Goal: Information Seeking & Learning: Check status

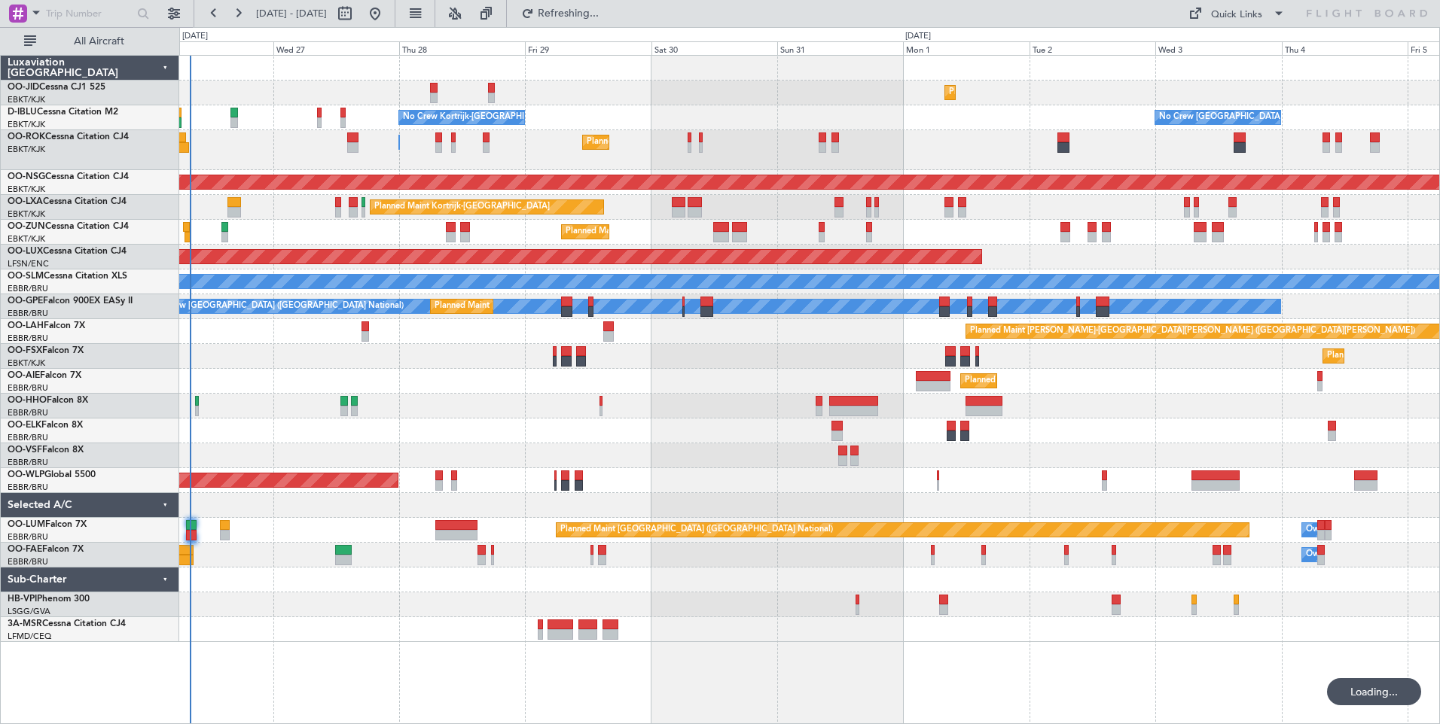
click at [745, 507] on div "Planned Maint Kortrijk-Wevelgem Planned Maint Paris (Le Bourget) No Crew Brusse…" at bounding box center [809, 349] width 1260 height 587
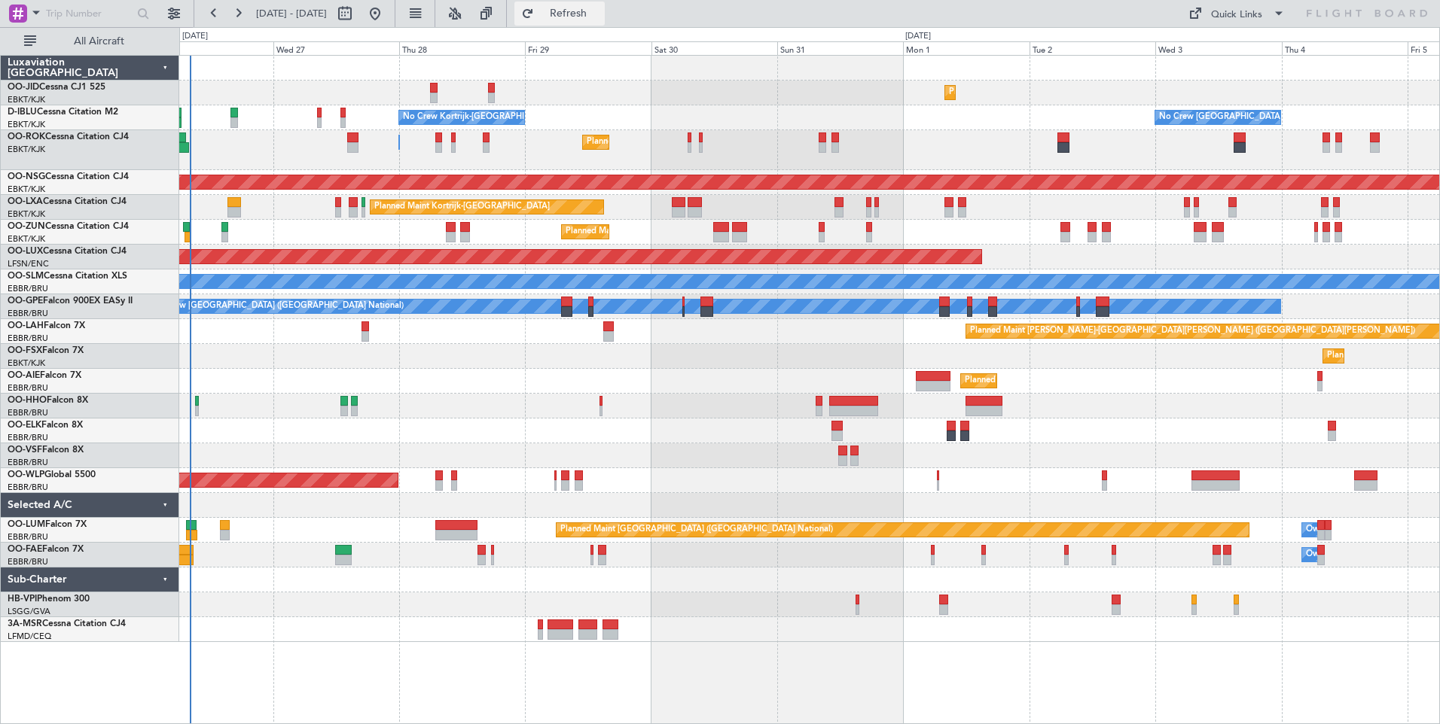
click at [600, 17] on span "Refresh" at bounding box center [568, 13] width 63 height 11
click at [535, 437] on div at bounding box center [809, 431] width 1260 height 25
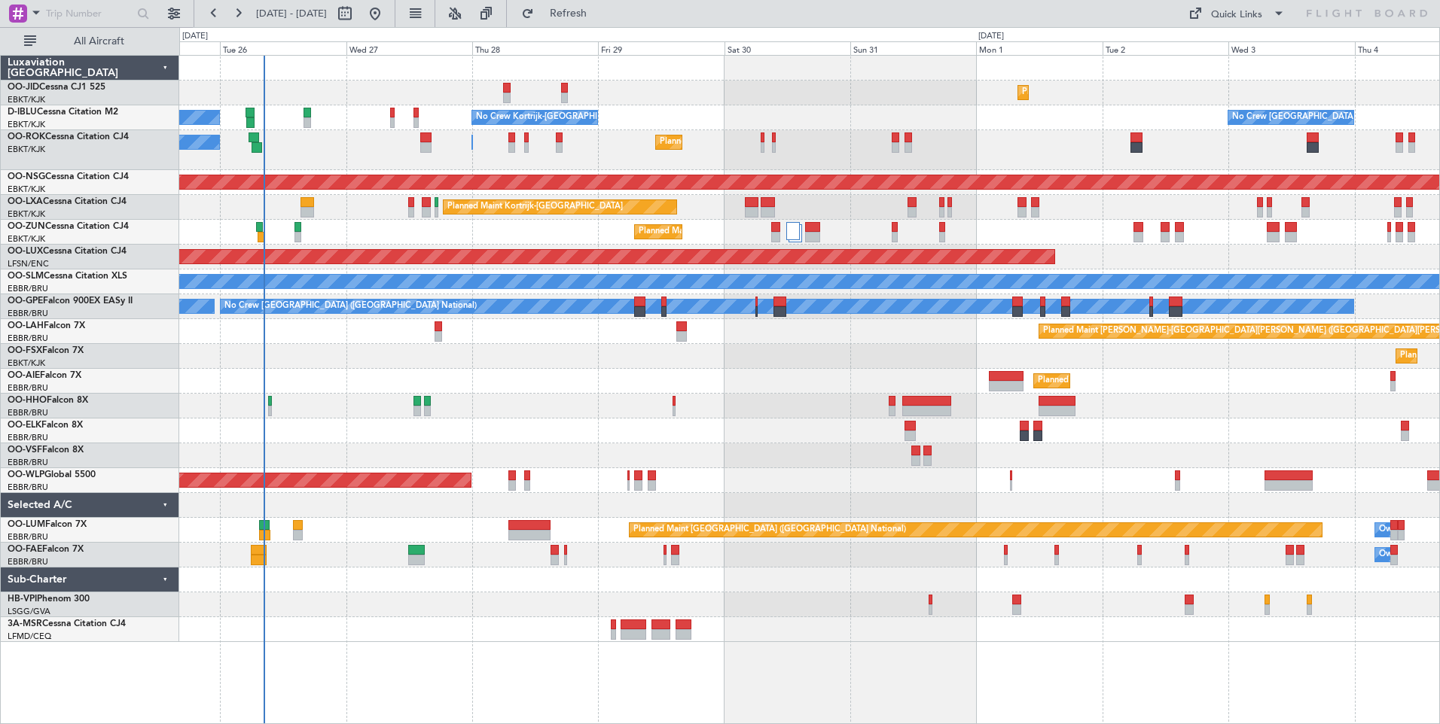
click at [376, 168] on div "Owner Kortrijk-Wevelgem Planned Maint Kortrijk-Wevelgem A/C Unavailable" at bounding box center [809, 150] width 1260 height 40
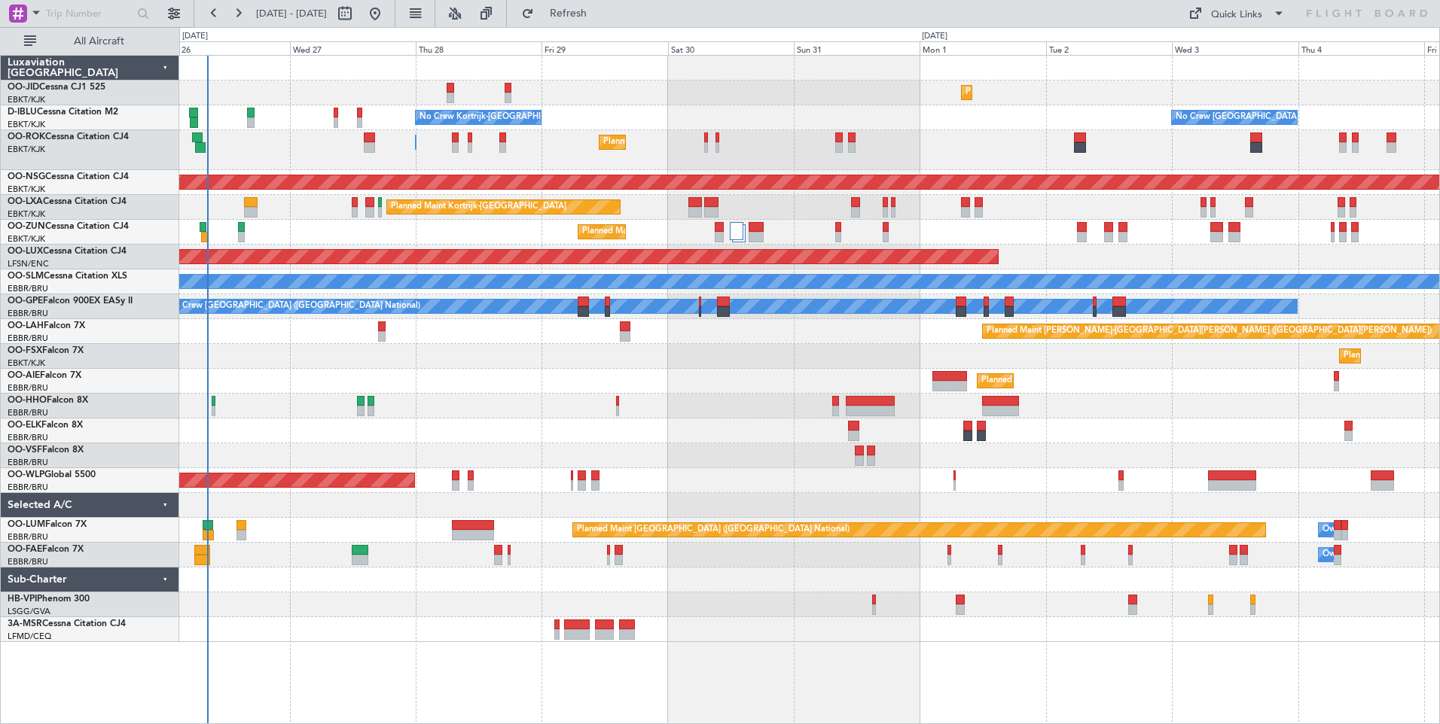
click at [259, 346] on div "Planned Maint Kortrijk-Wevelgem Planned Maint Paris (Le Bourget) No Crew Kortri…" at bounding box center [809, 349] width 1260 height 587
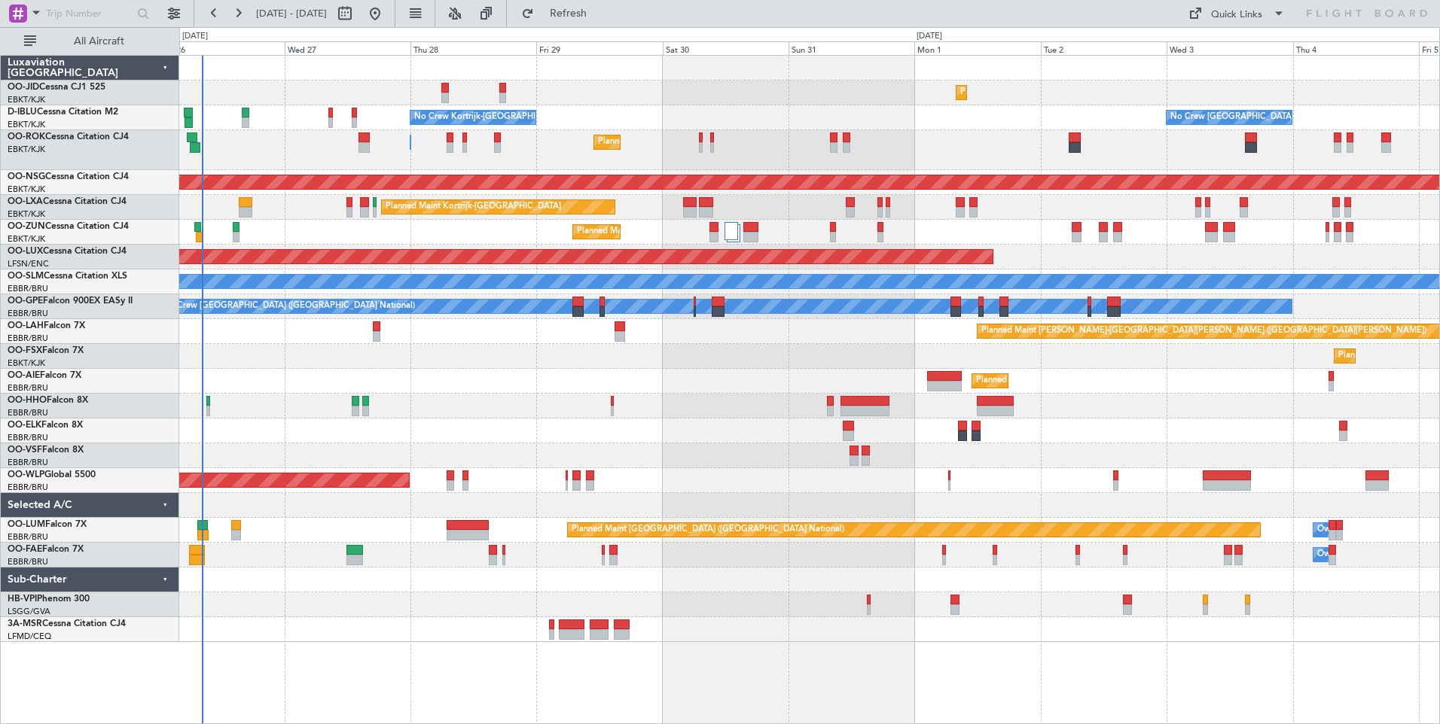
click at [254, 359] on div "Planned Maint Kortrijk-[GEOGRAPHIC_DATA]" at bounding box center [809, 356] width 1260 height 25
click at [242, 360] on div "Planned Maint Kortrijk-[GEOGRAPHIC_DATA]" at bounding box center [809, 356] width 1260 height 25
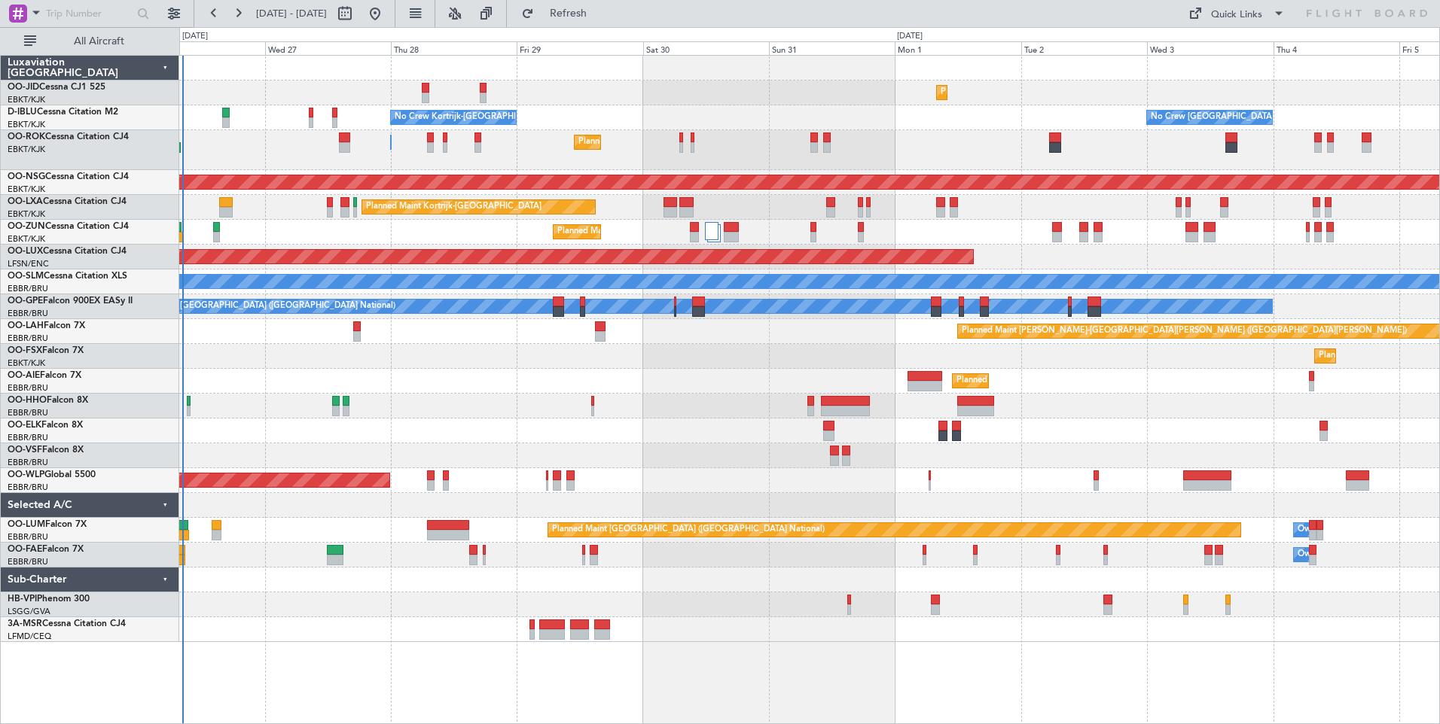
click at [554, 428] on div "Planned Maint Kortrijk-Wevelgem Planned Maint Paris (Le Bourget) No Crew Kortri…" at bounding box center [809, 349] width 1260 height 587
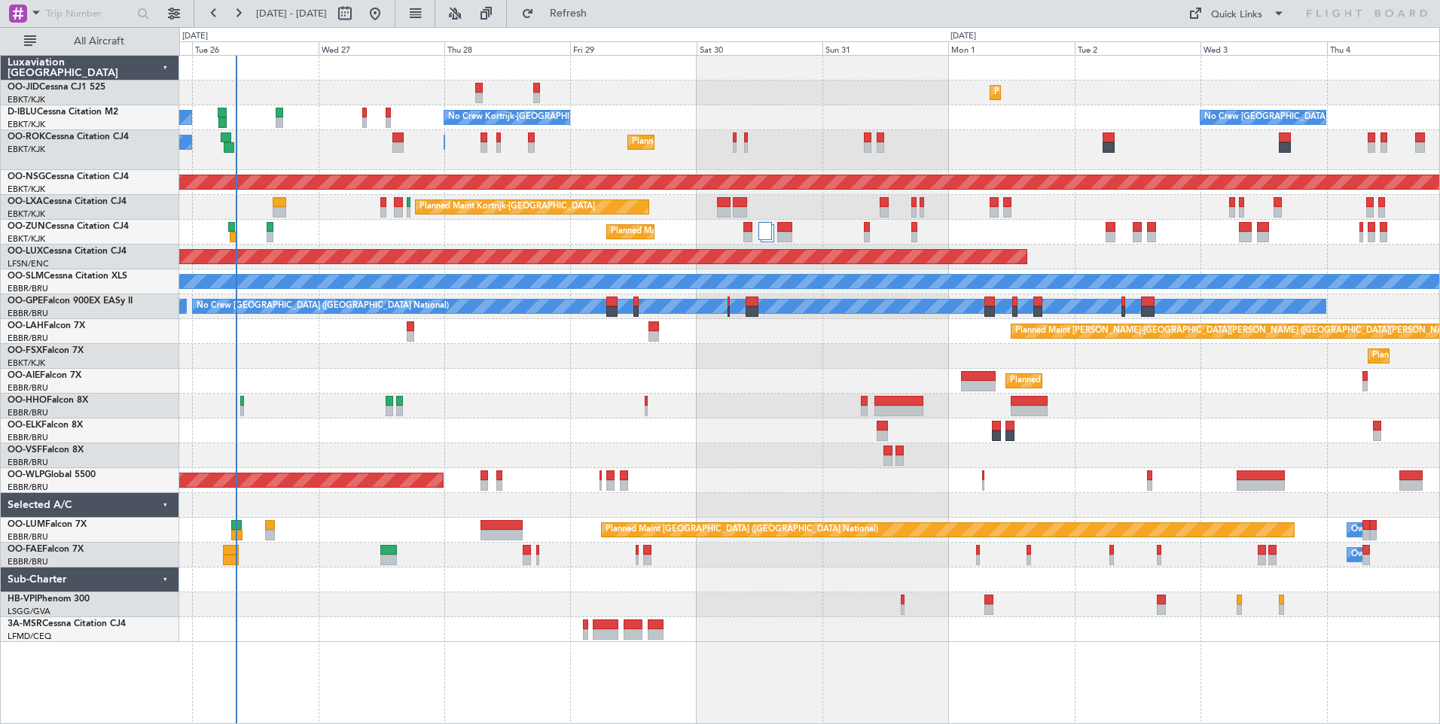
click at [566, 357] on div "Planned Maint Kortrijk-[GEOGRAPHIC_DATA]" at bounding box center [809, 356] width 1260 height 25
click at [550, 269] on div "Planned Maint Kortrijk-Wevelgem Planned Maint Paris (Le Bourget) No Crew Kortri…" at bounding box center [809, 349] width 1260 height 587
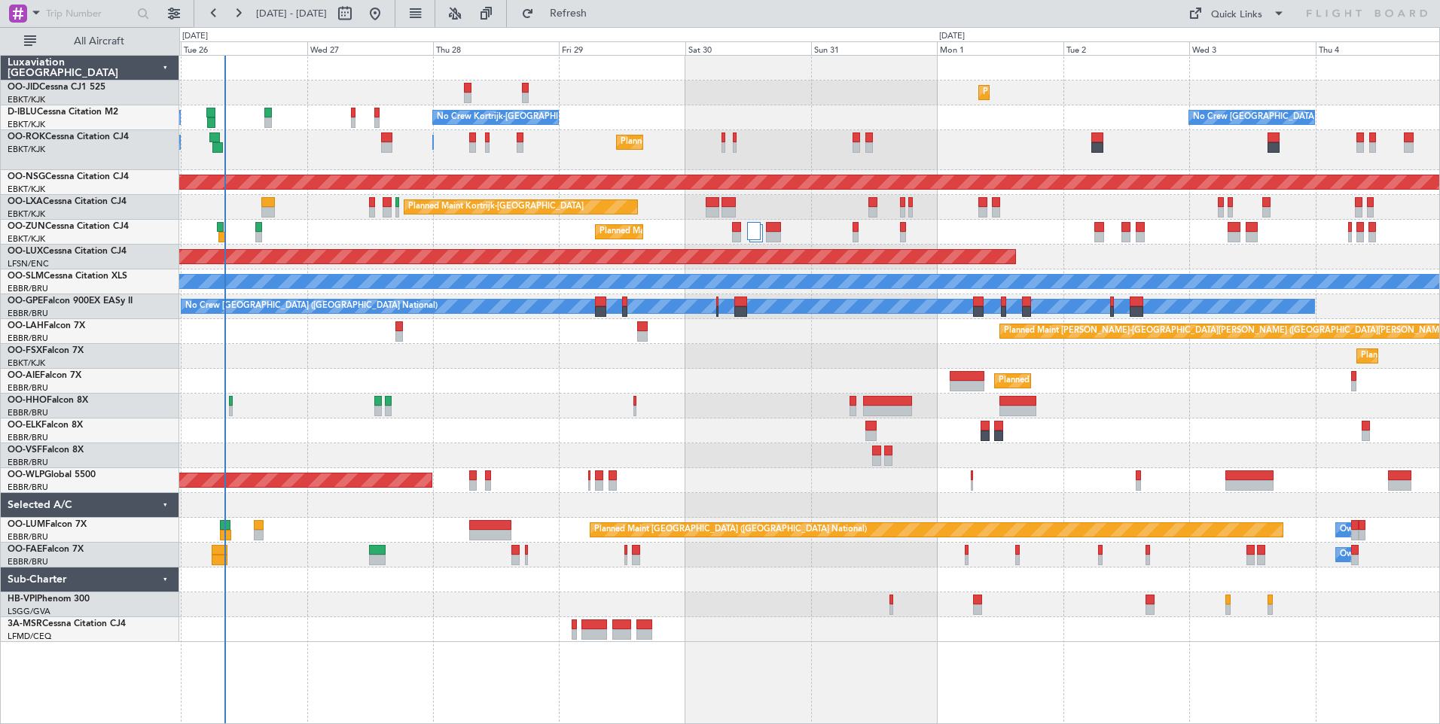
click at [529, 437] on div at bounding box center [809, 431] width 1260 height 25
click at [454, 349] on div "Planned Maint Kortrijk-[GEOGRAPHIC_DATA]" at bounding box center [809, 356] width 1260 height 25
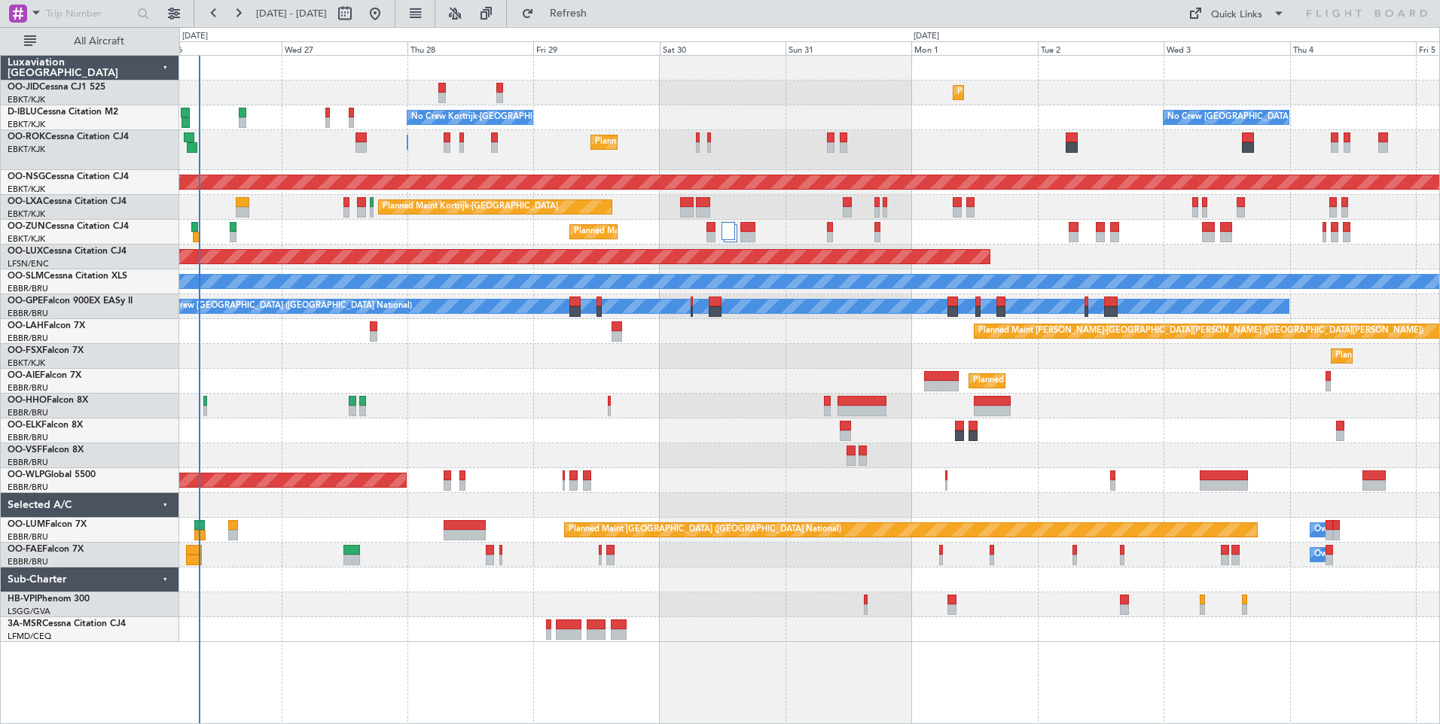
click at [890, 151] on div "Owner Kortrijk-Wevelgem Planned Maint Kortrijk-Wevelgem A/C Unavailable" at bounding box center [809, 150] width 1260 height 40
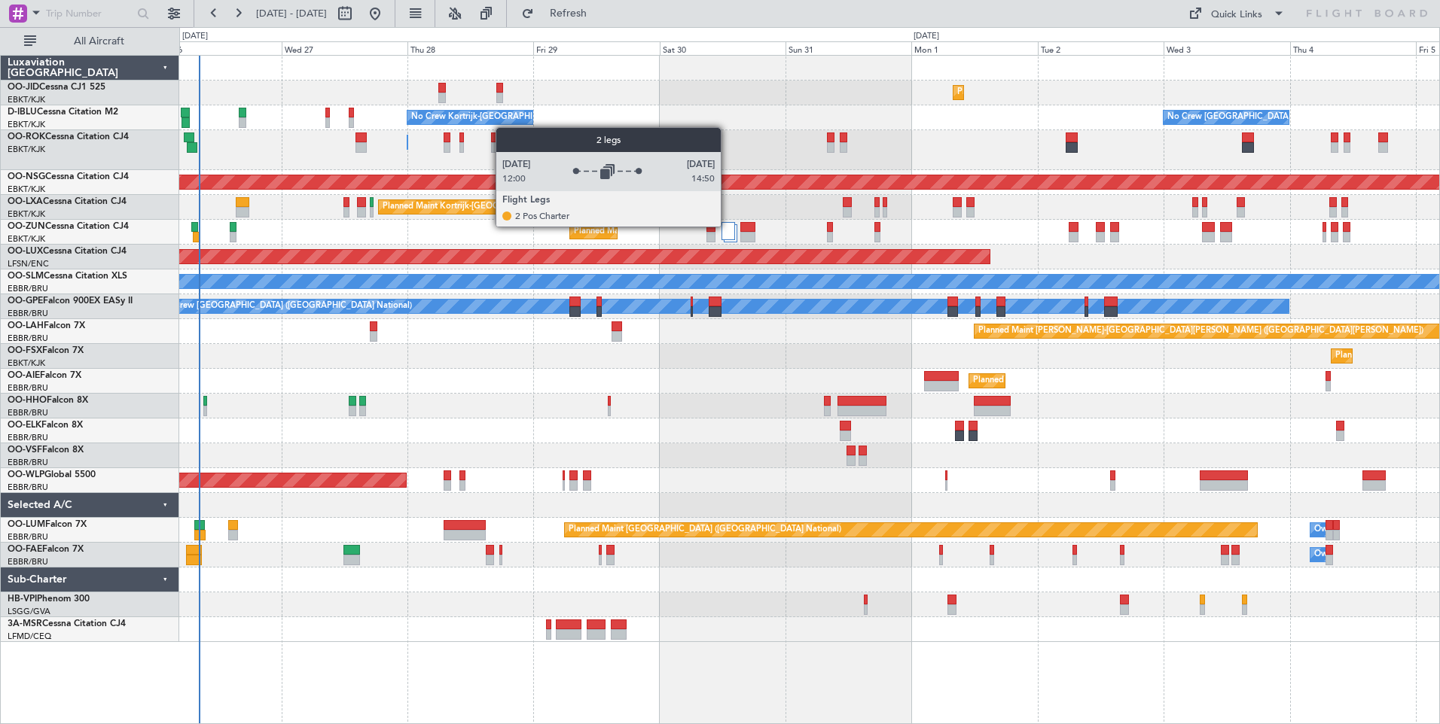
click at [727, 226] on div at bounding box center [727, 231] width 13 height 18
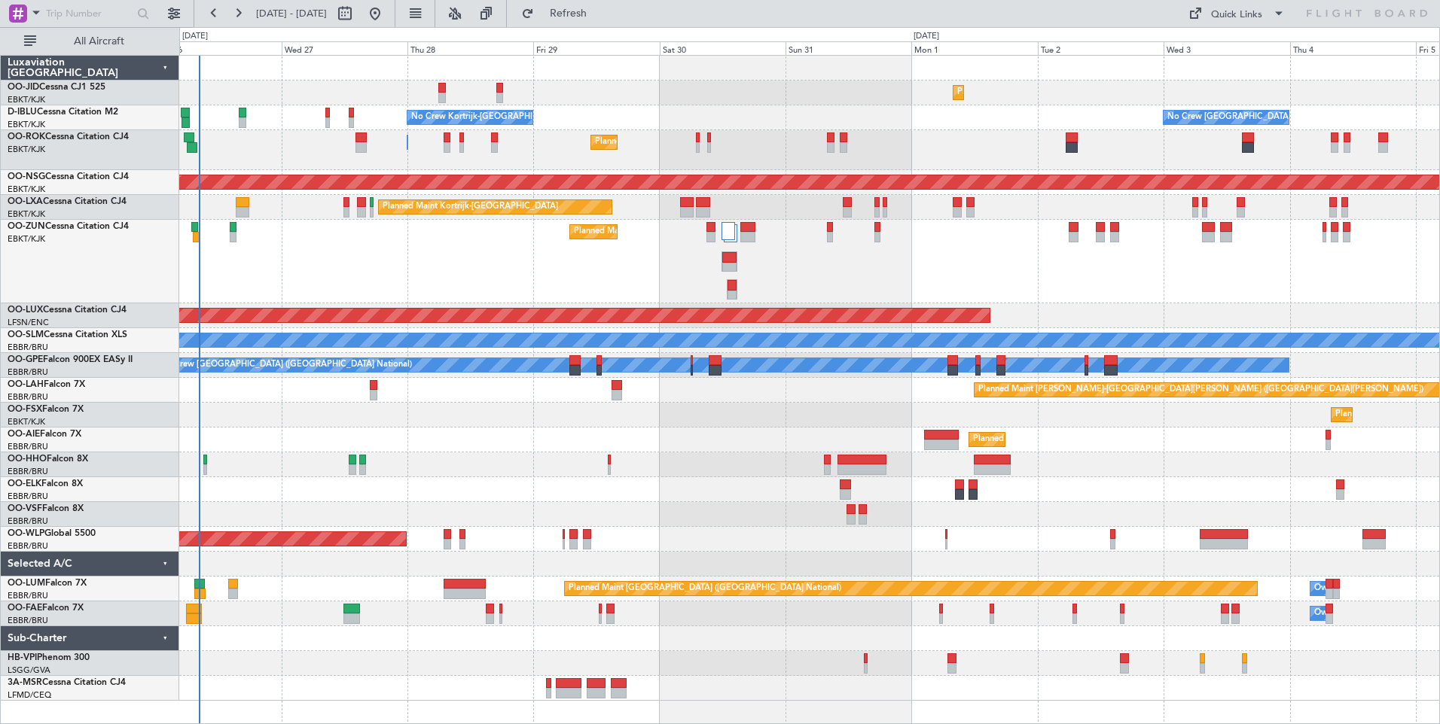
click at [470, 279] on div "Planned Maint Kortrijk-[GEOGRAPHIC_DATA]" at bounding box center [809, 262] width 1260 height 84
click at [469, 262] on div "Planned Maint Kortrijk-[GEOGRAPHIC_DATA]" at bounding box center [809, 262] width 1260 height 84
click at [816, 279] on div "Planned Maint Kortrijk-[GEOGRAPHIC_DATA]" at bounding box center [809, 262] width 1260 height 84
click at [594, 15] on span "Refresh" at bounding box center [568, 13] width 63 height 11
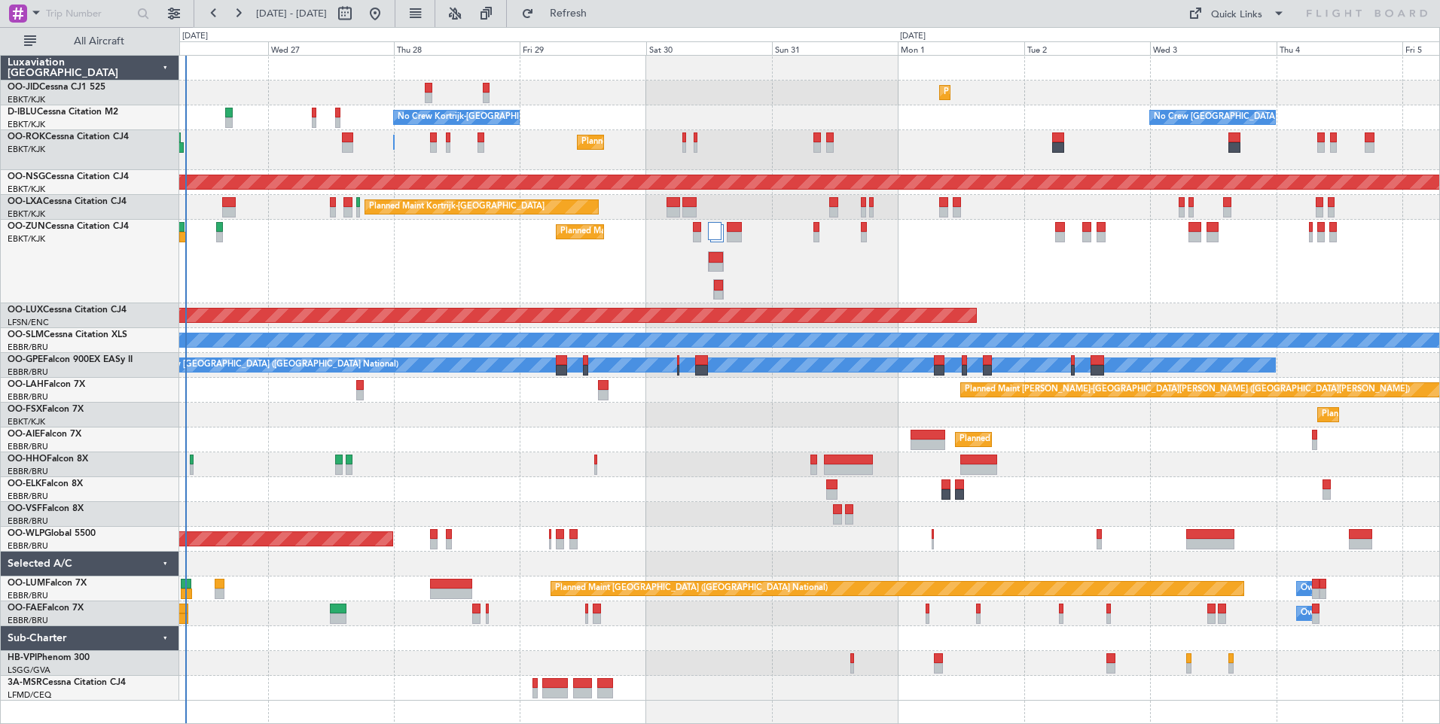
click at [798, 273] on div "Planned Maint Kortrijk-[GEOGRAPHIC_DATA]" at bounding box center [809, 262] width 1260 height 84
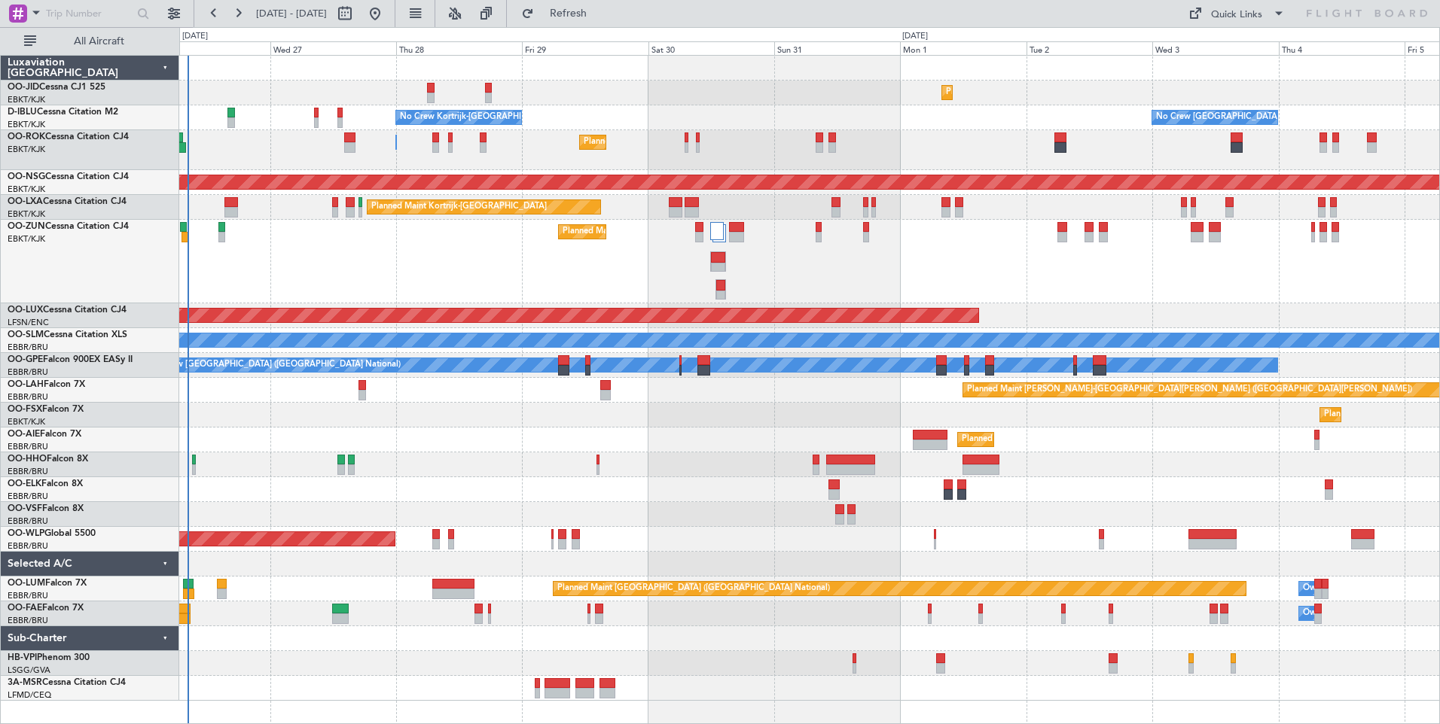
click at [428, 251] on div "Planned Maint Kortrijk-[GEOGRAPHIC_DATA]" at bounding box center [809, 262] width 1260 height 84
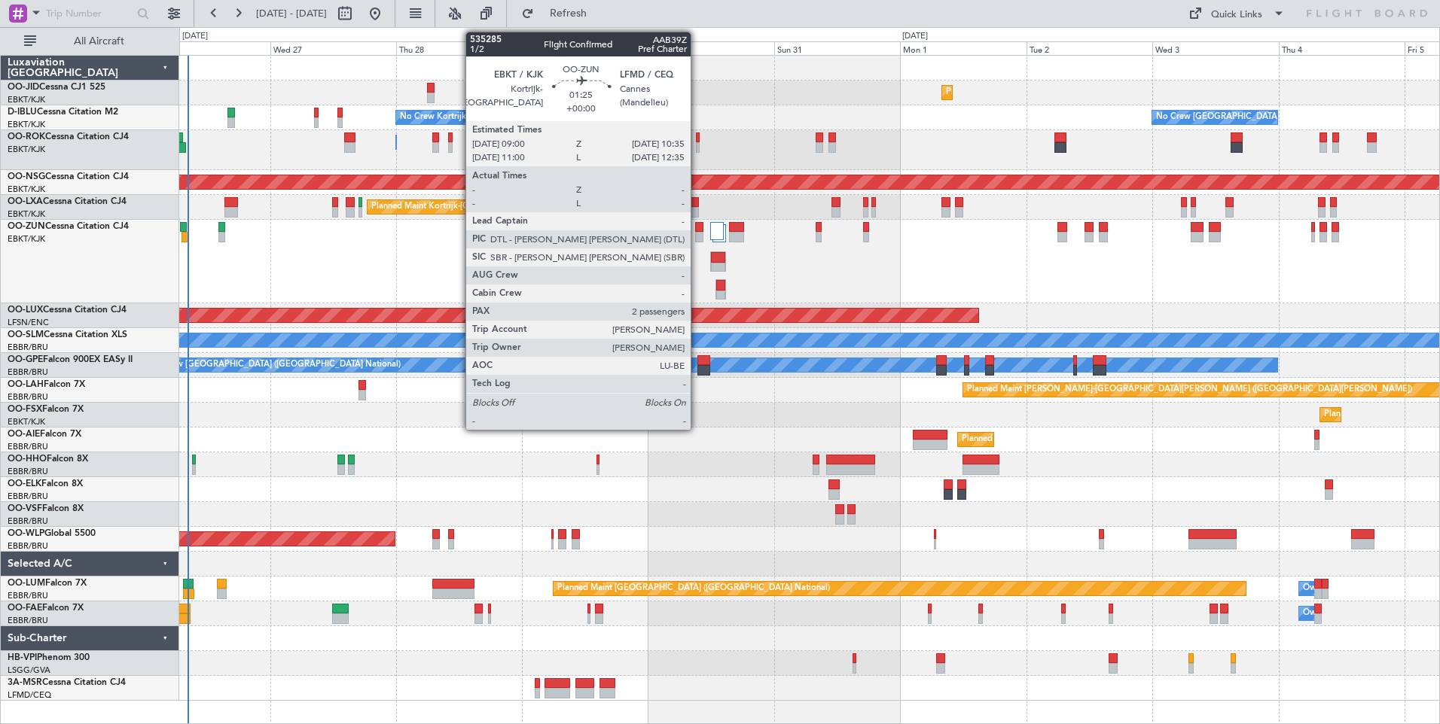
click at [697, 236] on div at bounding box center [699, 237] width 9 height 11
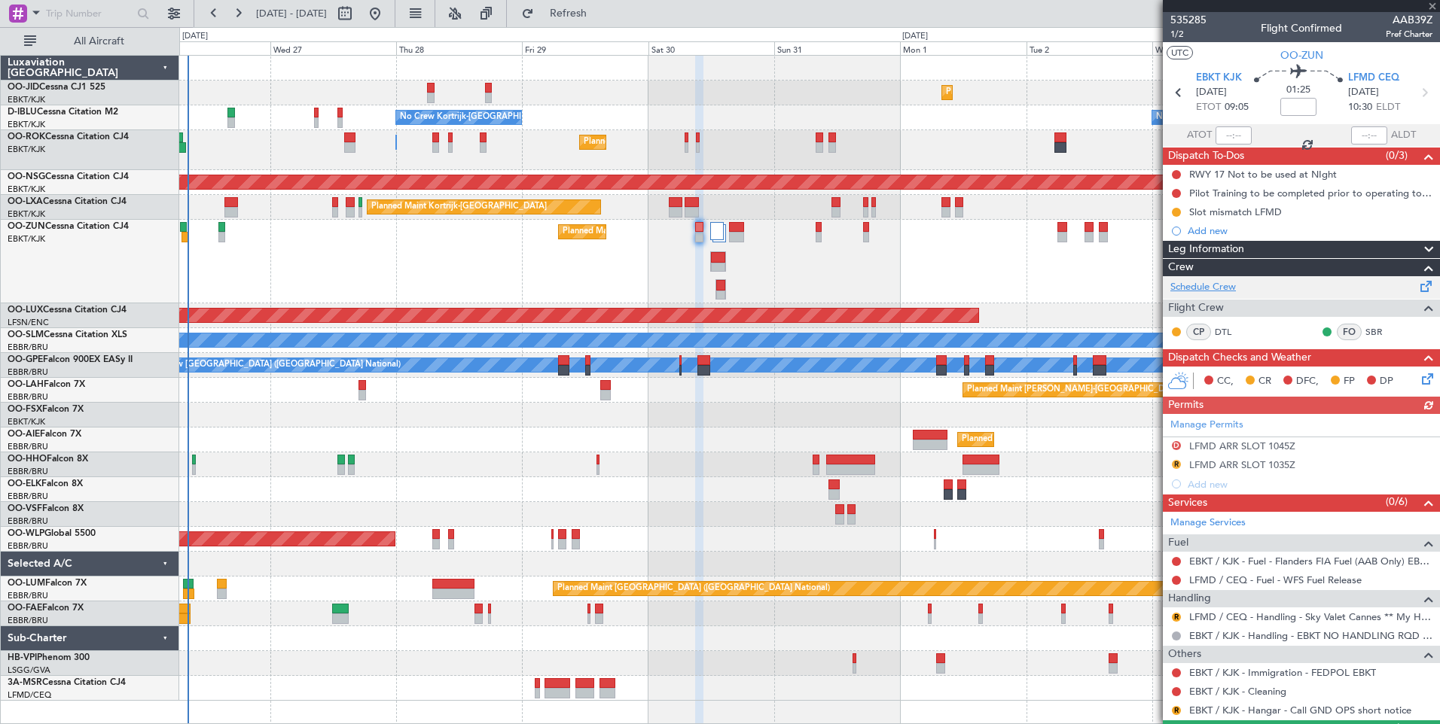
click at [1217, 283] on link "Schedule Crew" at bounding box center [1203, 287] width 66 height 15
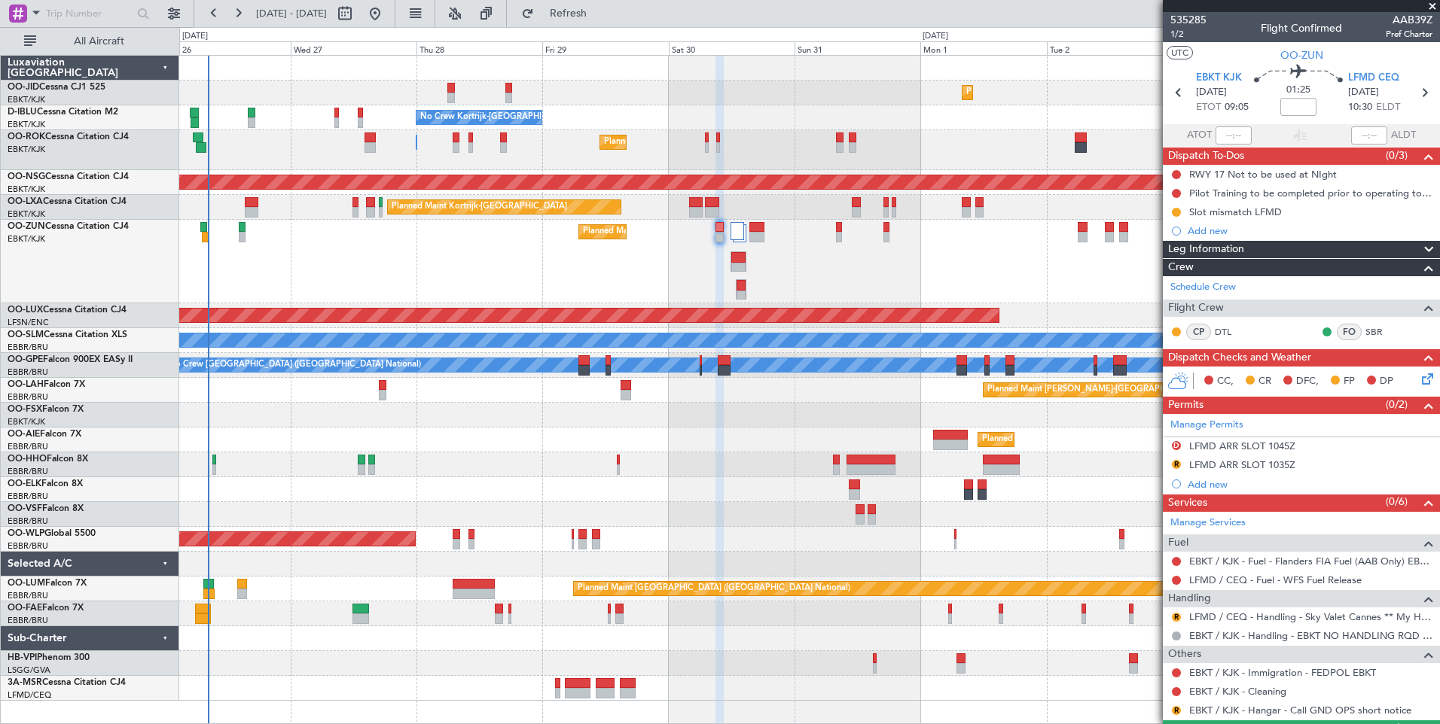
click at [346, 440] on div "Planned Maint Kortrijk-Wevelgem Planned Maint Paris (Le Bourget) No Crew Kortri…" at bounding box center [809, 378] width 1260 height 645
click at [713, 495] on div at bounding box center [809, 489] width 1260 height 25
click at [499, 435] on div "Planned Maint Kortrijk-Wevelgem Planned Maint Paris (Le Bourget) No Crew Kortri…" at bounding box center [809, 378] width 1260 height 645
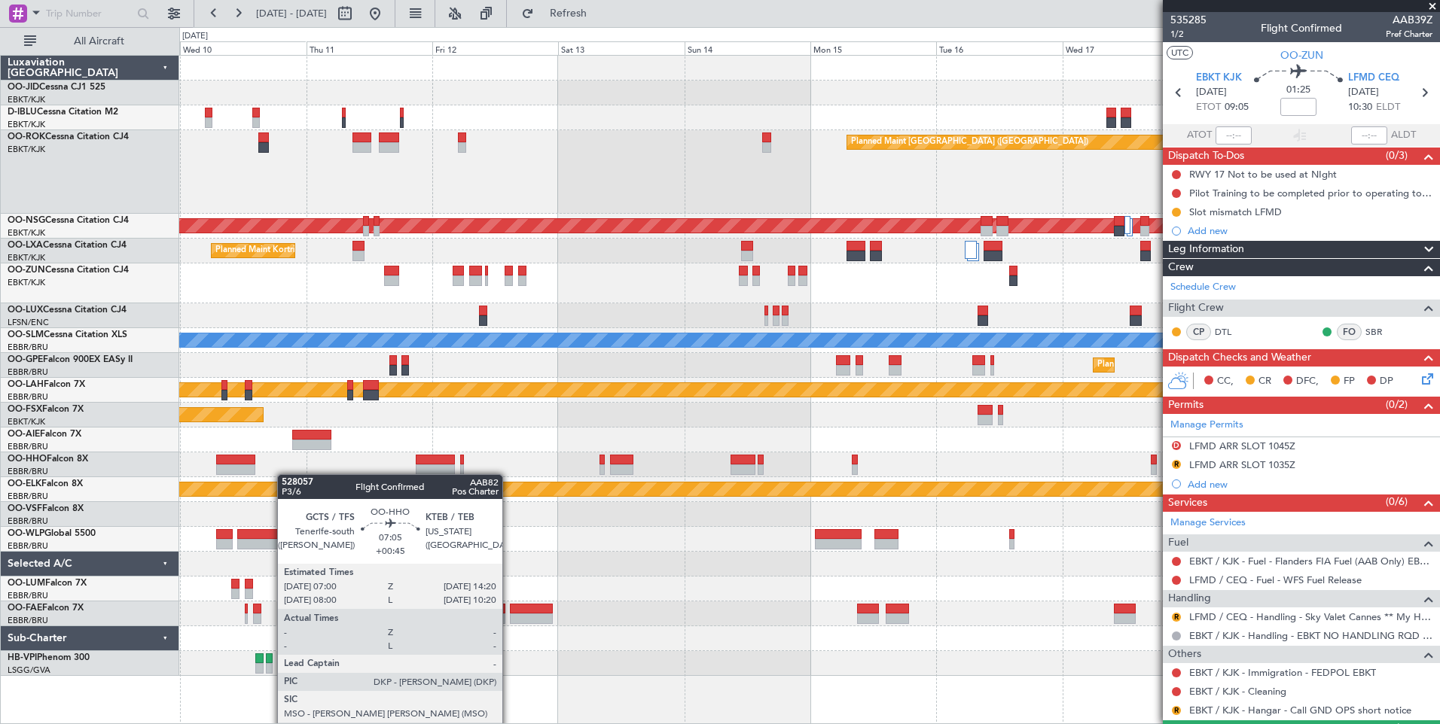
click at [251, 474] on div "Planned Maint Paris (Le Bourget) Planned Maint Paris (Le Bourget) Planned Maint…" at bounding box center [809, 366] width 1260 height 620
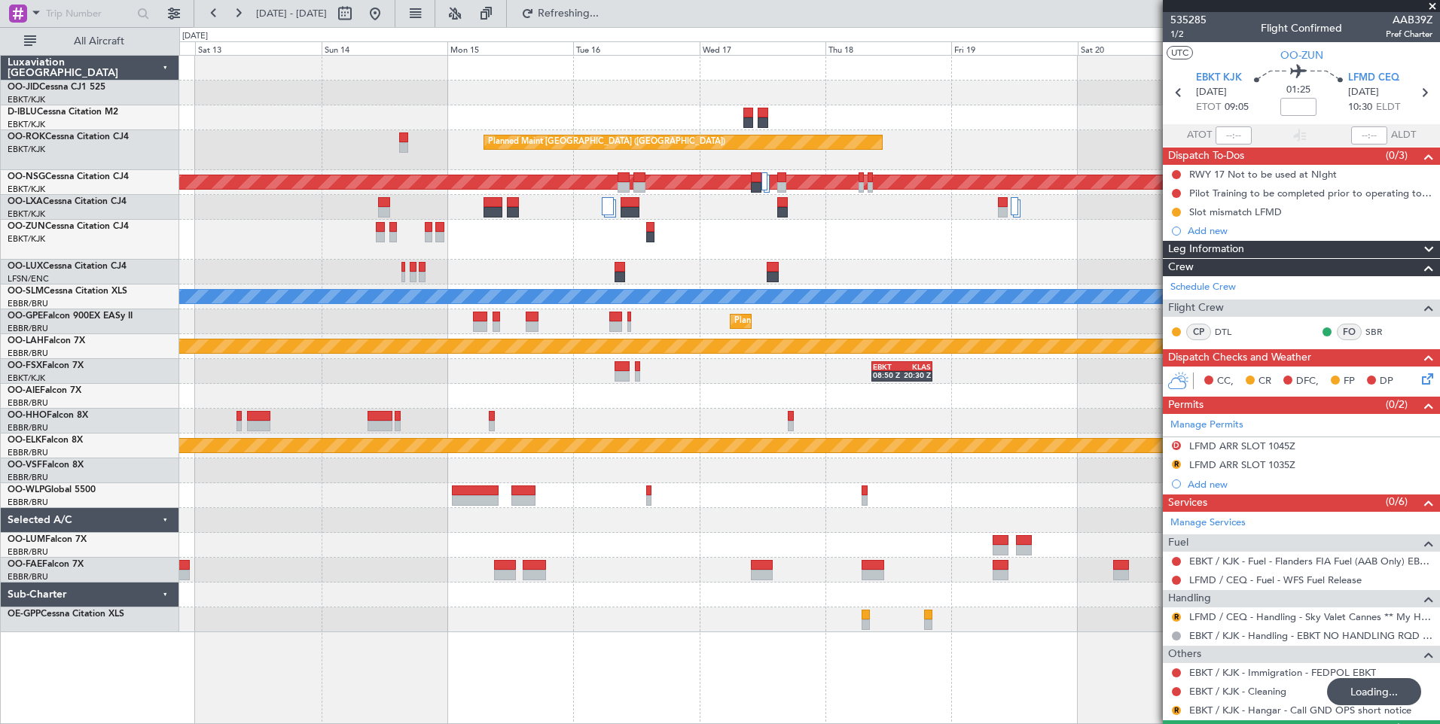
click at [638, 376] on div "EBKT 08:50 Z KLAS 20:30 Z Planned Maint Kortrijk-Wevelgem" at bounding box center [809, 371] width 1260 height 25
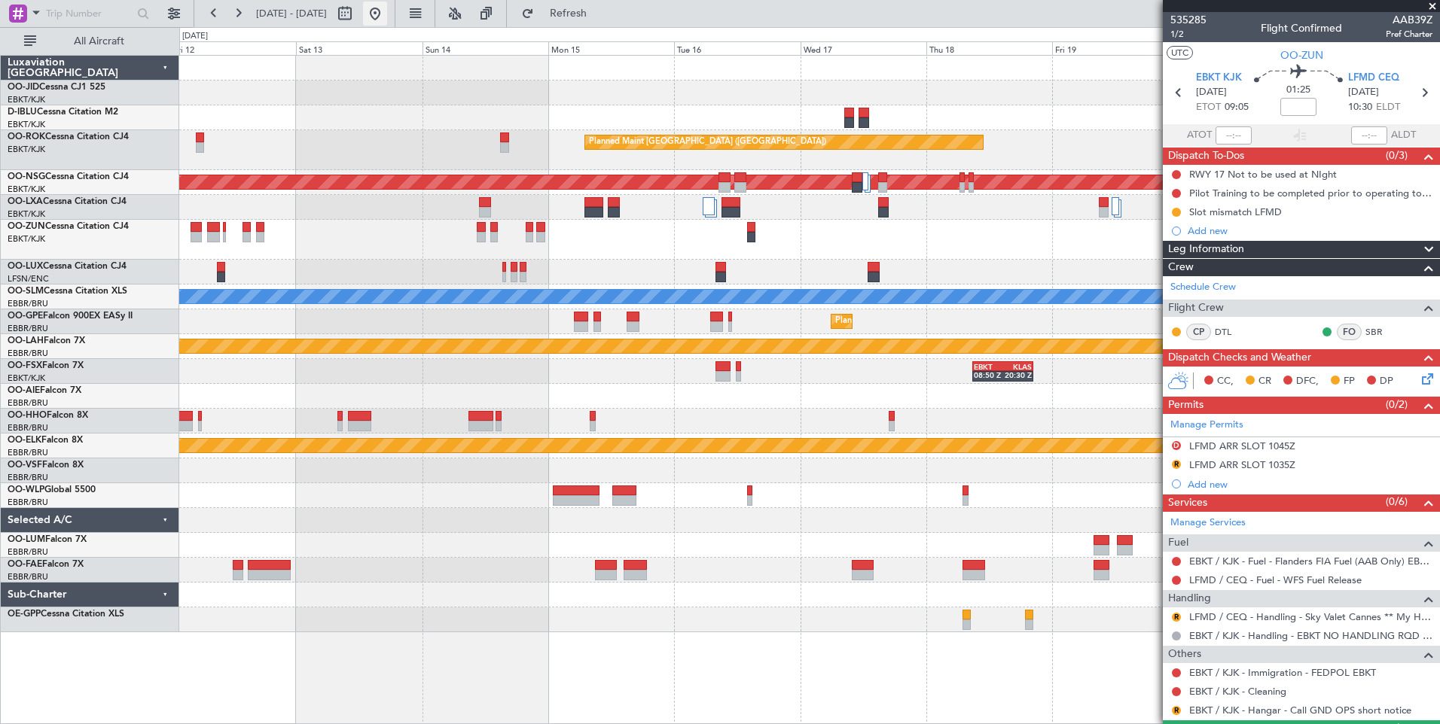
click at [387, 14] on button at bounding box center [375, 14] width 24 height 24
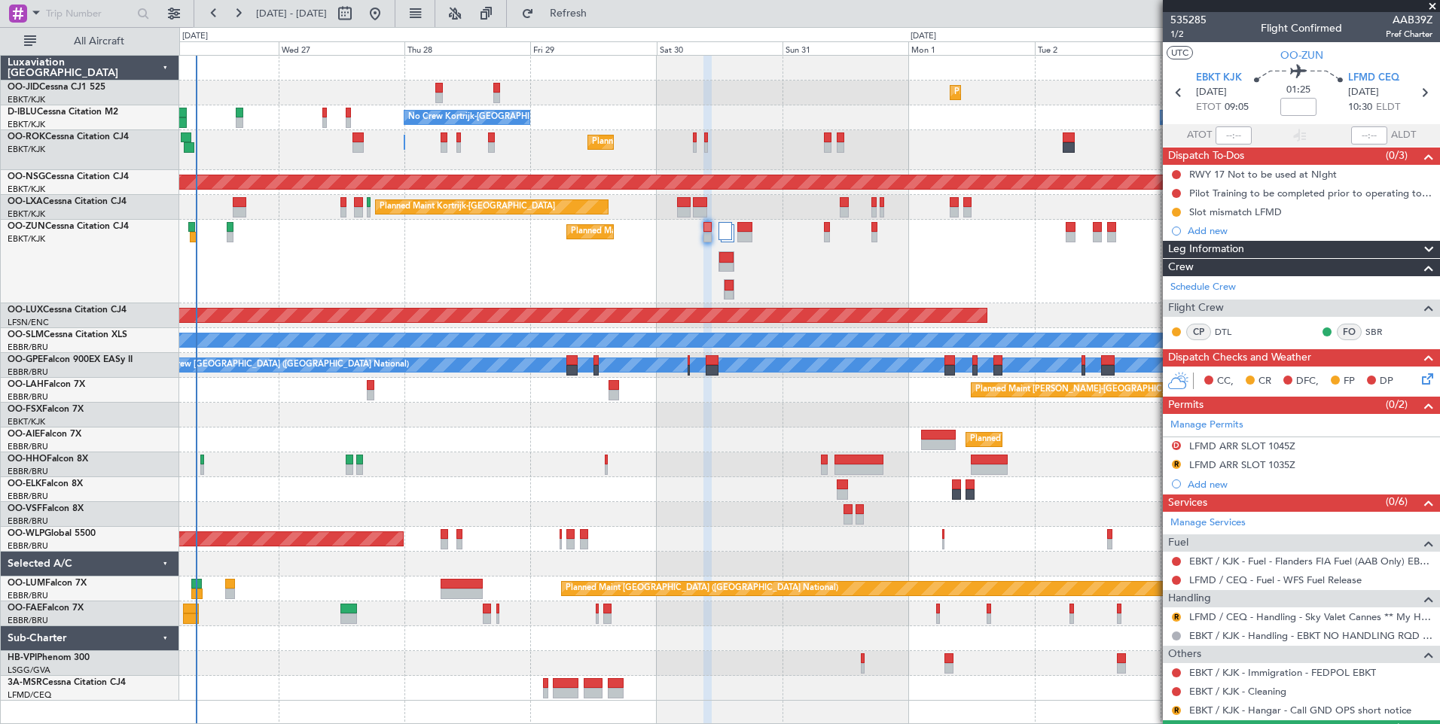
click at [557, 426] on div "Planned Maint Kortrijk-[GEOGRAPHIC_DATA]" at bounding box center [809, 415] width 1260 height 25
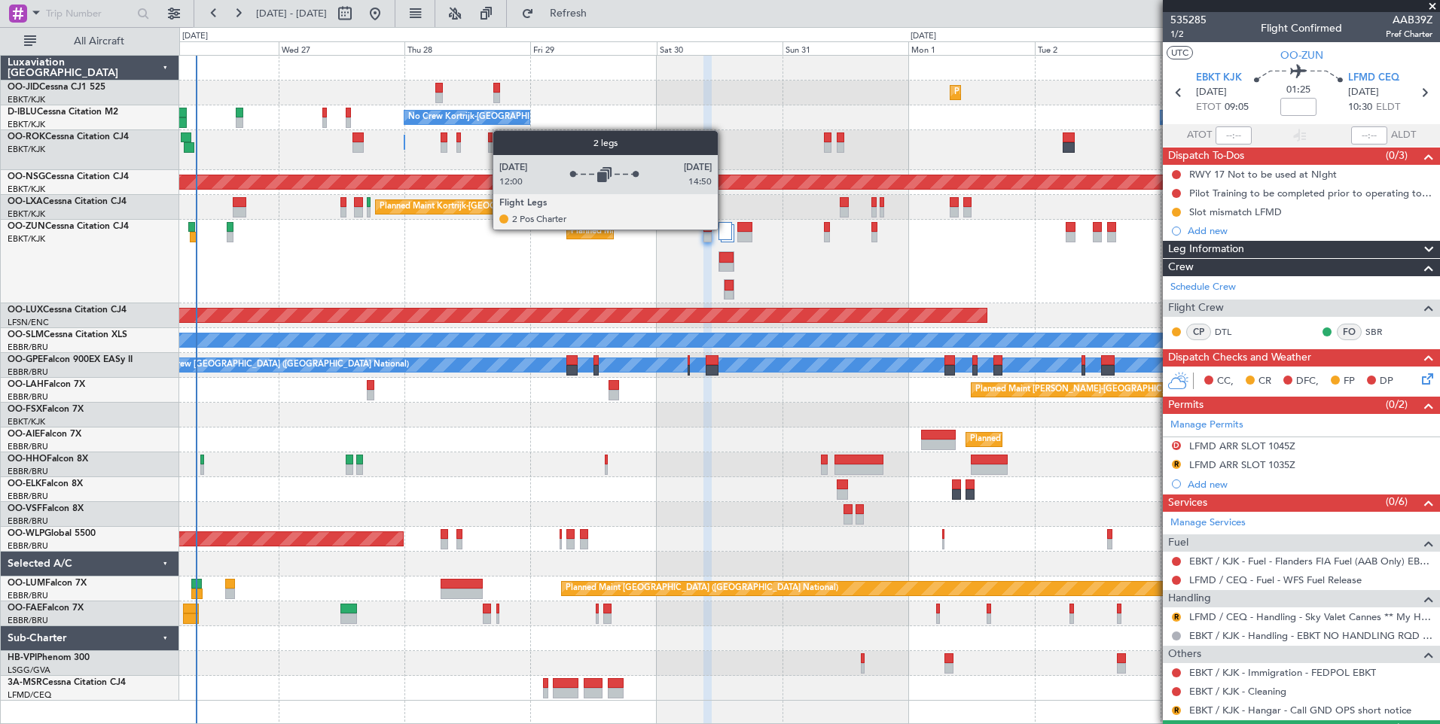
click at [724, 229] on div at bounding box center [724, 231] width 13 height 18
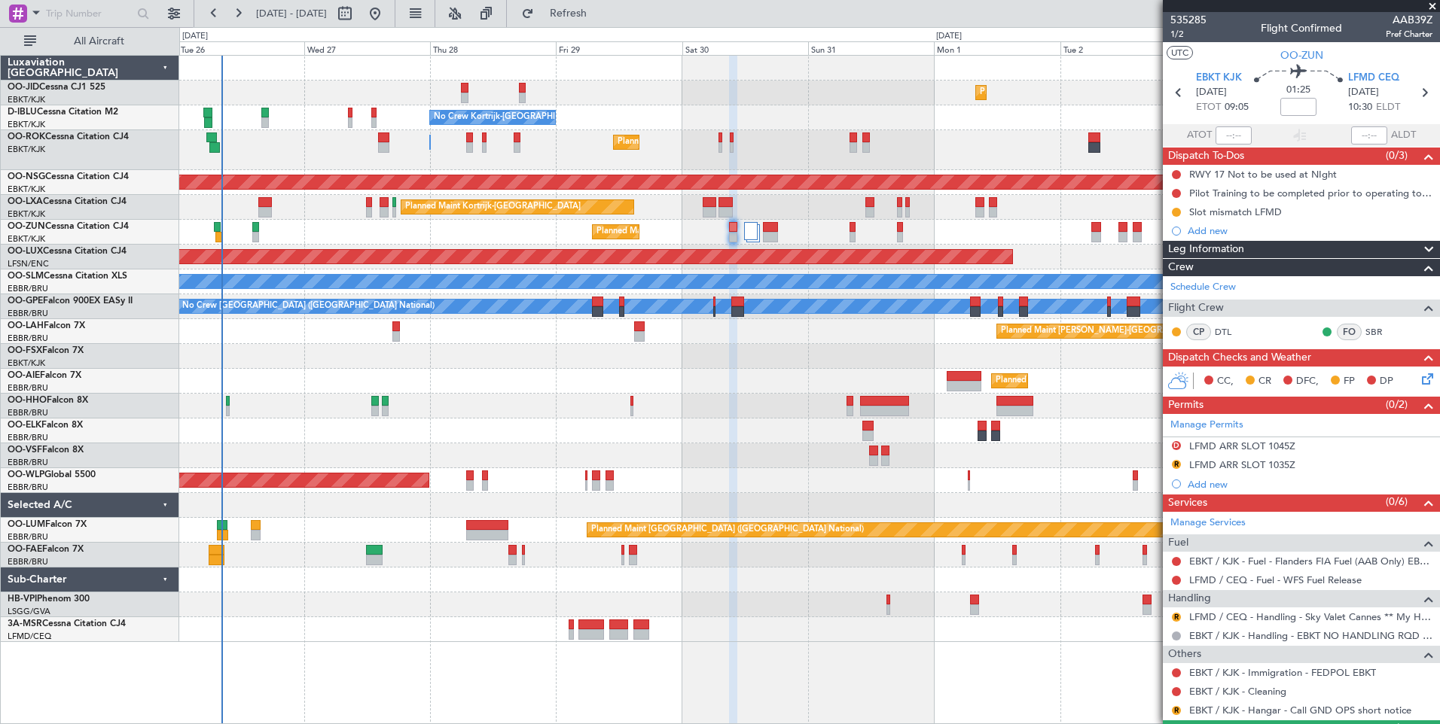
click at [464, 352] on div "Planned Maint Kortrijk-Wevelgem Planned Maint Paris (Le Bourget) No Crew Kortri…" at bounding box center [809, 349] width 1260 height 587
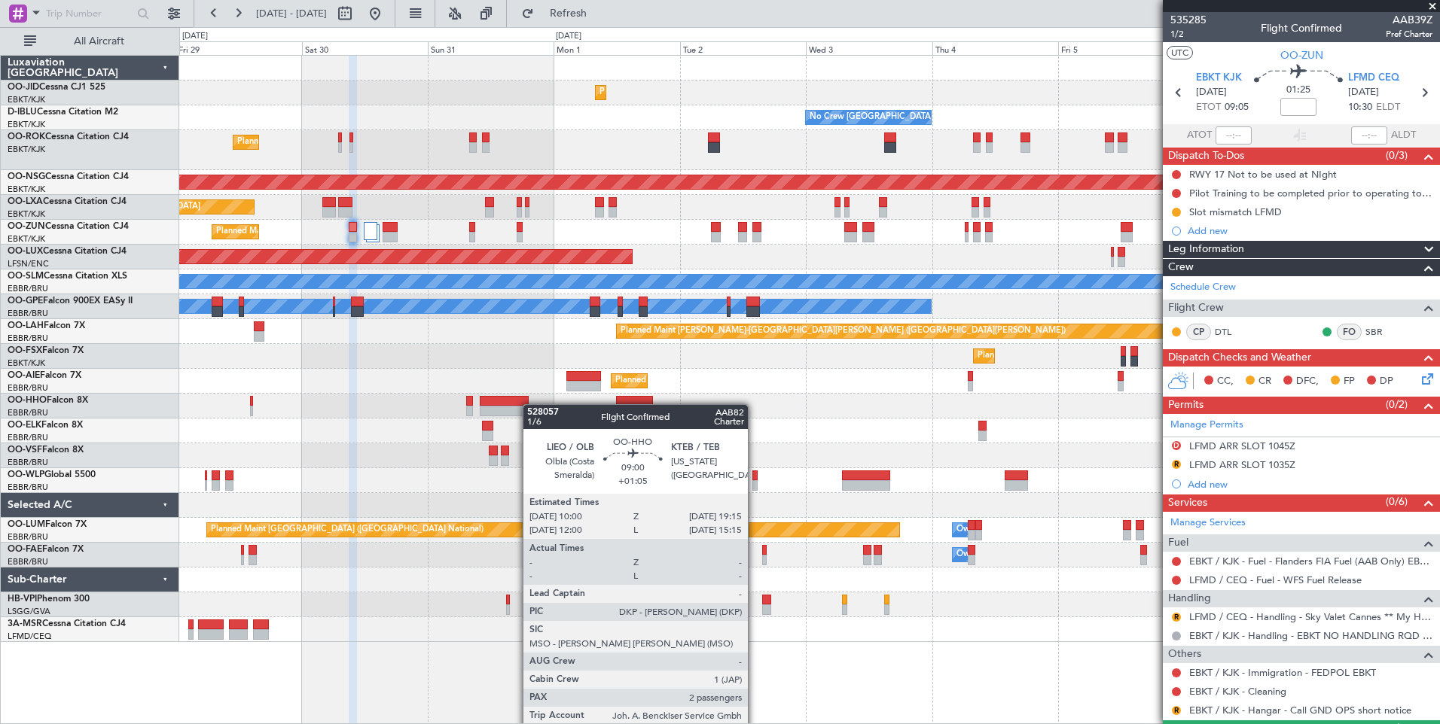
click at [527, 404] on div at bounding box center [809, 406] width 1260 height 25
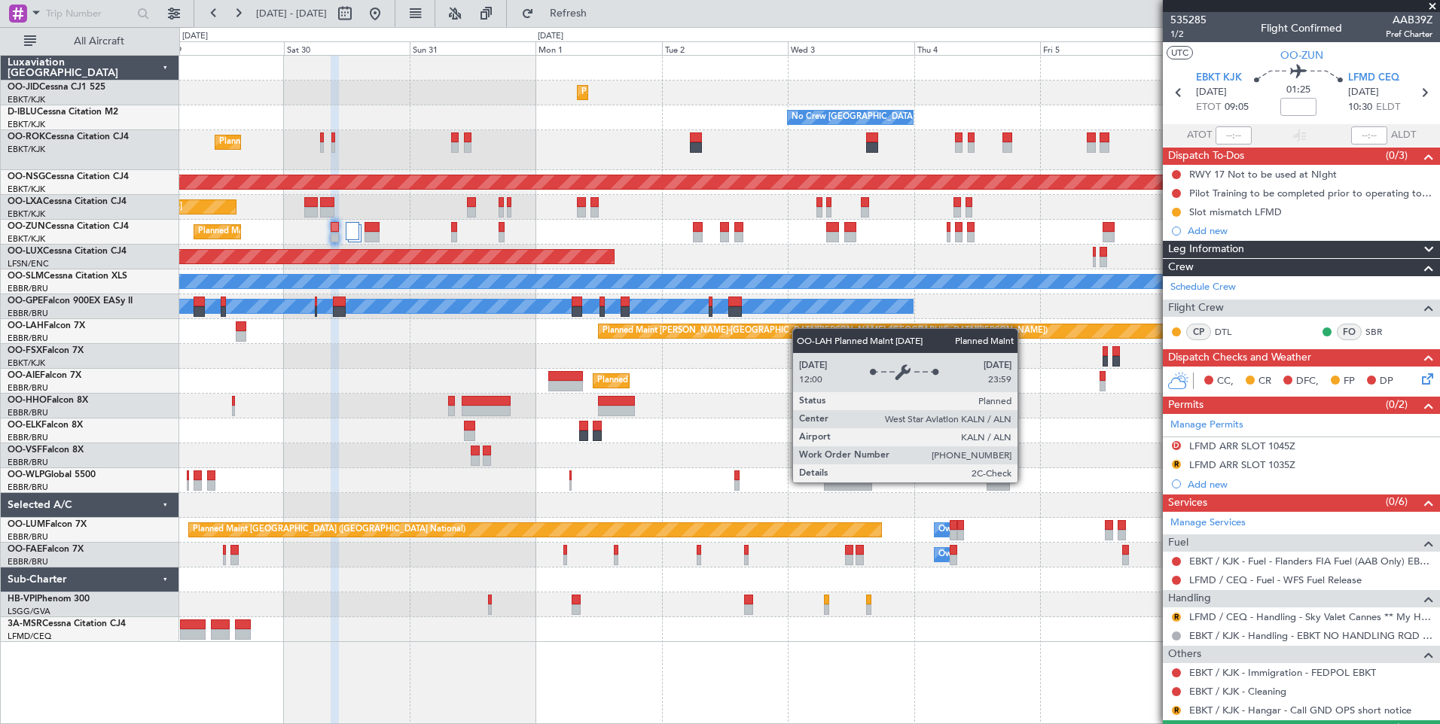
click at [800, 334] on div "Planned Maint Kortrijk-Wevelgem No Crew Brussels (Brussels National) No Crew Ko…" at bounding box center [809, 349] width 1260 height 587
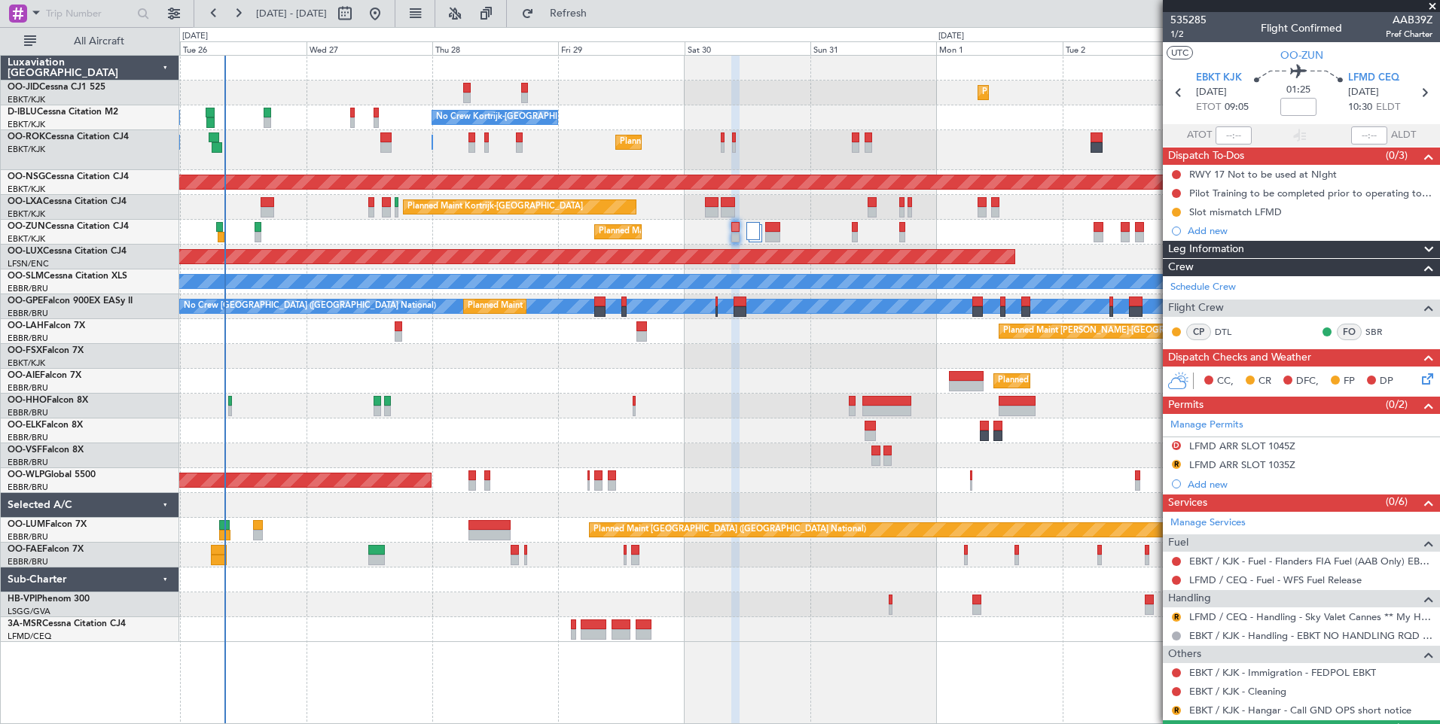
click at [812, 427] on div "Planned Maint Kortrijk-Wevelgem Planned Maint Paris (Le Bourget) No Crew Brusse…" at bounding box center [809, 349] width 1260 height 587
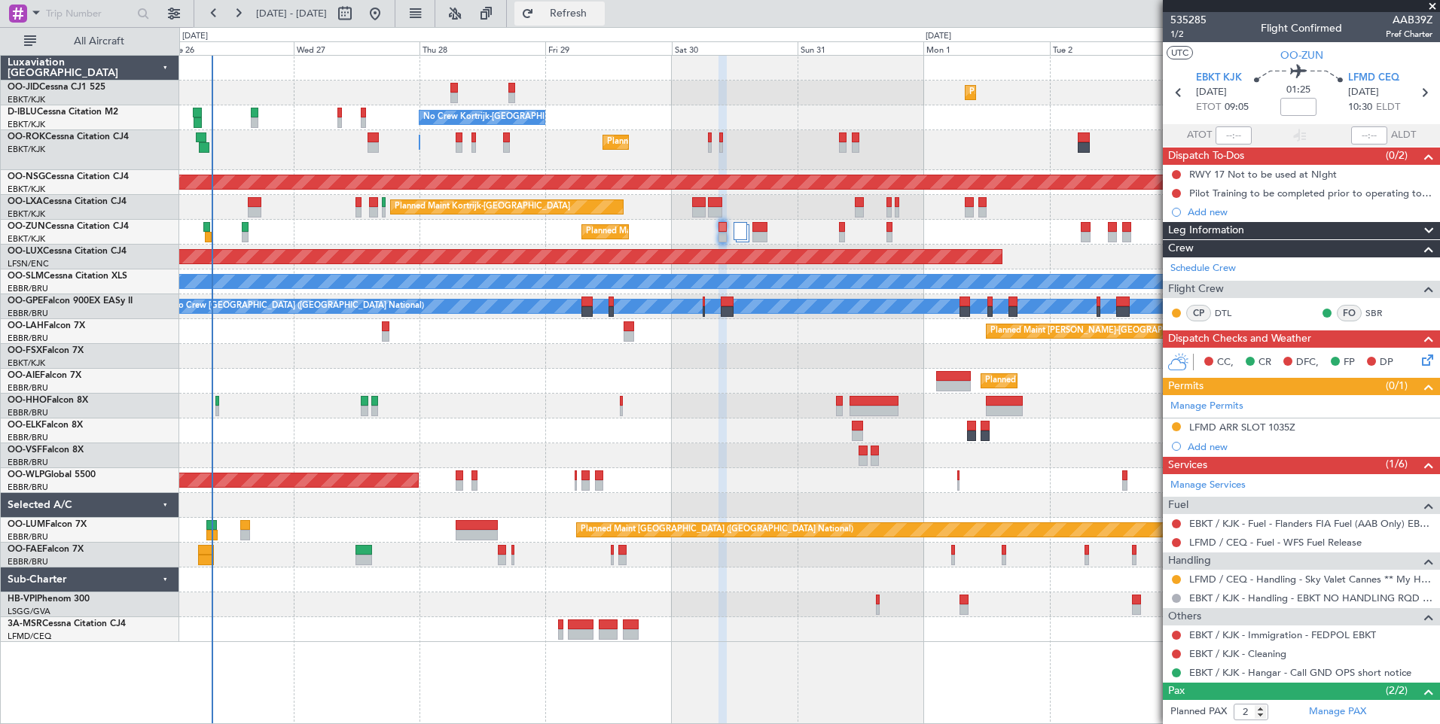
click at [581, 19] on button "Refresh" at bounding box center [559, 14] width 90 height 24
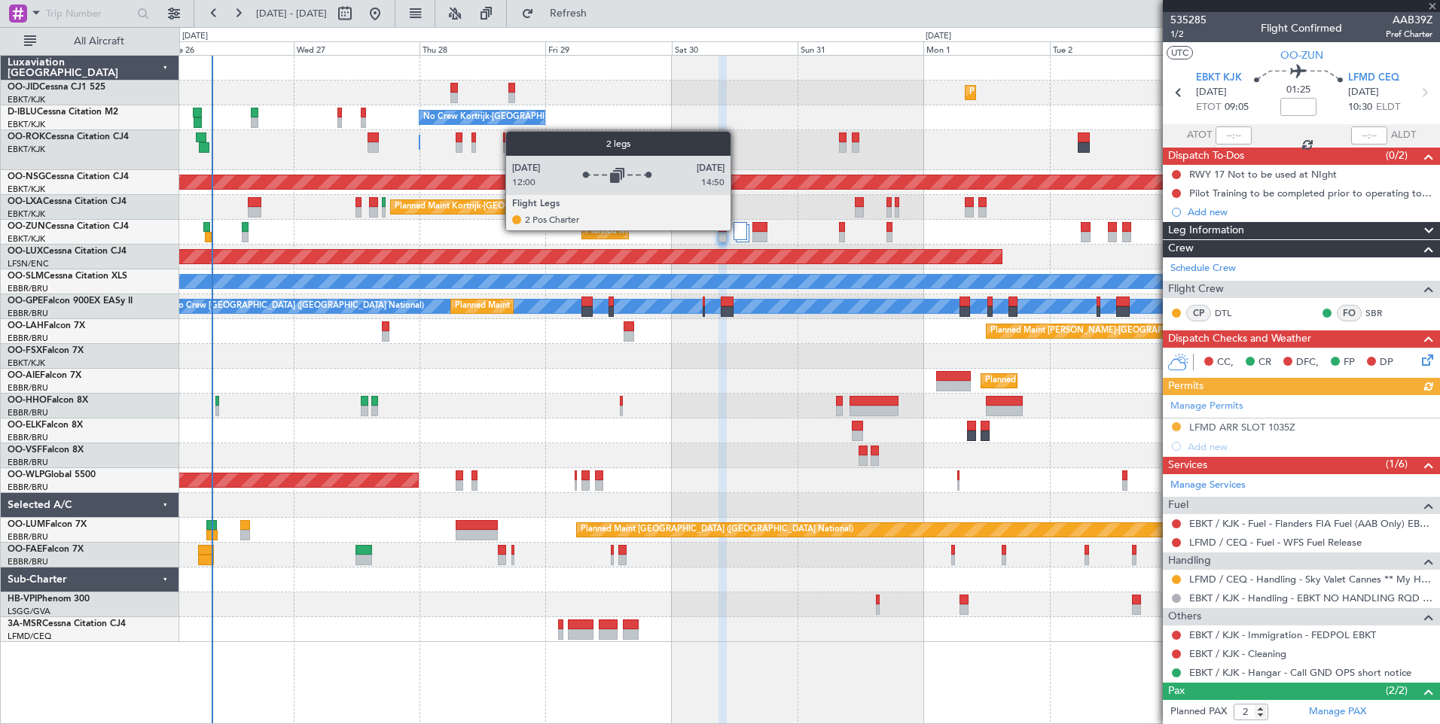
click at [737, 230] on div at bounding box center [739, 231] width 13 height 18
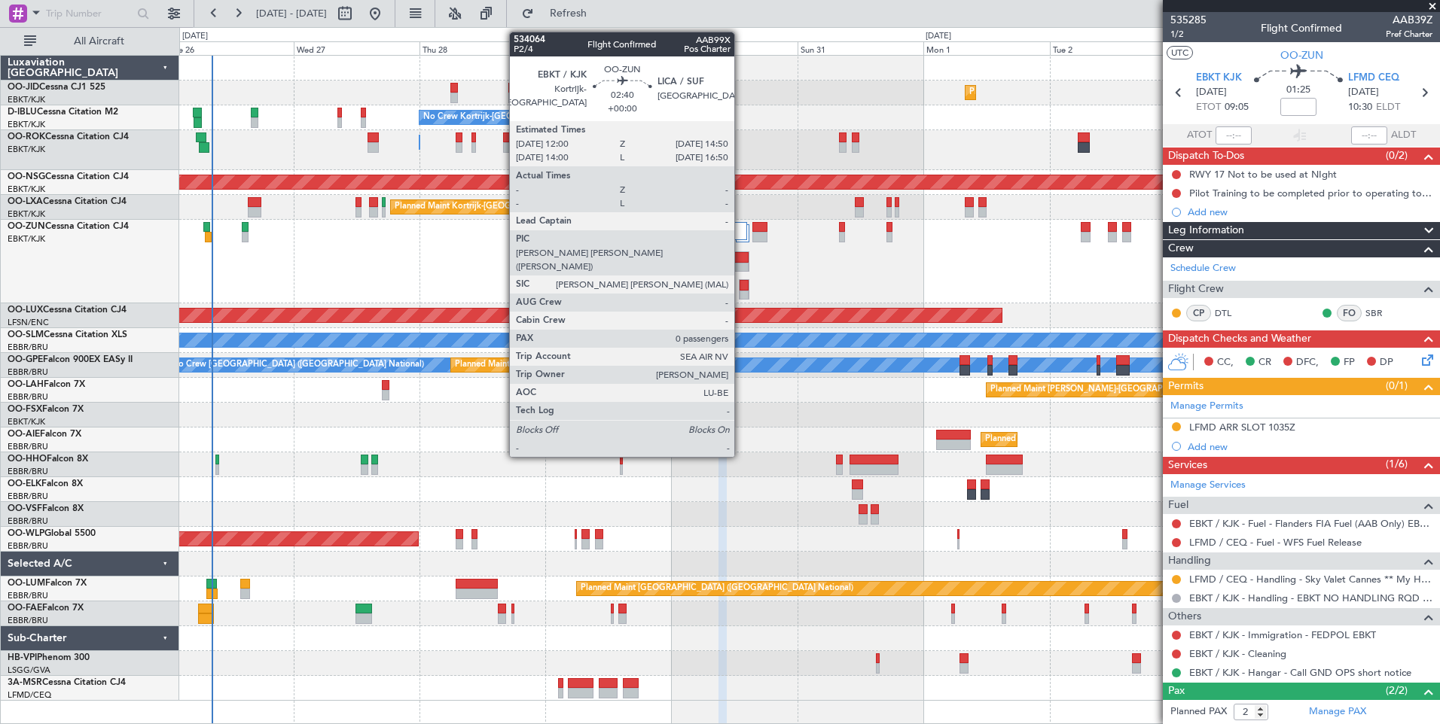
click at [741, 258] on div at bounding box center [741, 257] width 14 height 11
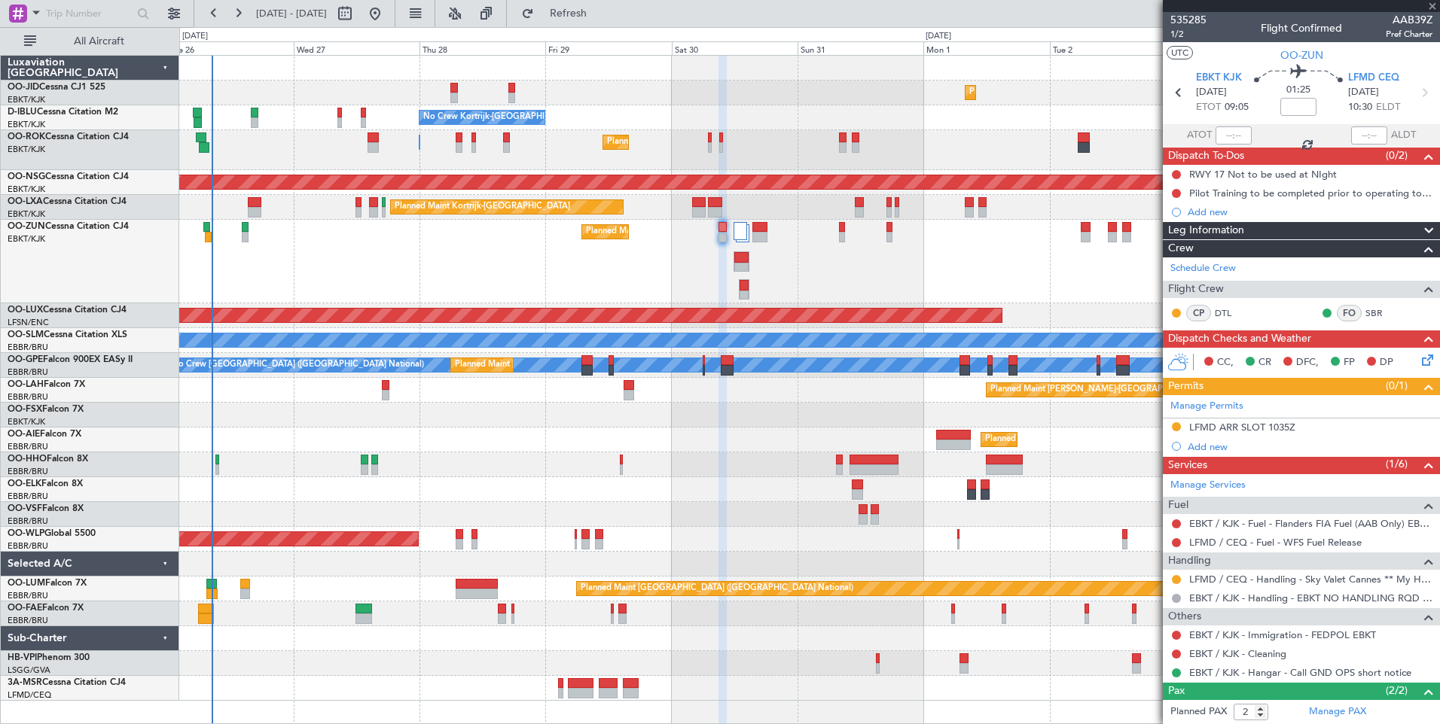
type input "0"
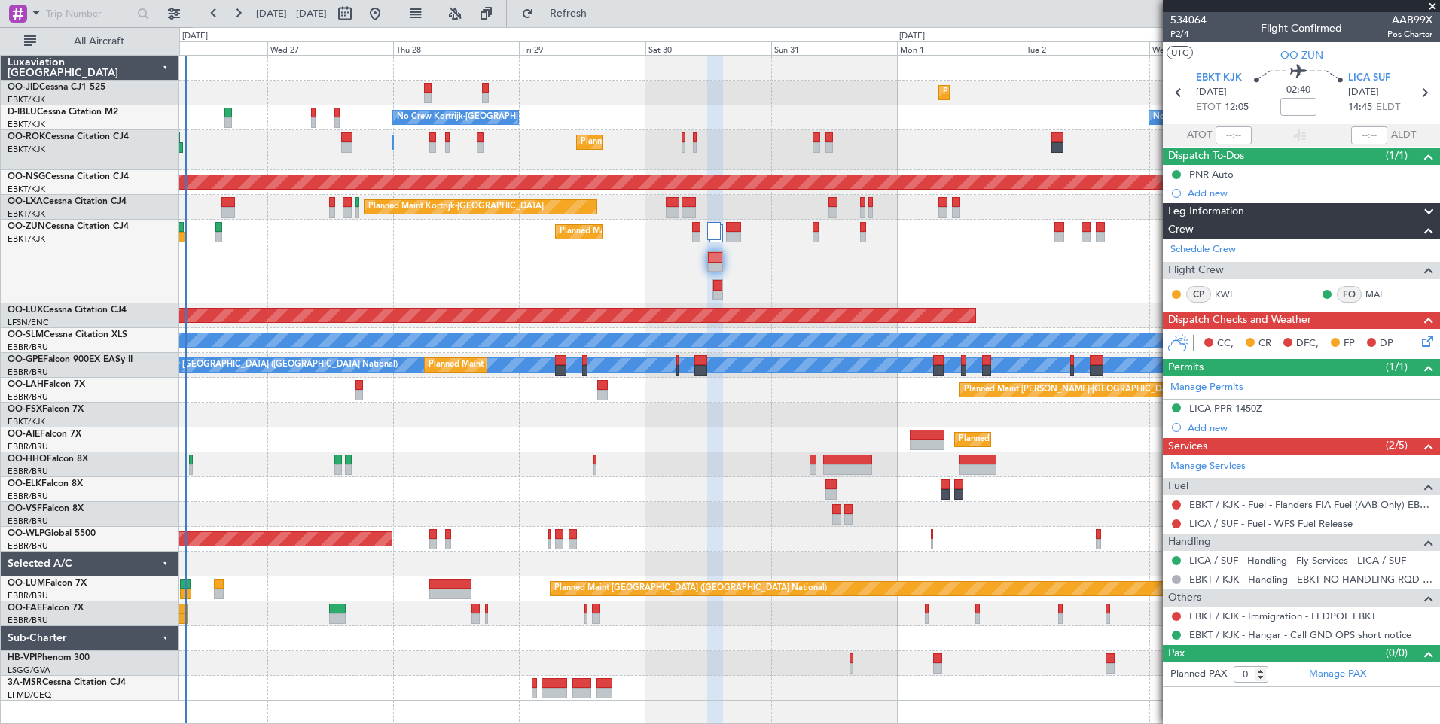
click at [701, 410] on div "Planned Maint Kortrijk-Wevelgem Planned Maint Paris (Le Bourget) No Crew Brusse…" at bounding box center [809, 378] width 1260 height 645
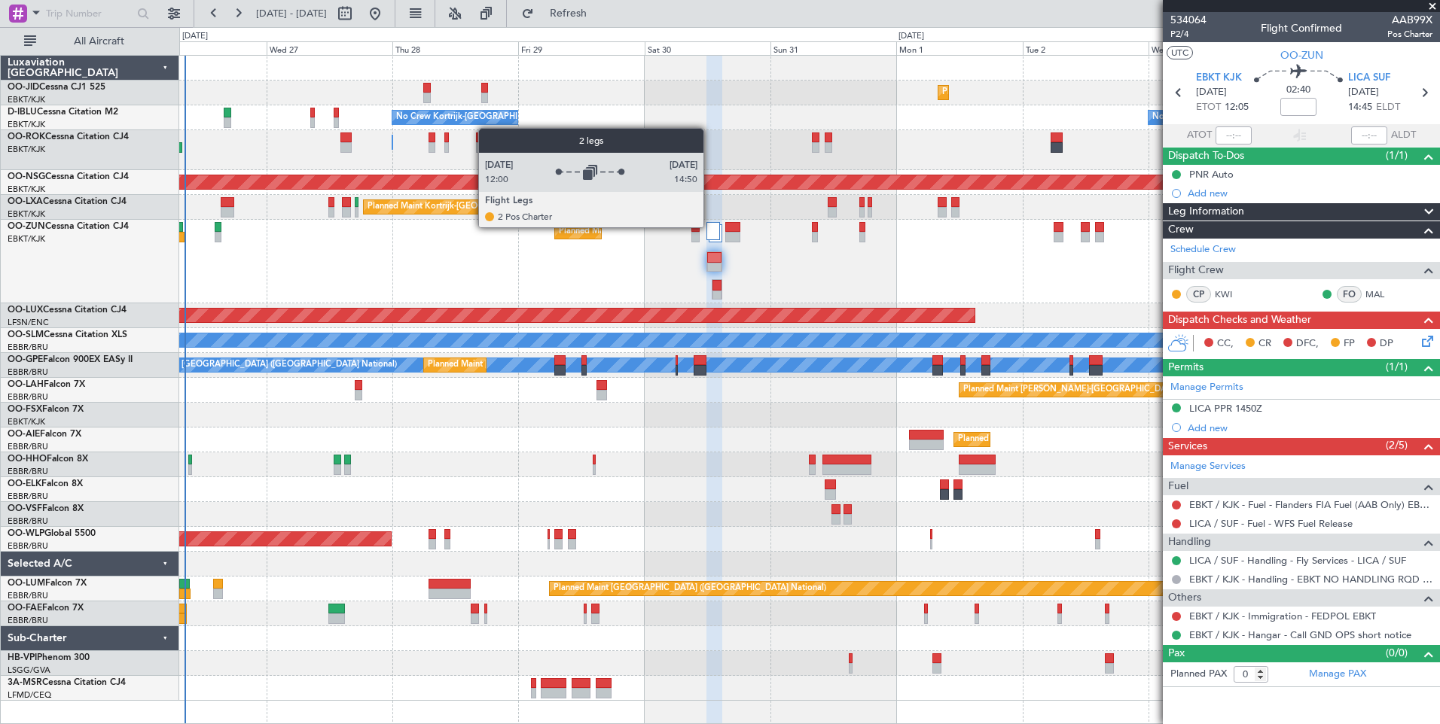
click at [710, 227] on div at bounding box center [712, 231] width 13 height 18
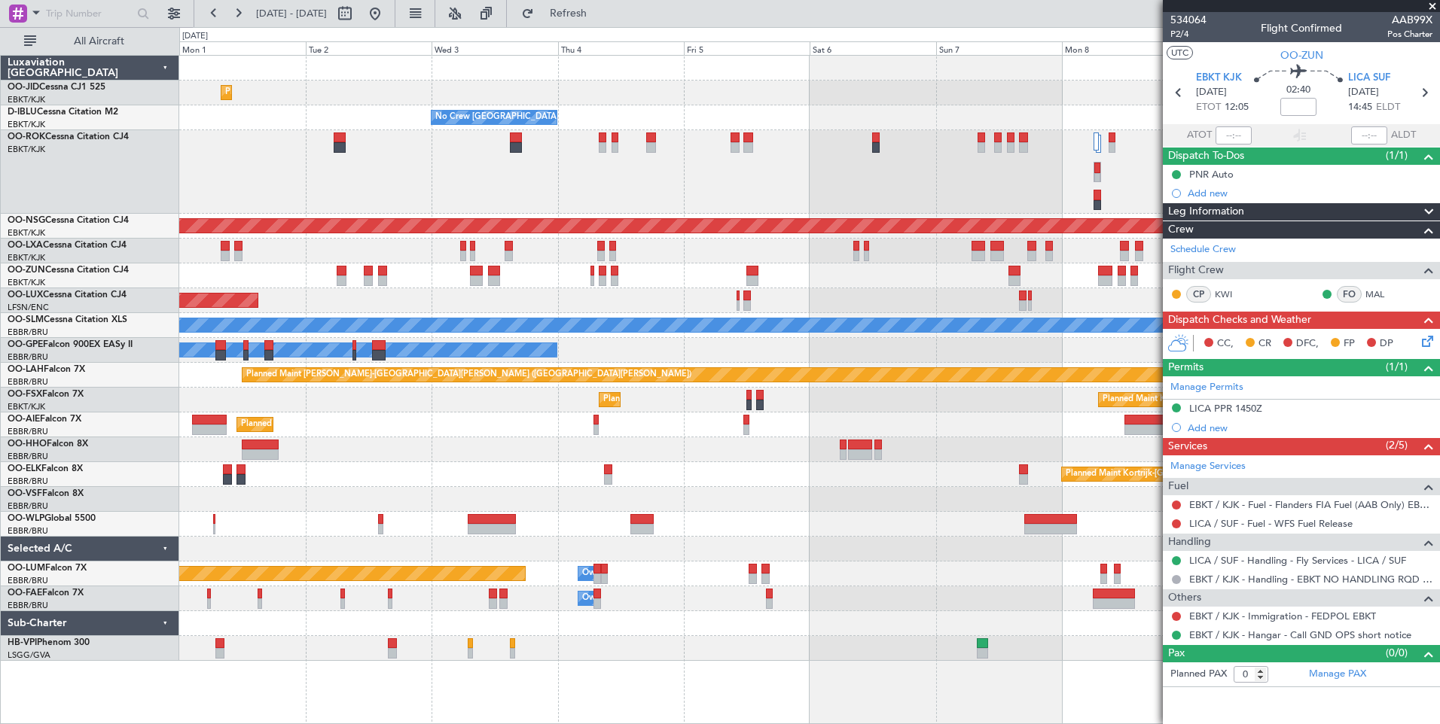
click at [553, 244] on div "Planned Maint Kortrijk-Wevelgem No Crew Brussels (Brussels National) Planned Ma…" at bounding box center [809, 358] width 1260 height 605
click at [678, 258] on div "Planned Maint Kortrijk-Wevelgem Planned Maint Kortrijk-Wevelgem" at bounding box center [809, 251] width 1260 height 25
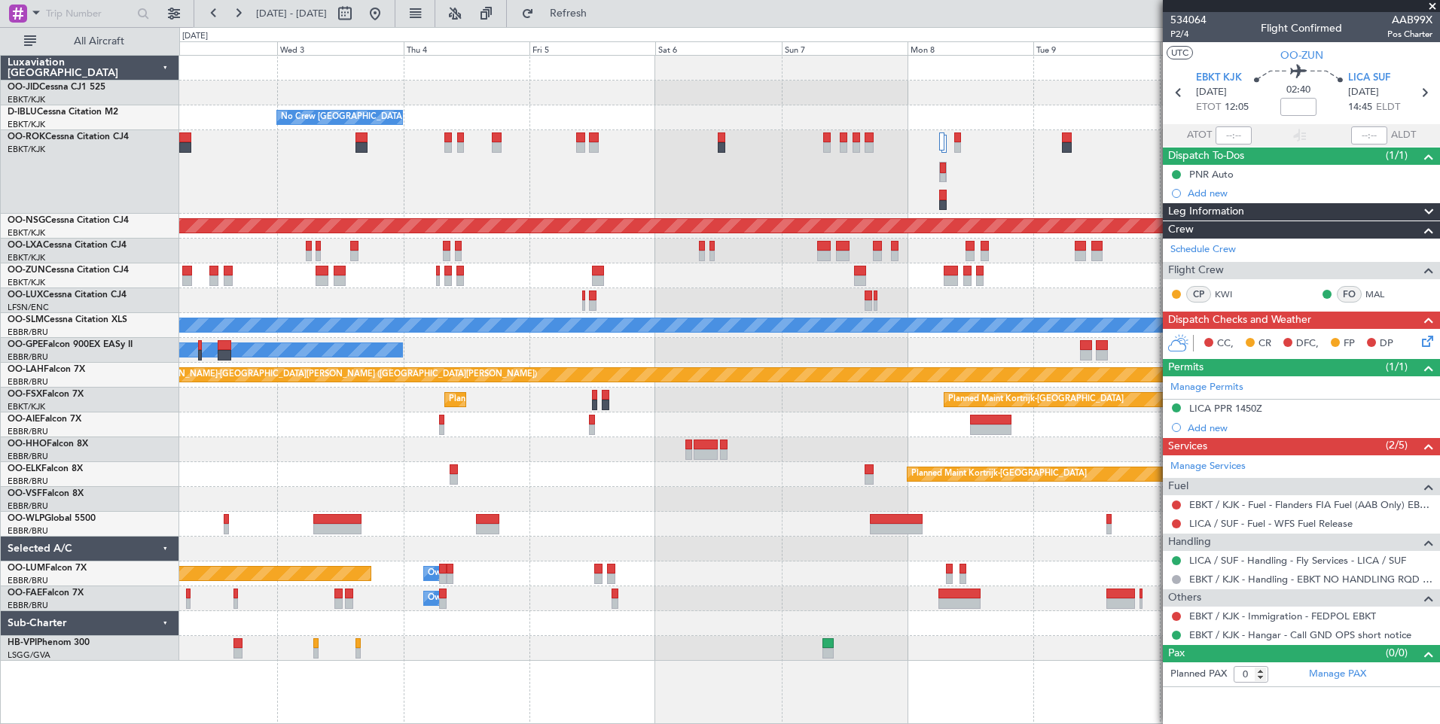
click at [475, 301] on div "Planned Maint Kortrijk-Wevelgem No Crew Brussels (Brussels National) Planned Ma…" at bounding box center [809, 358] width 1260 height 605
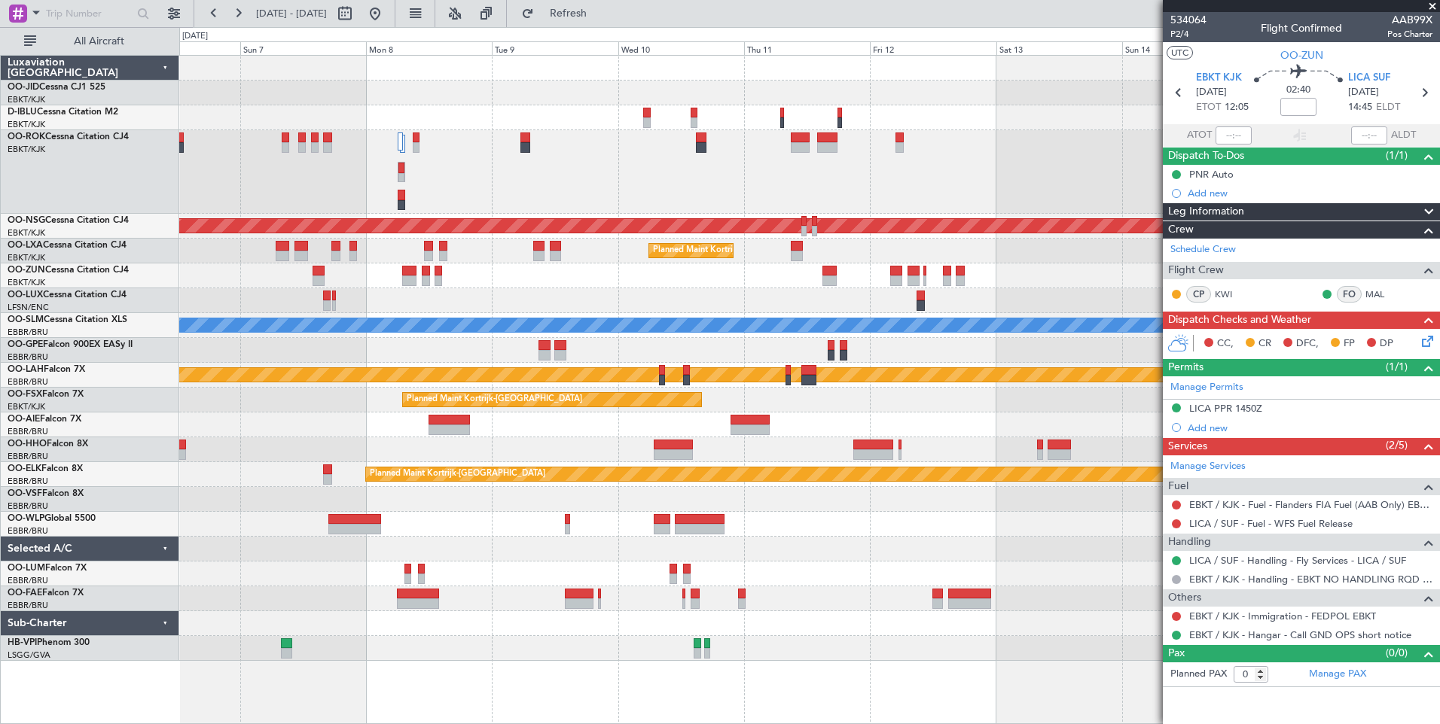
click at [559, 300] on div "Planned Maint Paris (Le Bourget) Planned Maint Paris (Le Bourget) Planned Maint…" at bounding box center [809, 358] width 1260 height 605
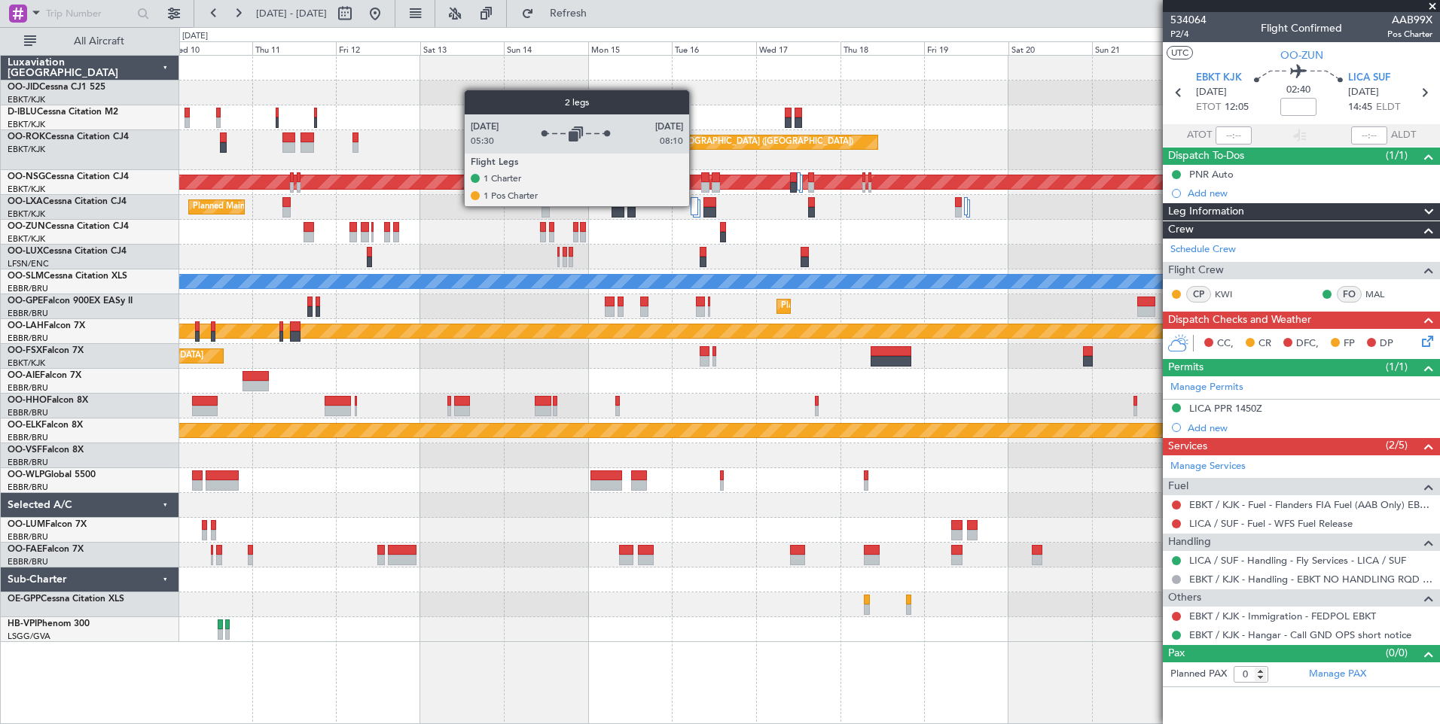
click at [696, 206] on div at bounding box center [694, 206] width 8 height 18
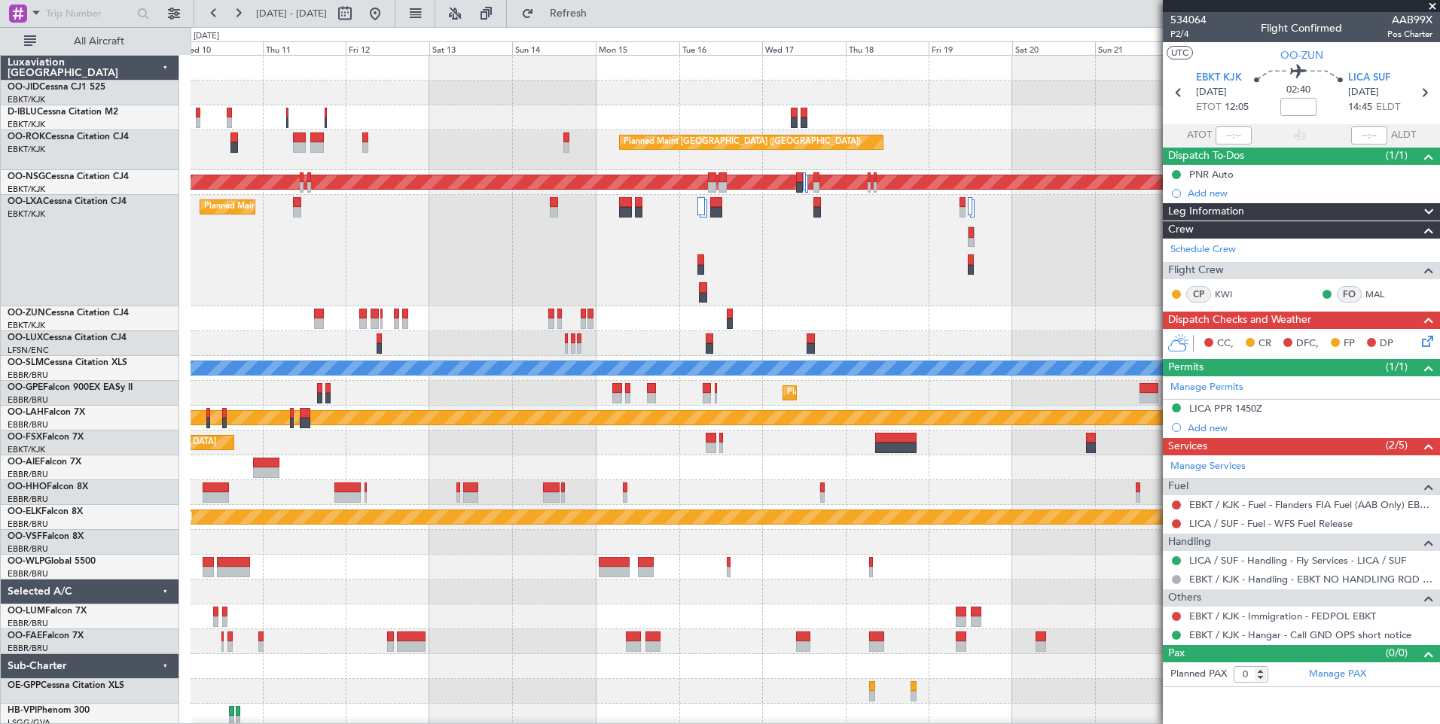
click at [696, 206] on div "Planned Maint Kortrijk-Wevelgem A/C Unavailable Brussels (Brussels National) A/…" at bounding box center [814, 250] width 1248 height 111
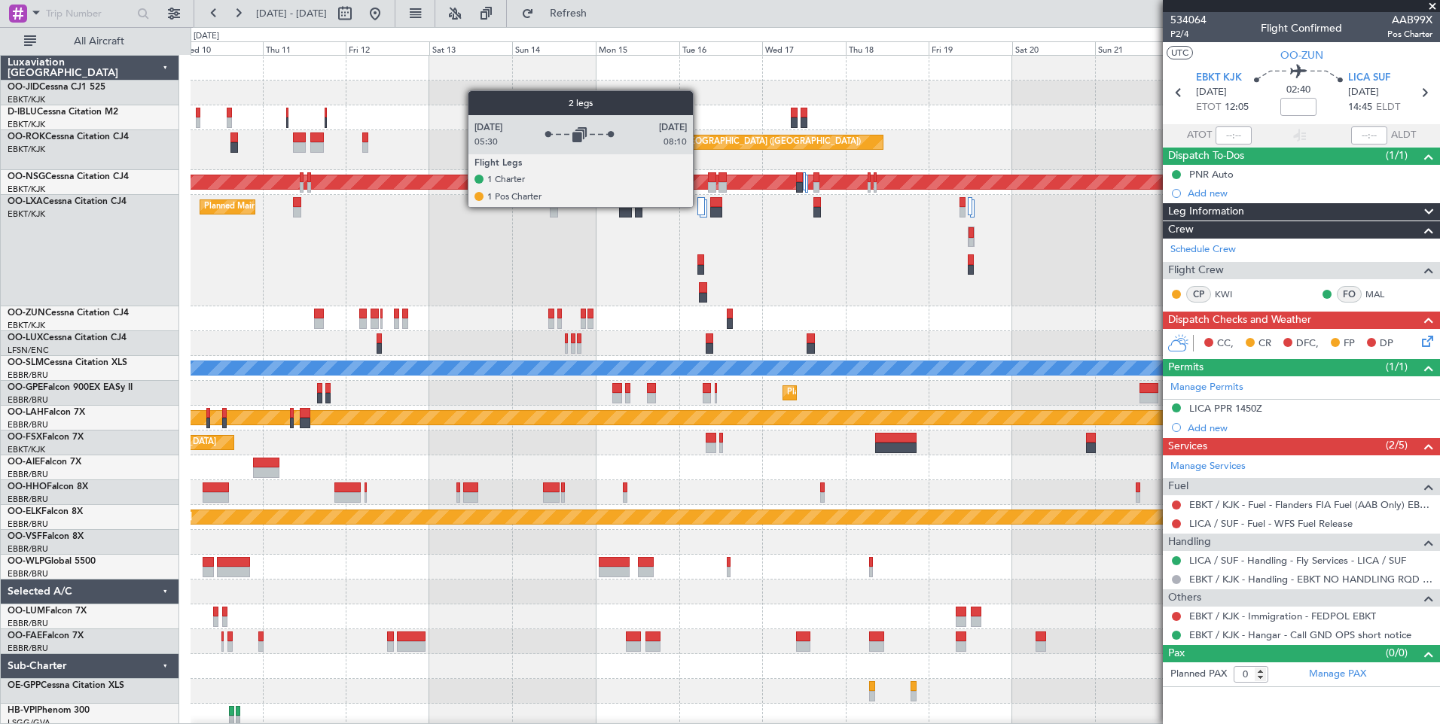
click at [699, 206] on div at bounding box center [701, 206] width 8 height 18
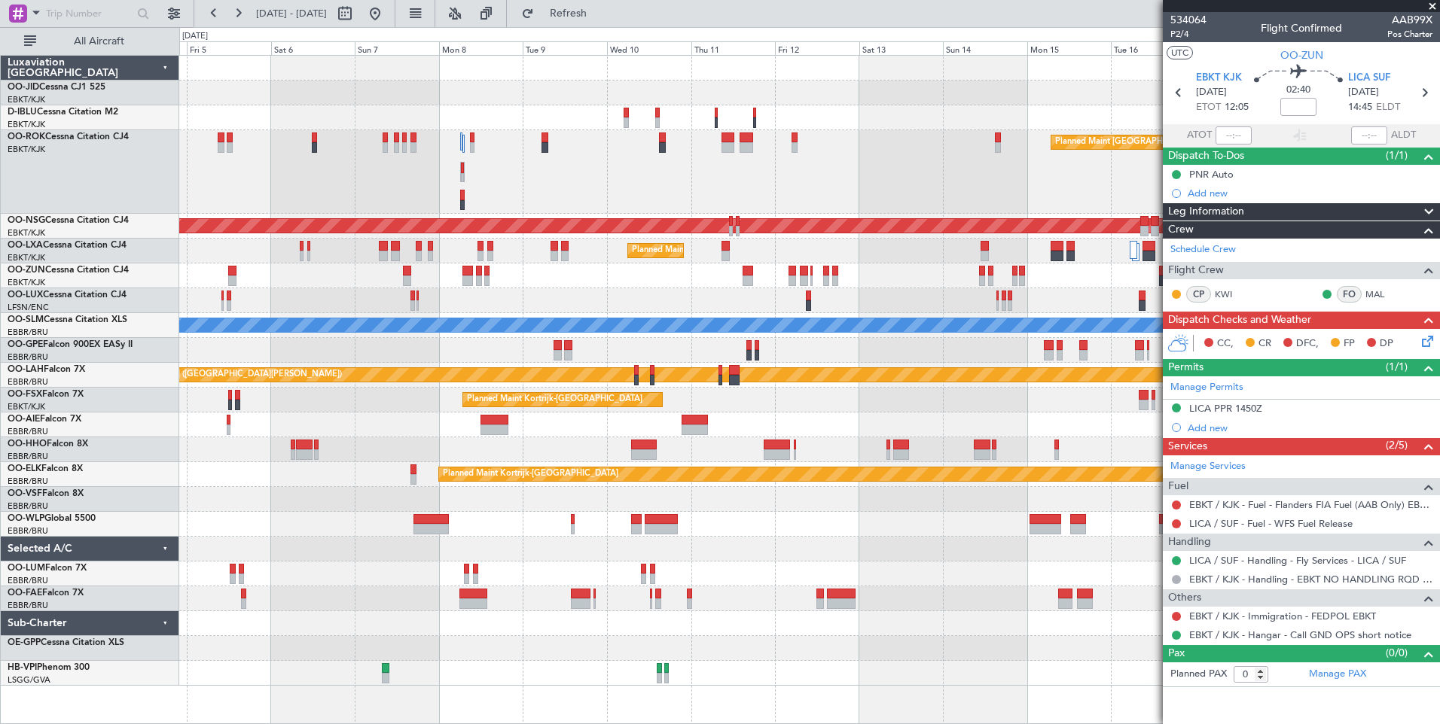
click at [665, 236] on div "Planned Maint Kortrijk-Wevelgem No Crew Brussels (Brussels National) Planned Ma…" at bounding box center [809, 371] width 1260 height 630
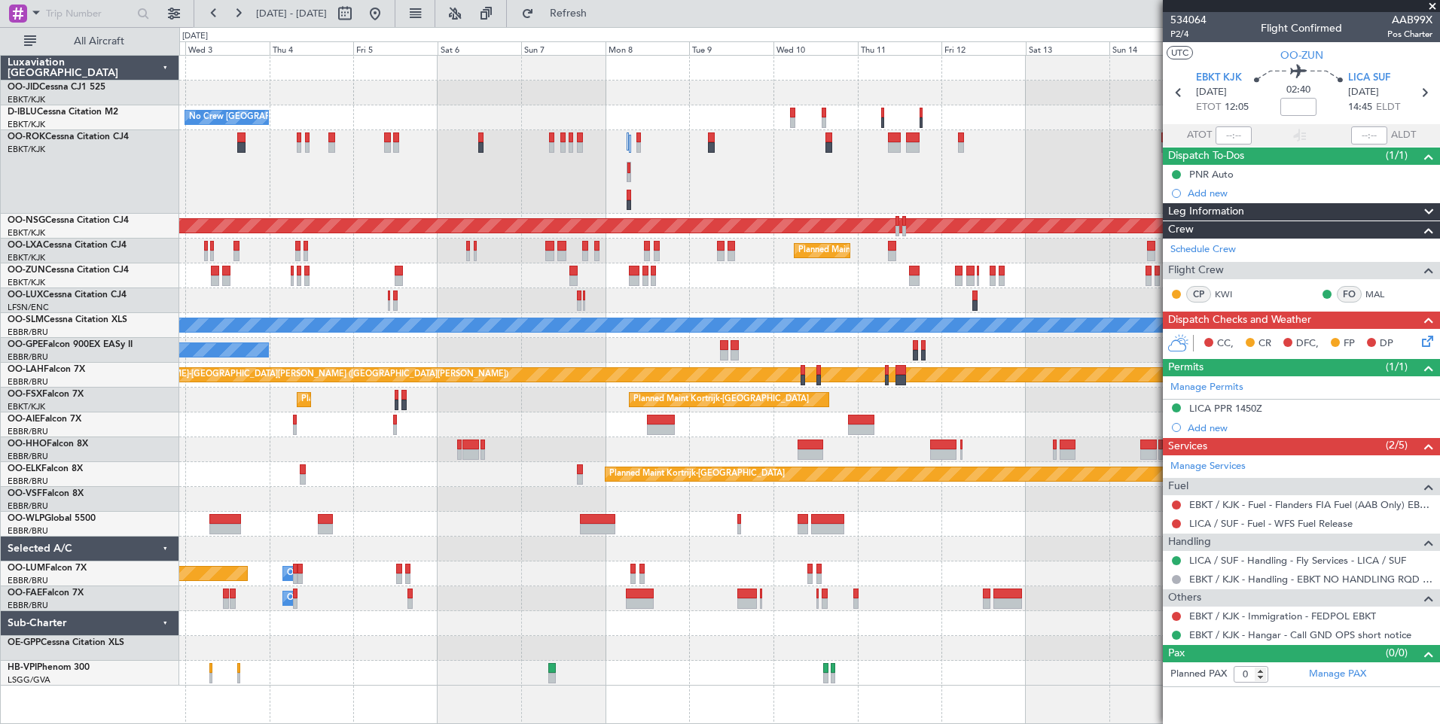
click at [660, 277] on div "Planned Maint Kortrijk-Wevelgem No Crew Brussels (Brussels National) Planned Ma…" at bounding box center [809, 371] width 1260 height 630
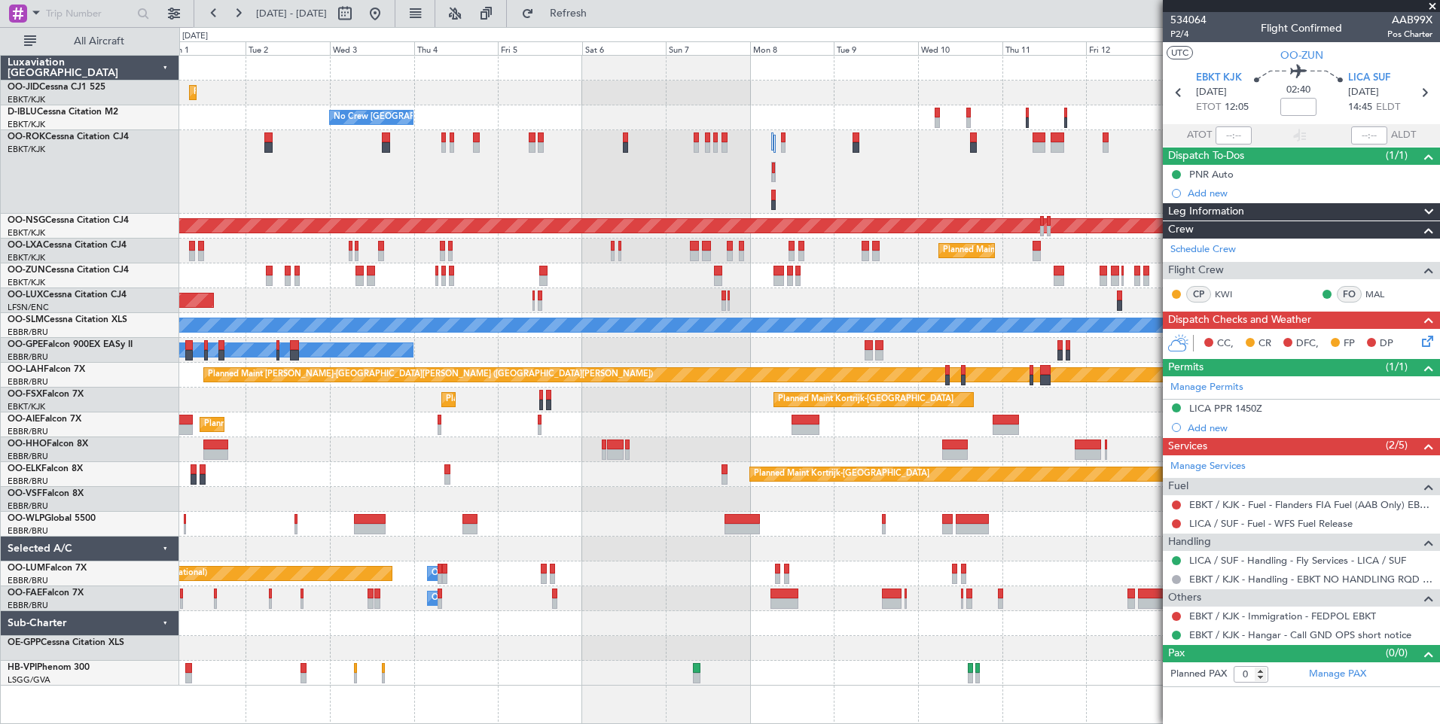
click at [664, 281] on div "Planned Maint Kortrijk-[GEOGRAPHIC_DATA]" at bounding box center [809, 276] width 1260 height 25
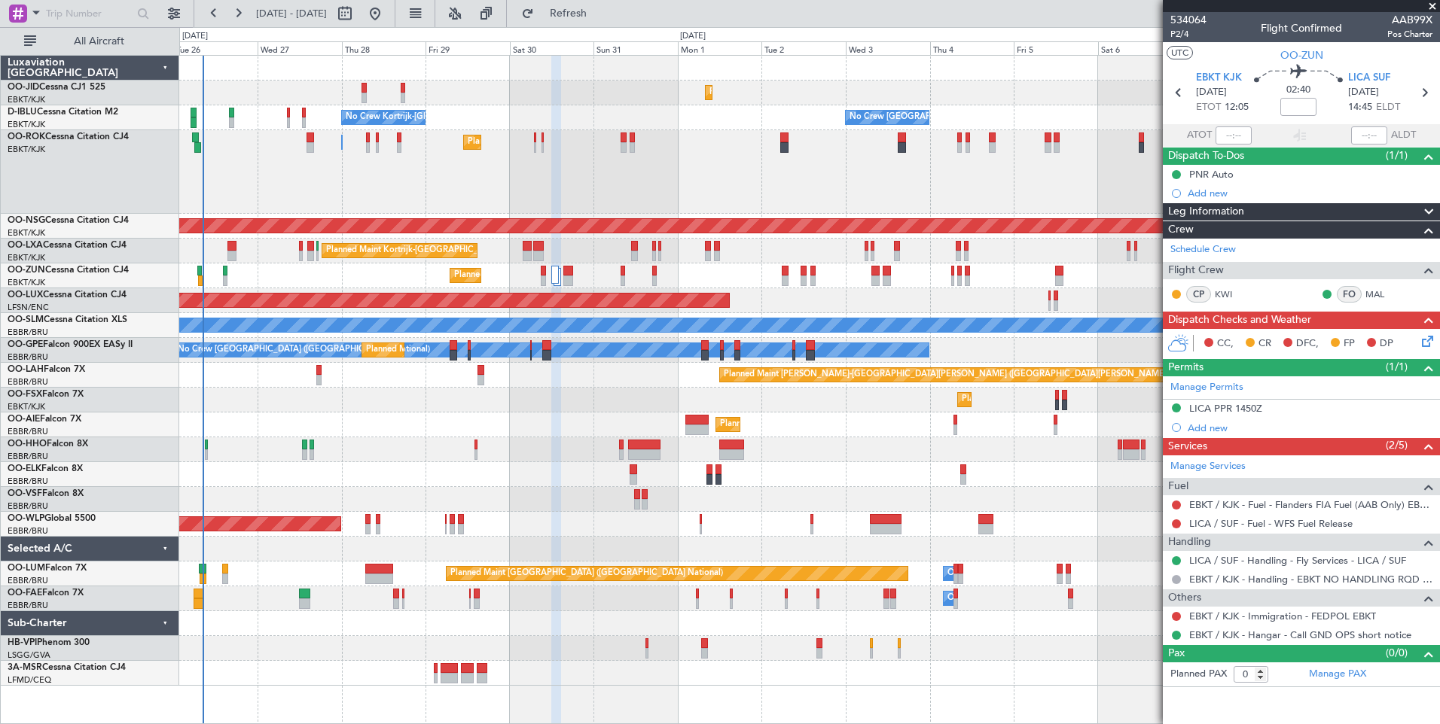
click at [938, 322] on div "Planned Maint Kortrijk-Wevelgem Planned Maint Paris (Le Bourget) No Crew Brusse…" at bounding box center [809, 371] width 1260 height 630
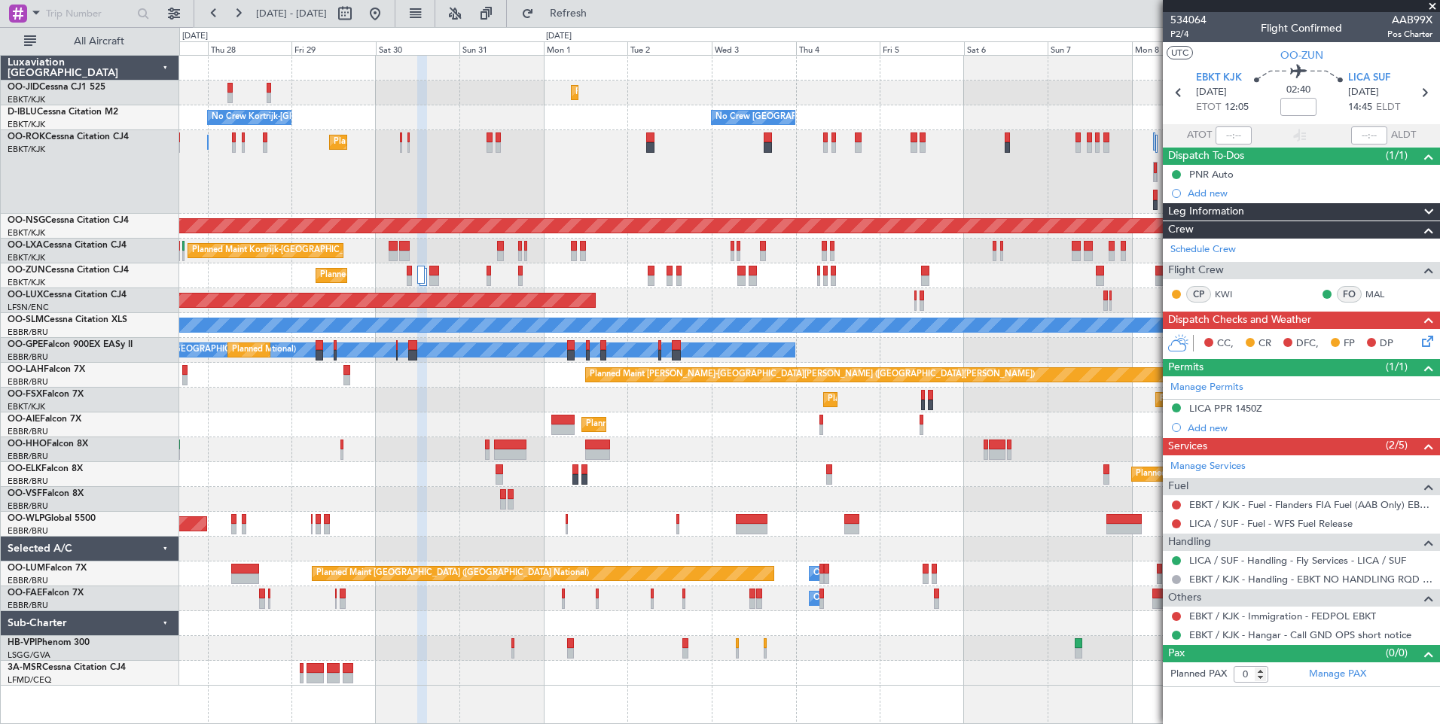
click at [298, 333] on div "Planned Maint Kortrijk-Wevelgem Planned Maint Paris (Le Bourget) No Crew Brusse…" at bounding box center [809, 371] width 1260 height 630
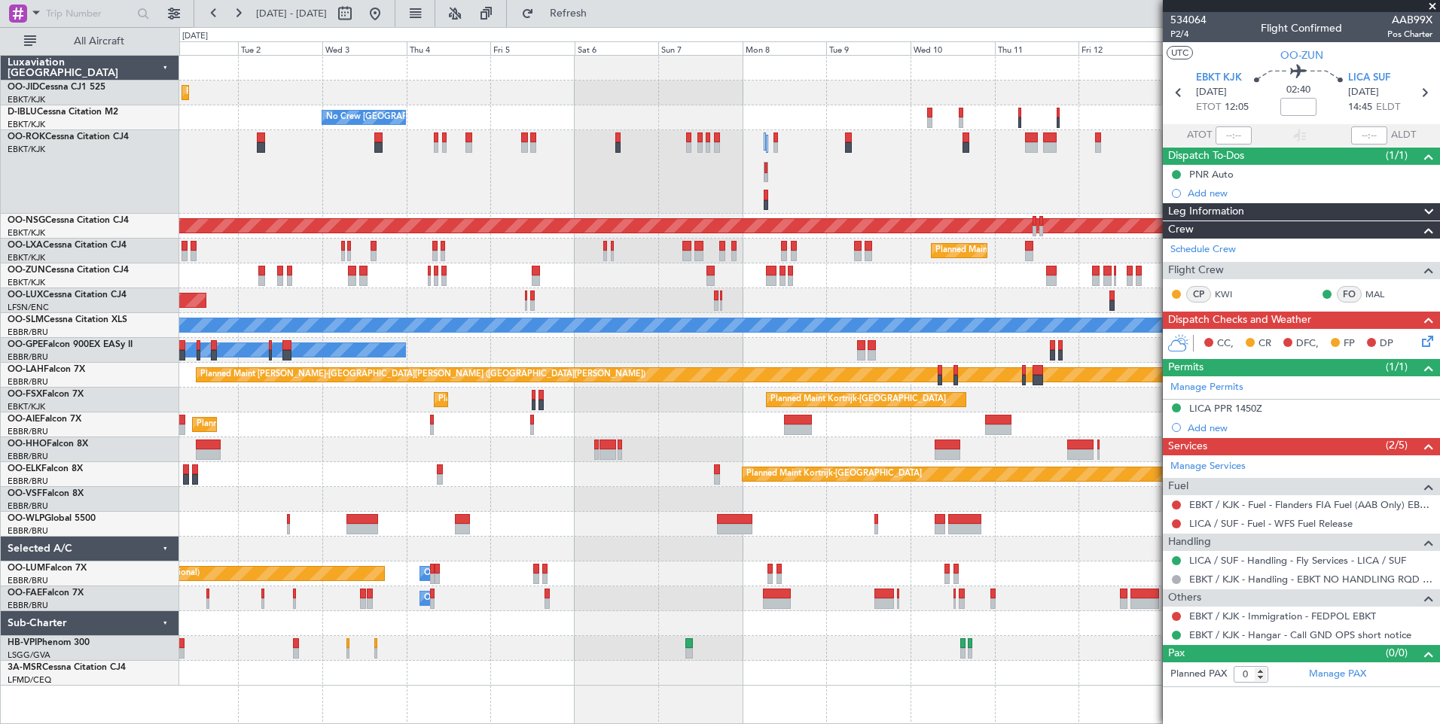
click at [538, 342] on div "Planned Maint Kortrijk-Wevelgem No Crew Brussels (Brussels National) No Crew Ko…" at bounding box center [809, 371] width 1260 height 630
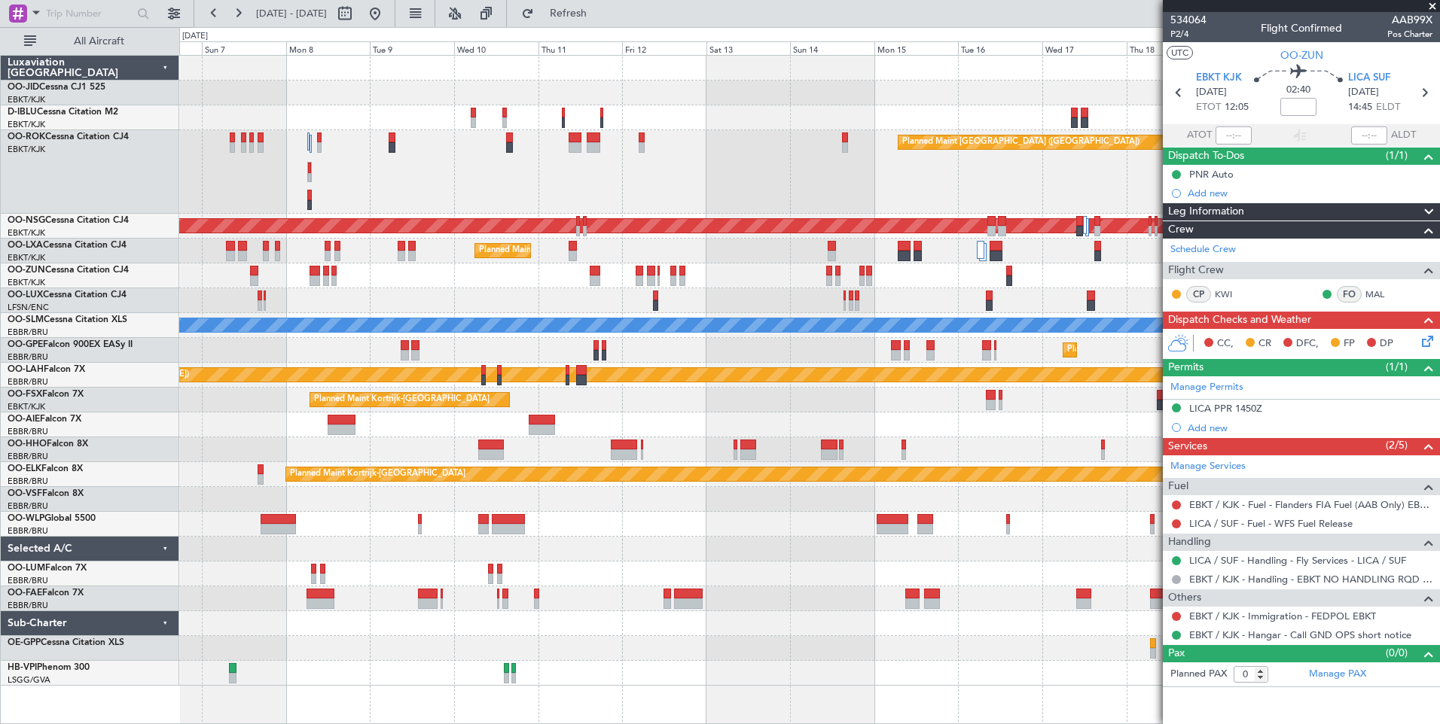
click at [327, 416] on div "No Crew Brussels (Brussels National) Planned Maint Paris (Le Bourget) Planned M…" at bounding box center [809, 371] width 1260 height 630
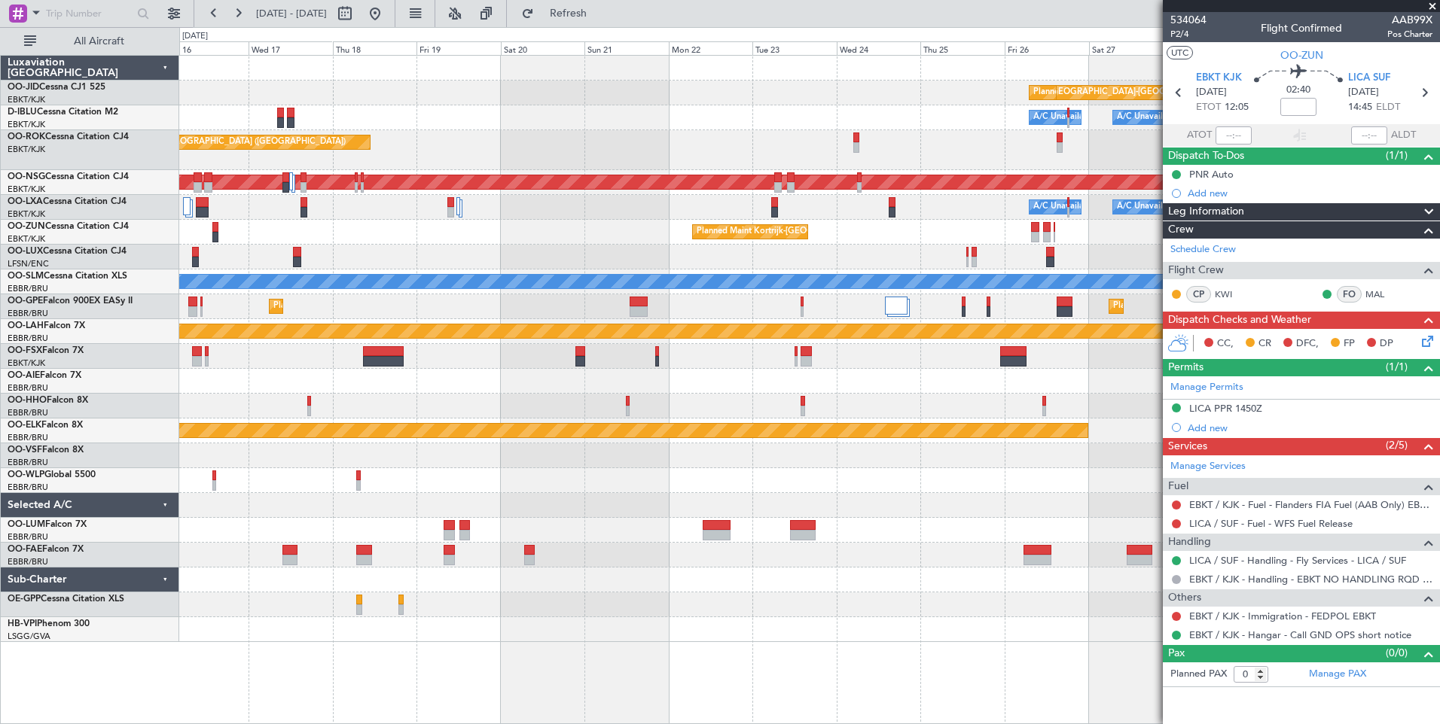
click at [652, 419] on div "null Kortrijk-Wevelgem Planned Maint Kortrijk-Wevelgem A/C Unavailable Brussels…" at bounding box center [809, 349] width 1260 height 587
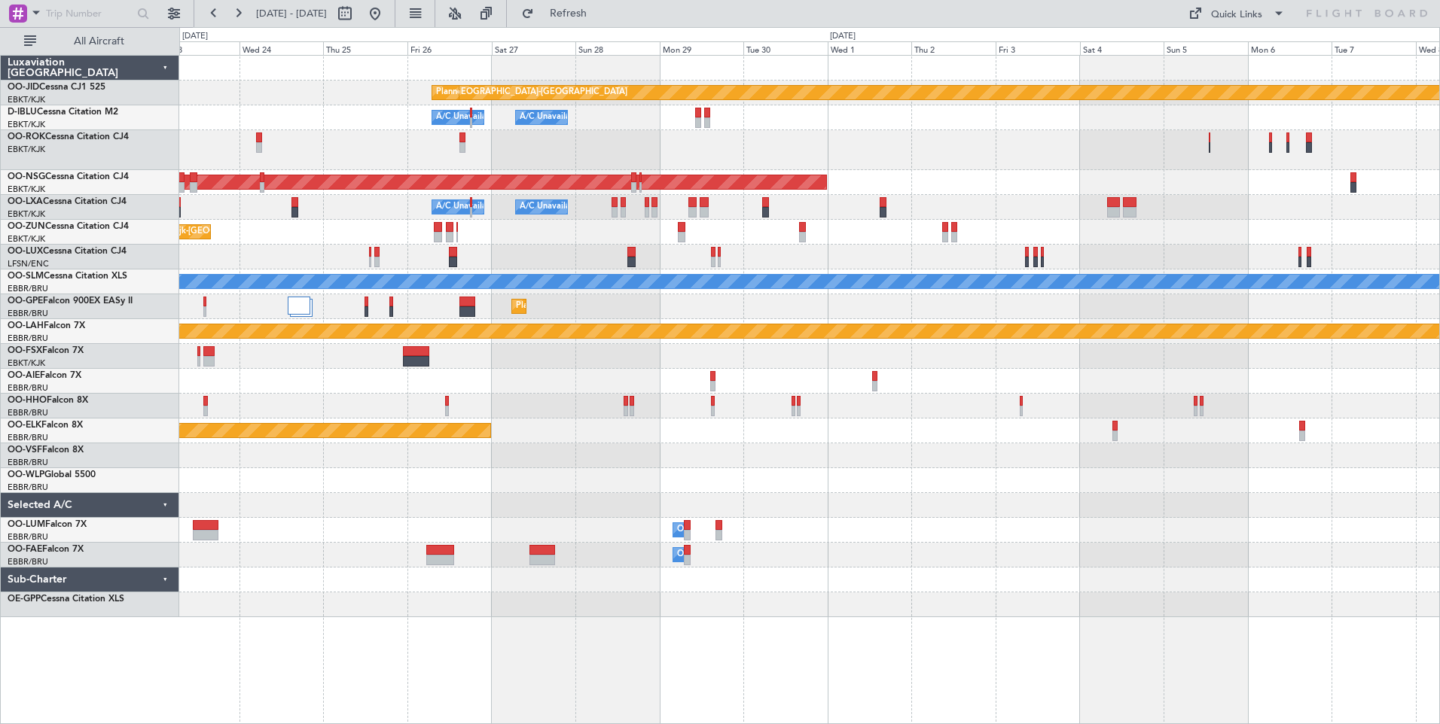
click at [559, 282] on div "null Kortrijk-Wevelgem Planned Maint Kortrijk-Wevelgem A/C Unavailable Brussels…" at bounding box center [809, 337] width 1260 height 562
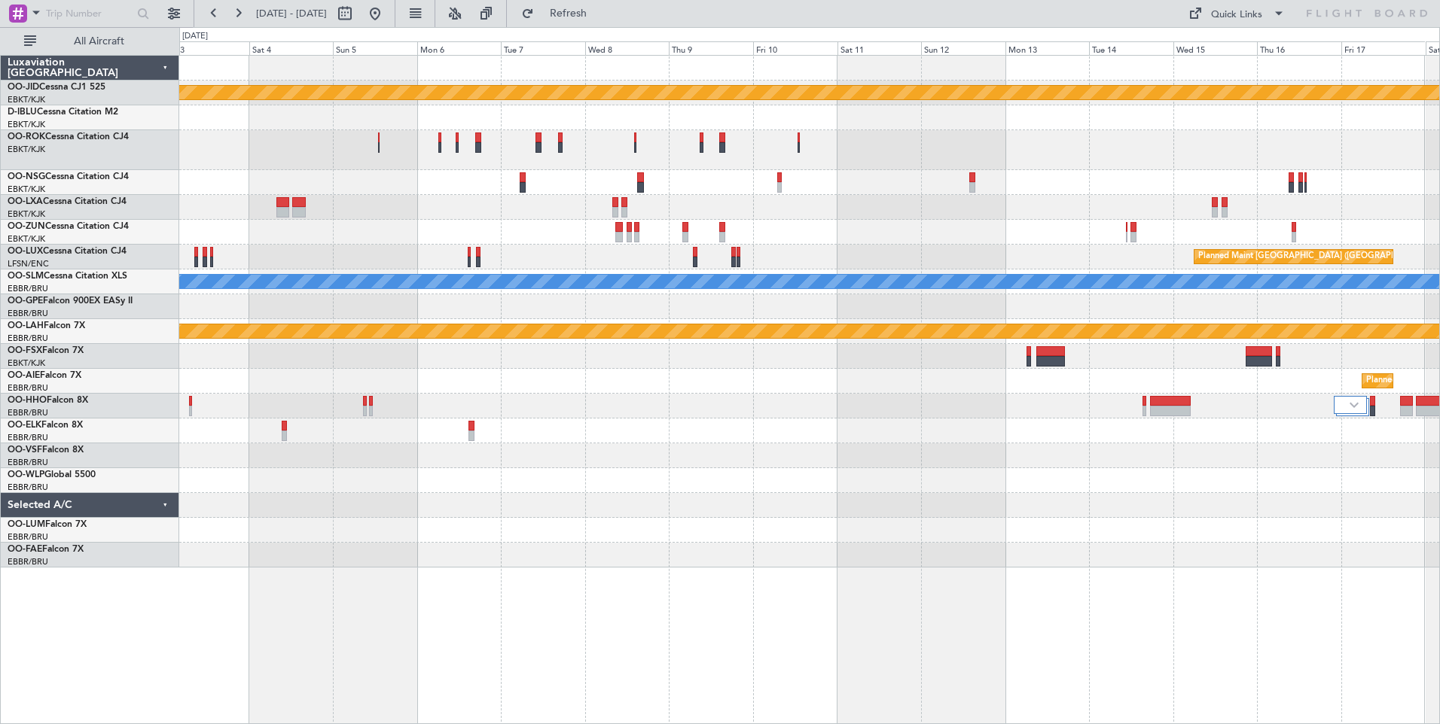
click at [518, 289] on div "null [GEOGRAPHIC_DATA]-[GEOGRAPHIC_DATA] Planned Maint [GEOGRAPHIC_DATA] ([GEOG…" at bounding box center [809, 312] width 1260 height 512
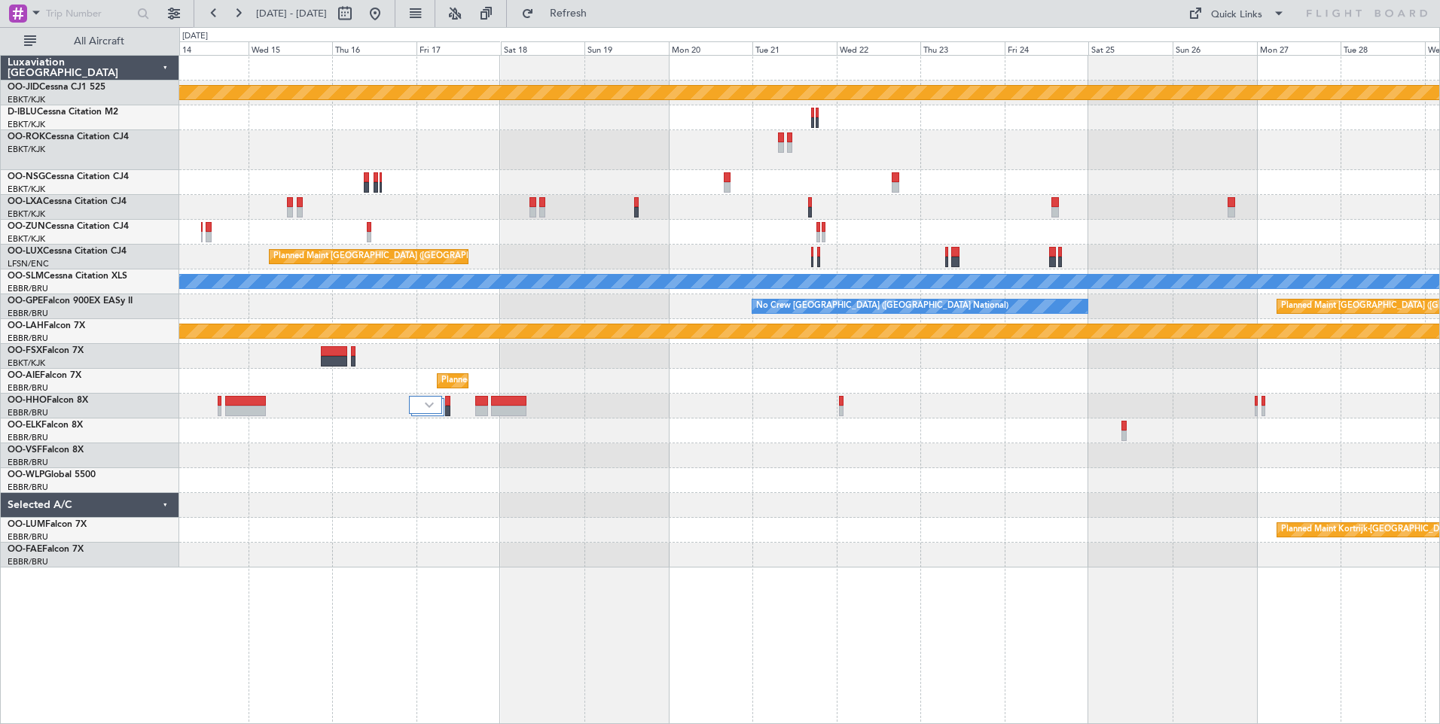
click at [590, 373] on div "null [GEOGRAPHIC_DATA]-[GEOGRAPHIC_DATA] Planned Maint [GEOGRAPHIC_DATA] ([GEOG…" at bounding box center [809, 312] width 1260 height 512
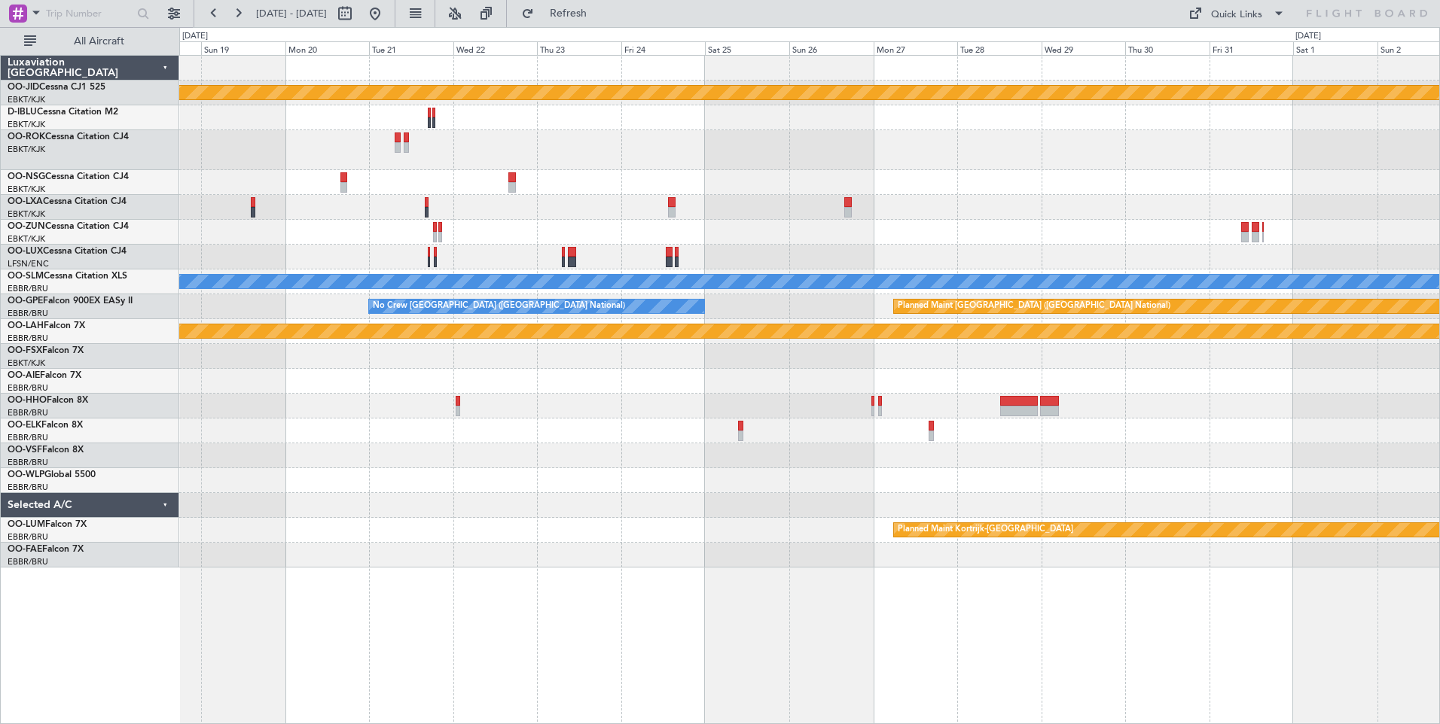
click at [839, 236] on div "null [GEOGRAPHIC_DATA]-[GEOGRAPHIC_DATA] Planned Maint [GEOGRAPHIC_DATA]-[GEOGR…" at bounding box center [809, 312] width 1260 height 512
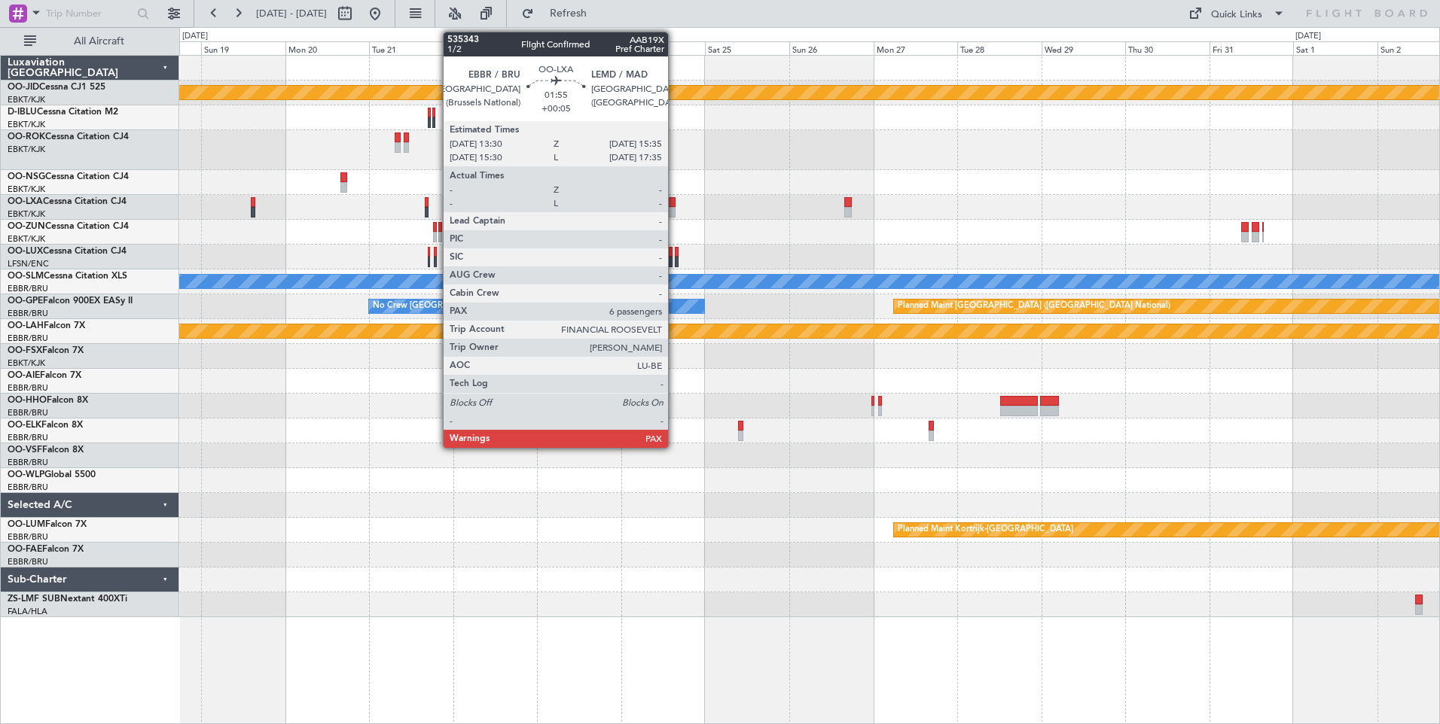
click at [919, 318] on div "null [GEOGRAPHIC_DATA]-[GEOGRAPHIC_DATA] Planned Maint [GEOGRAPHIC_DATA]-[GEOGR…" at bounding box center [809, 337] width 1260 height 562
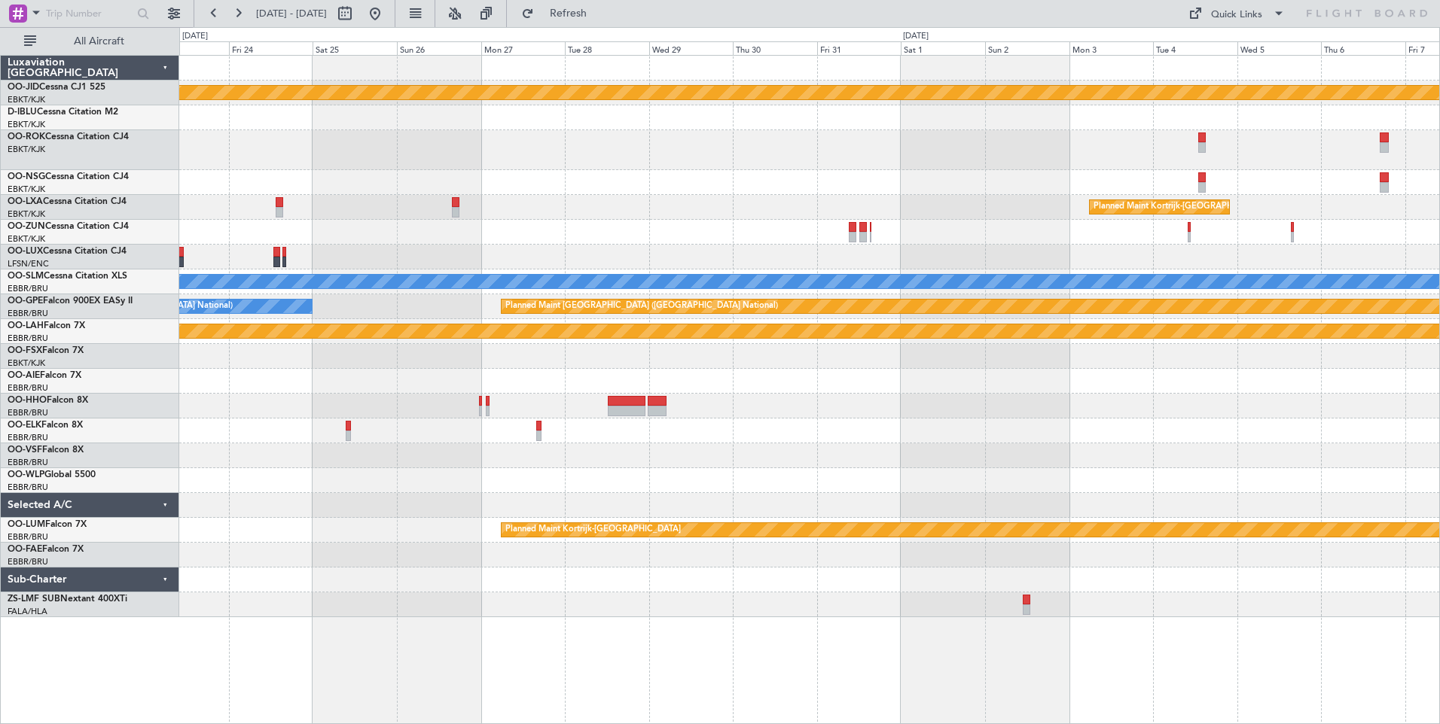
click at [544, 245] on div "null [GEOGRAPHIC_DATA]-[GEOGRAPHIC_DATA] Planned Maint [GEOGRAPHIC_DATA]-[GEOGR…" at bounding box center [809, 337] width 1260 height 562
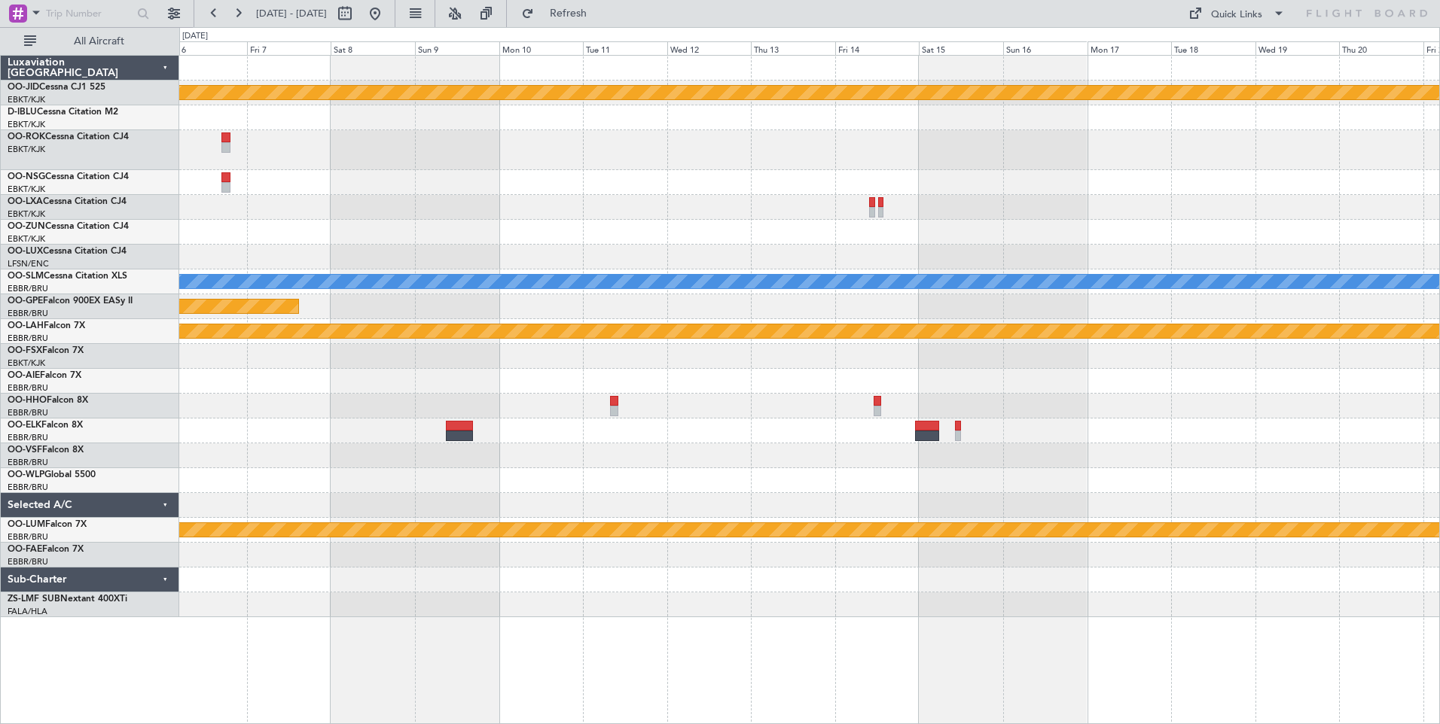
click at [453, 363] on div "null [GEOGRAPHIC_DATA]-[GEOGRAPHIC_DATA] Planned Maint [GEOGRAPHIC_DATA]-[GEOGR…" at bounding box center [809, 337] width 1260 height 562
click at [517, 241] on div at bounding box center [809, 232] width 1260 height 25
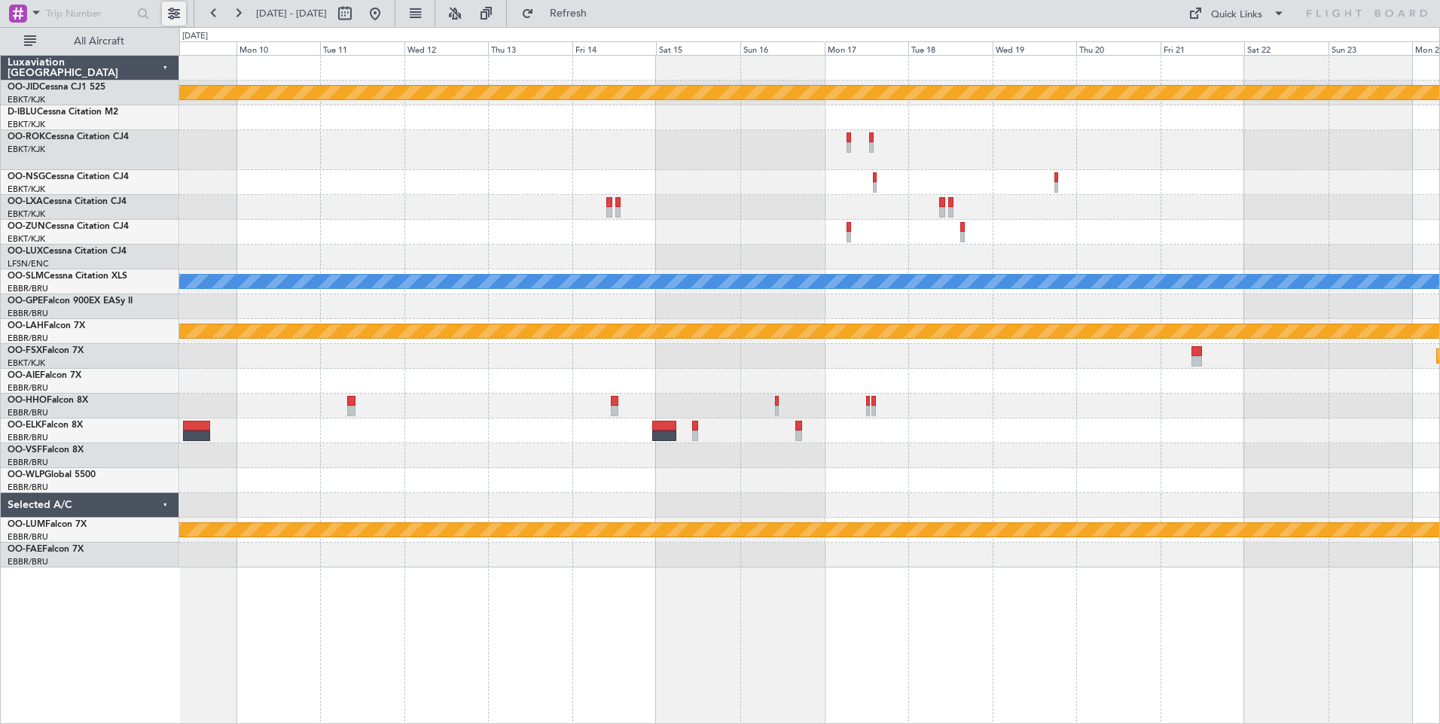
click at [169, 10] on button at bounding box center [174, 14] width 24 height 24
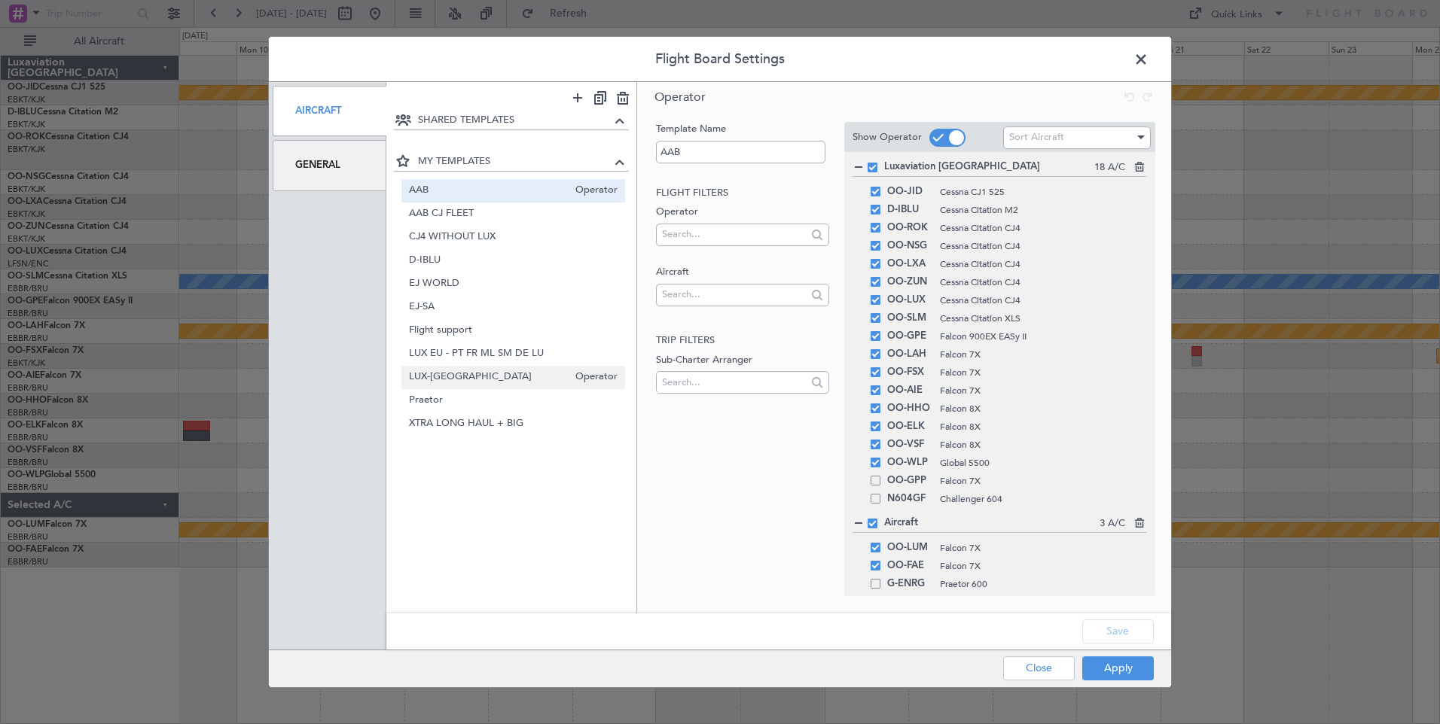
click at [454, 380] on span "LUX-[GEOGRAPHIC_DATA]" at bounding box center [489, 378] width 160 height 16
type input "LUX-[GEOGRAPHIC_DATA]"
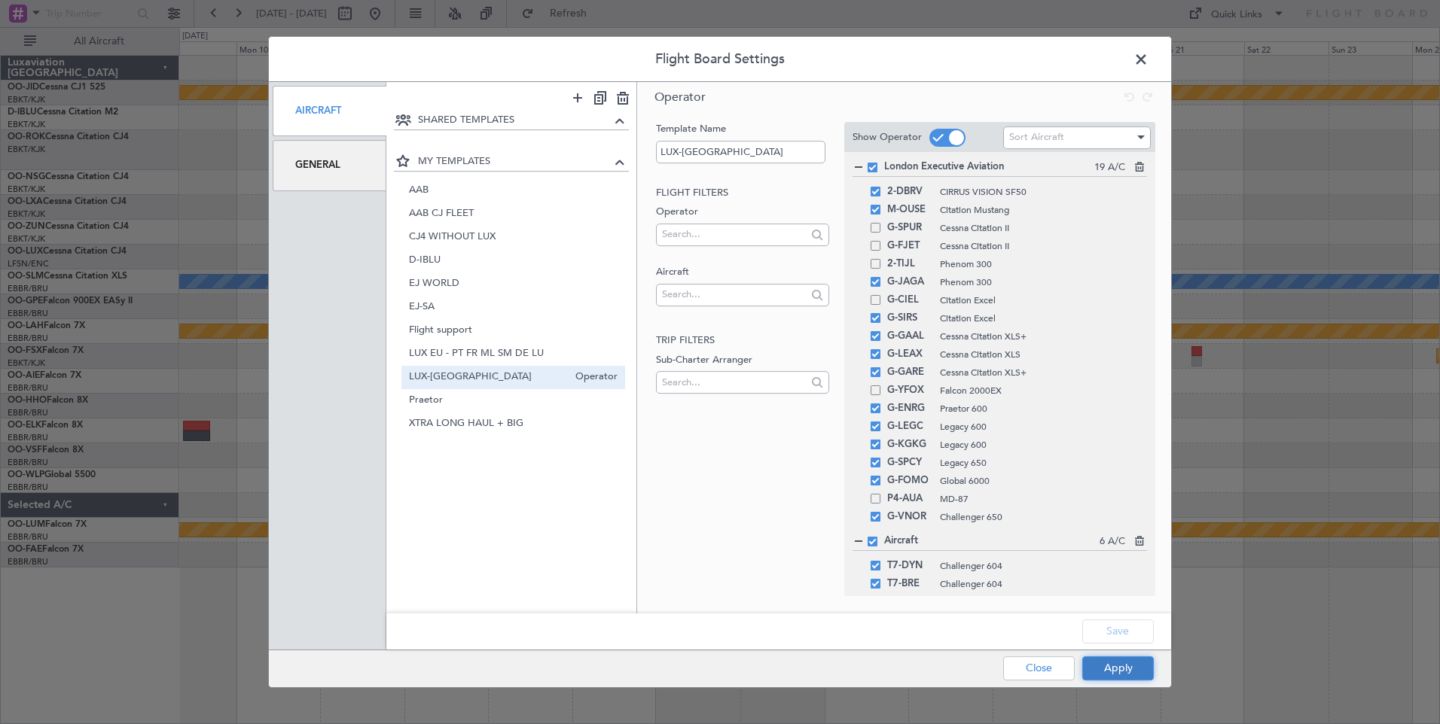
click at [1122, 676] on button "Apply" at bounding box center [1118, 669] width 72 height 24
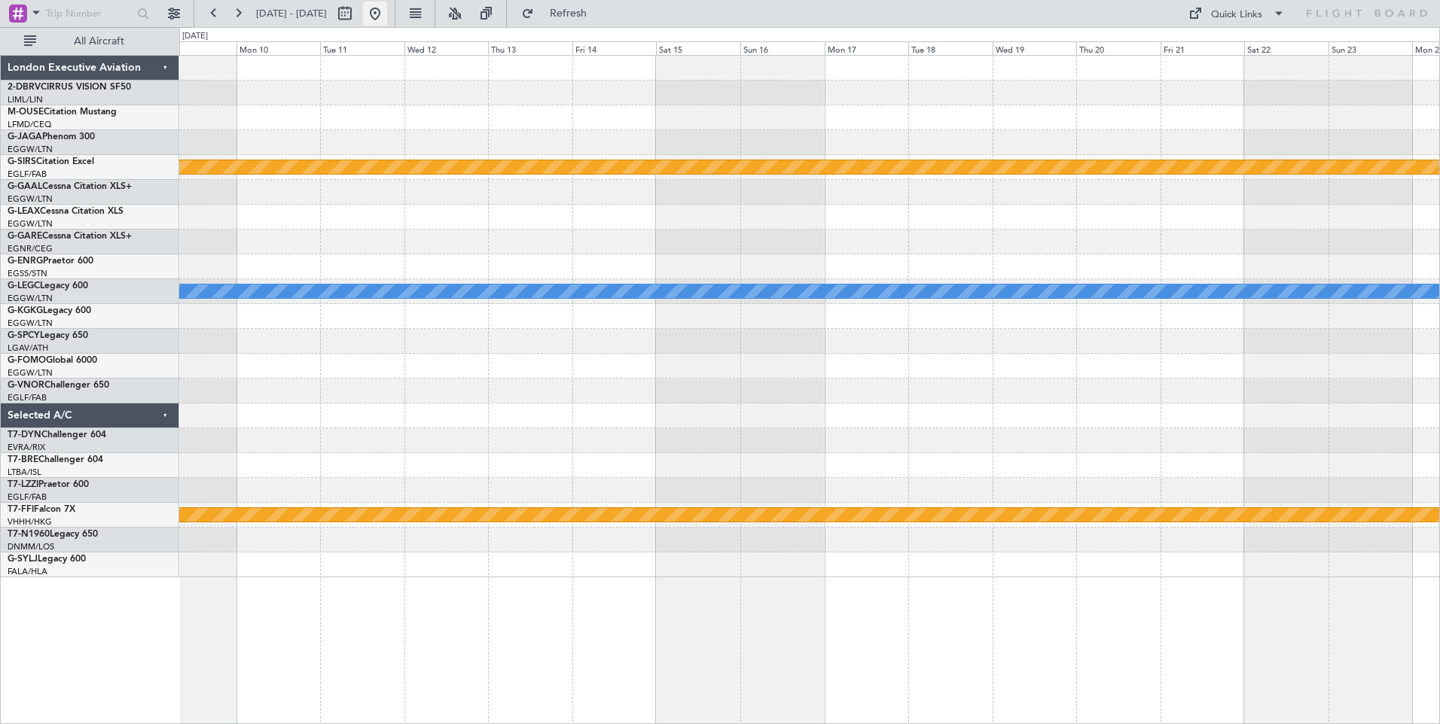
click at [387, 23] on button at bounding box center [375, 14] width 24 height 24
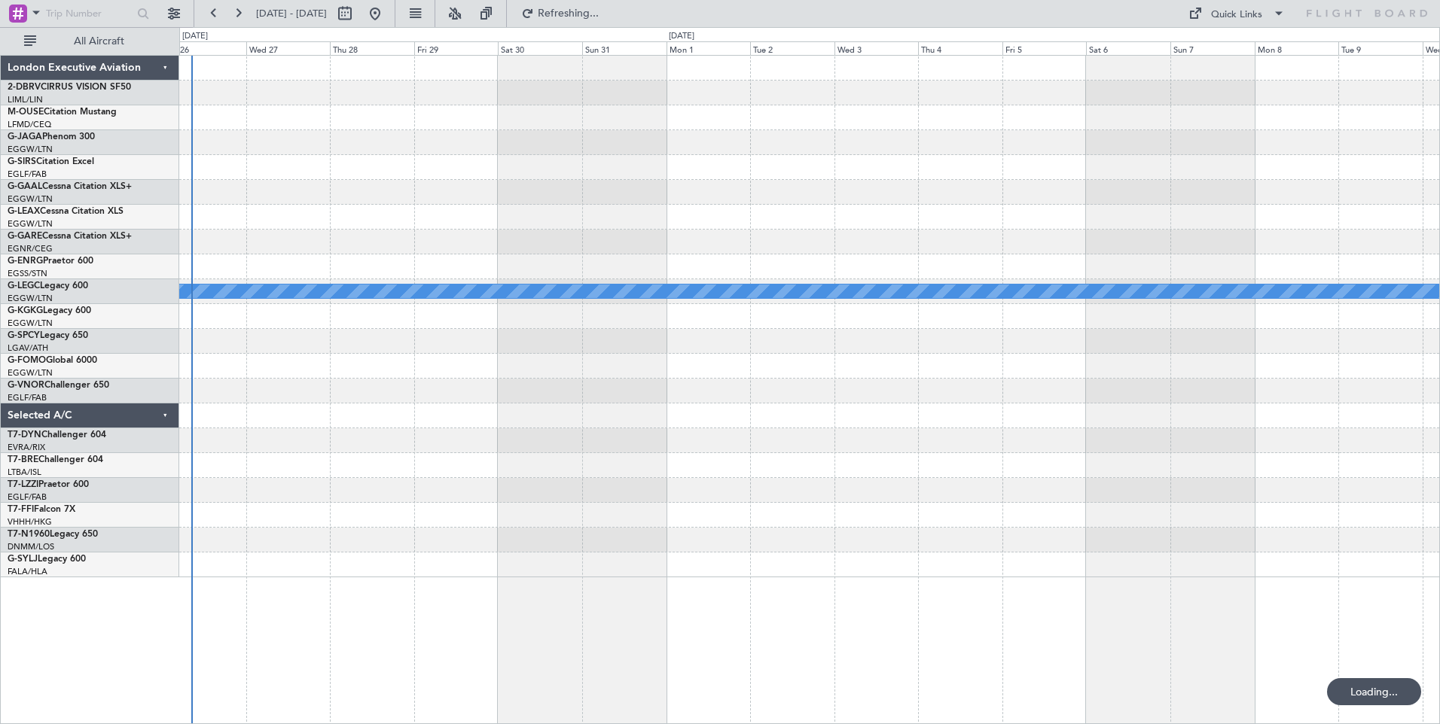
click at [520, 504] on div "A/C Unavailable [GEOGRAPHIC_DATA] ([GEOGRAPHIC_DATA]) Planned Maint Geneva ([GE…" at bounding box center [809, 317] width 1260 height 522
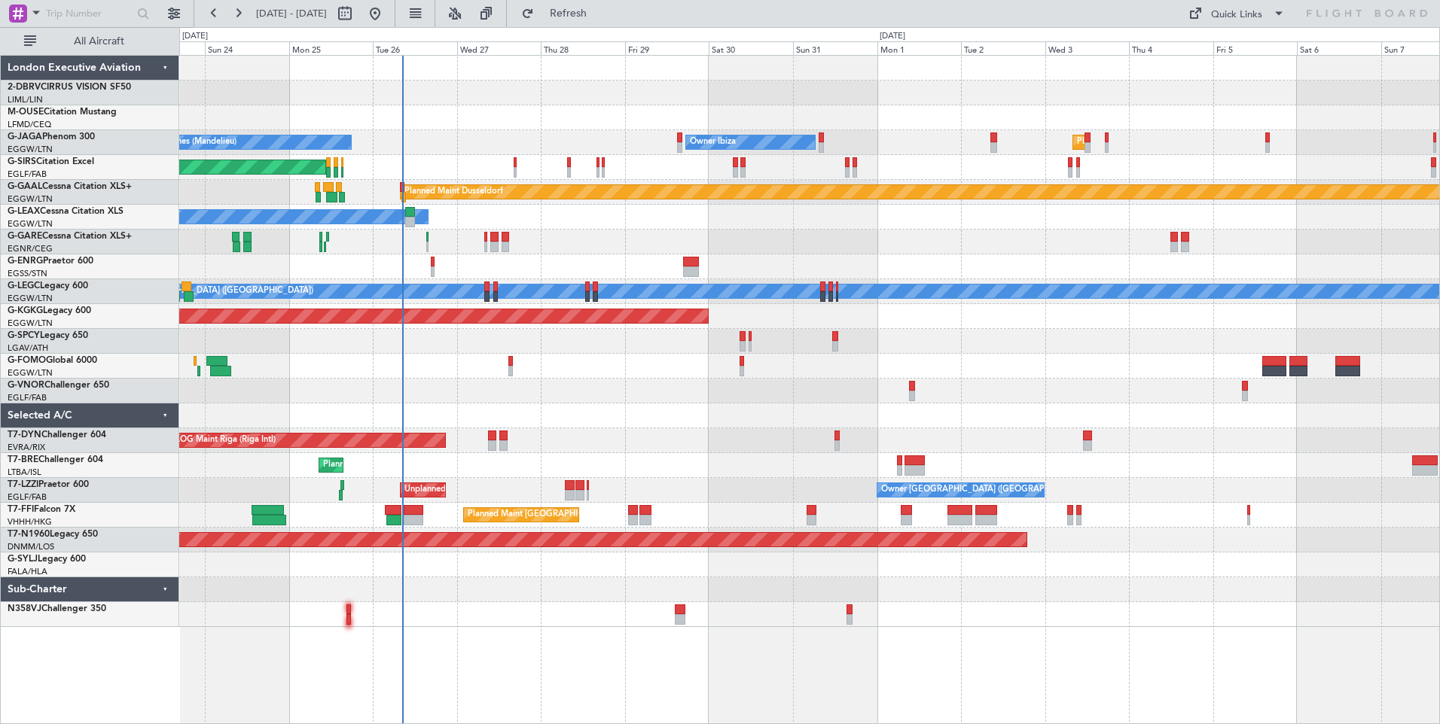
click at [507, 474] on div "Planned Maint Warsaw ([GEOGRAPHIC_DATA])" at bounding box center [809, 465] width 1260 height 25
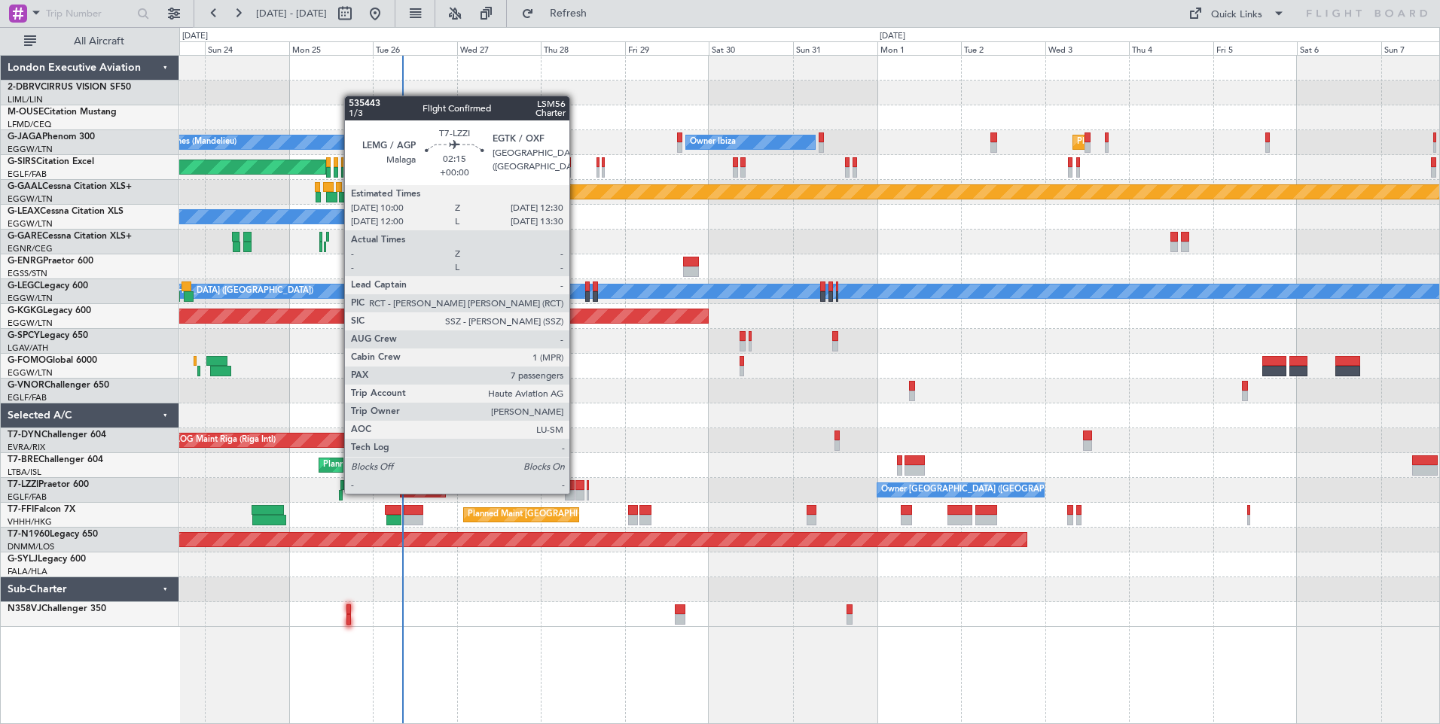
click at [576, 492] on div at bounding box center [579, 495] width 9 height 11
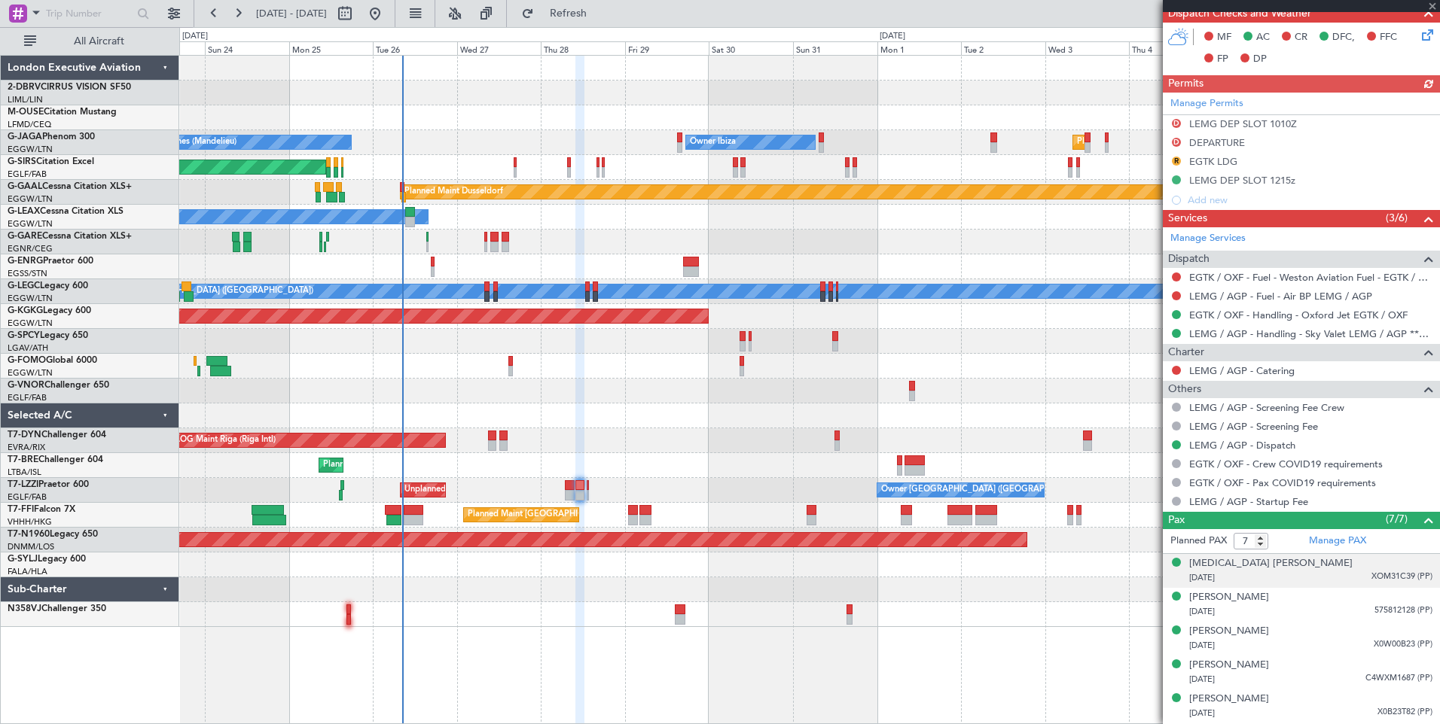
scroll to position [460, 0]
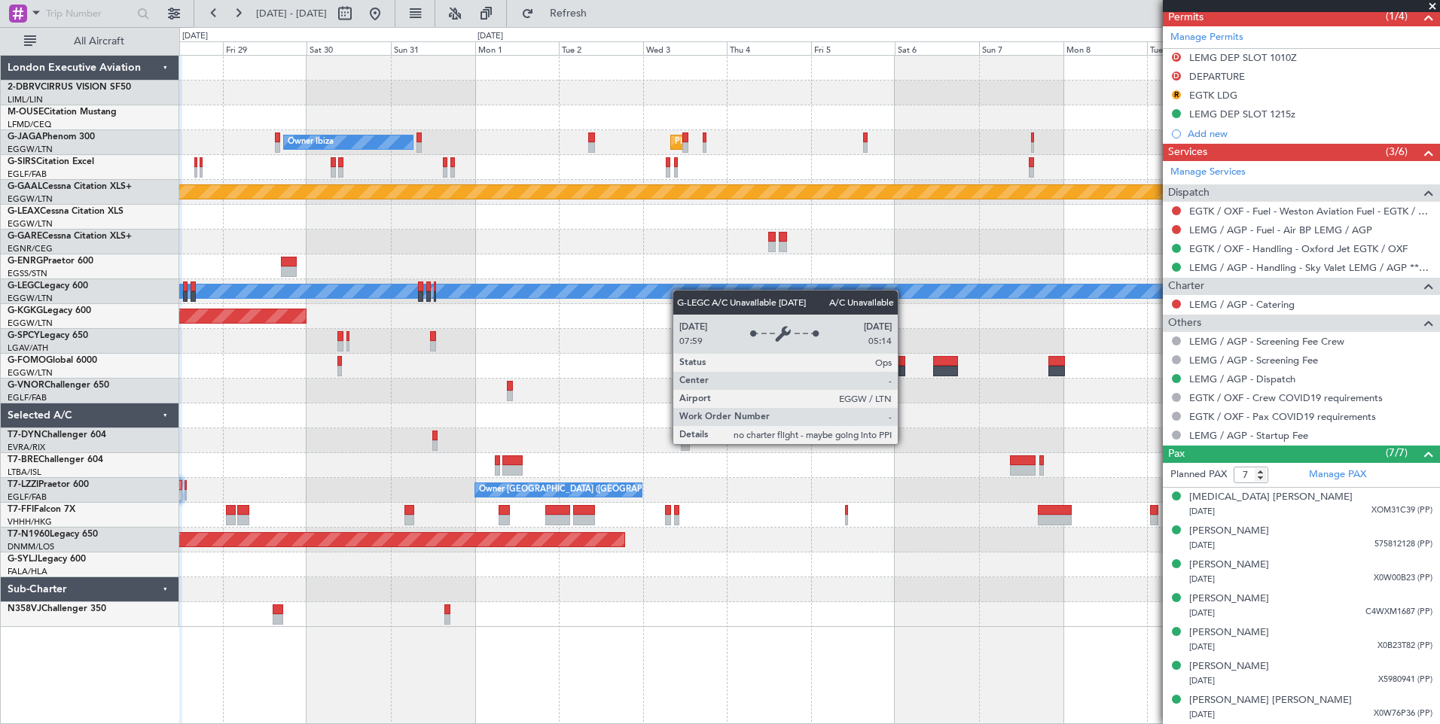
click at [641, 296] on div "Planned Maint [GEOGRAPHIC_DATA] ([GEOGRAPHIC_DATA]) Owner Ibiza No Crew Cannes …" at bounding box center [809, 341] width 1260 height 571
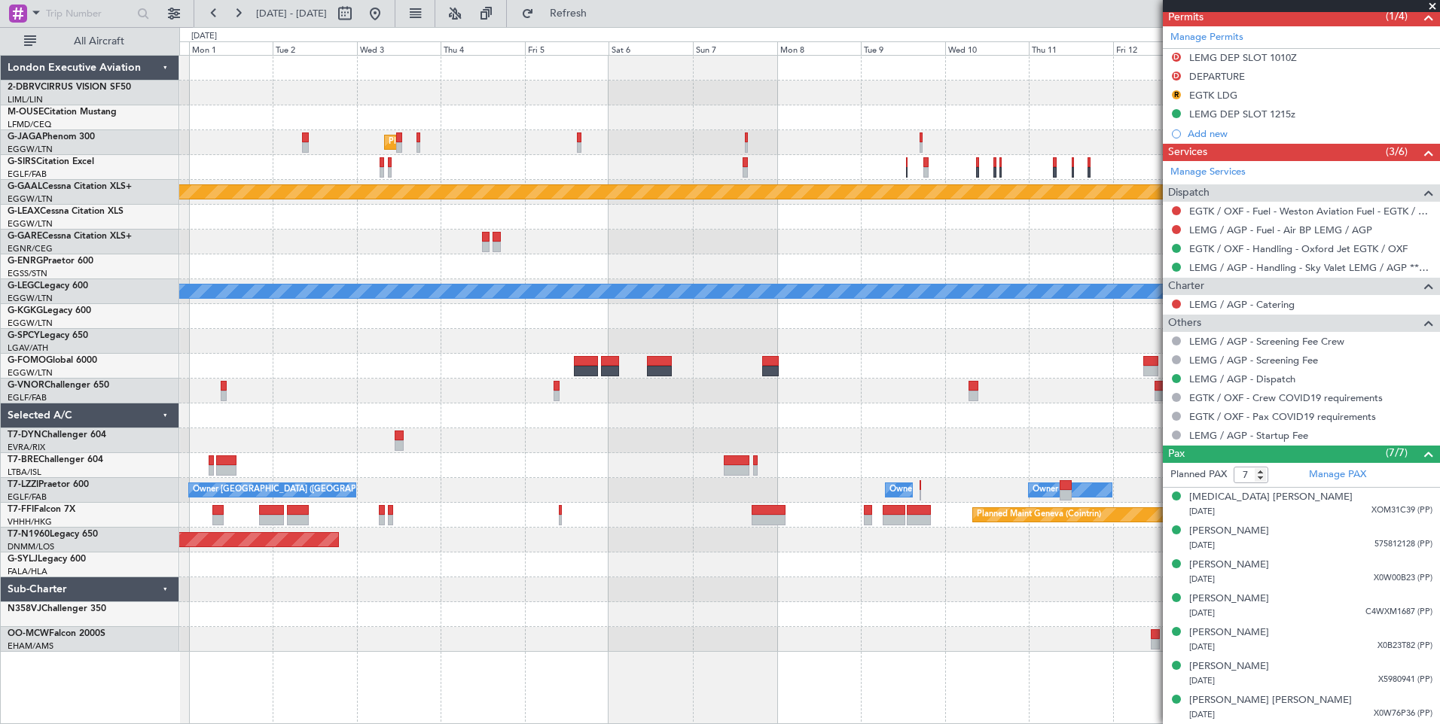
click at [629, 254] on div "Planned Maint [GEOGRAPHIC_DATA] ([GEOGRAPHIC_DATA]) Owner Ibiza Planned [GEOGRA…" at bounding box center [809, 354] width 1260 height 596
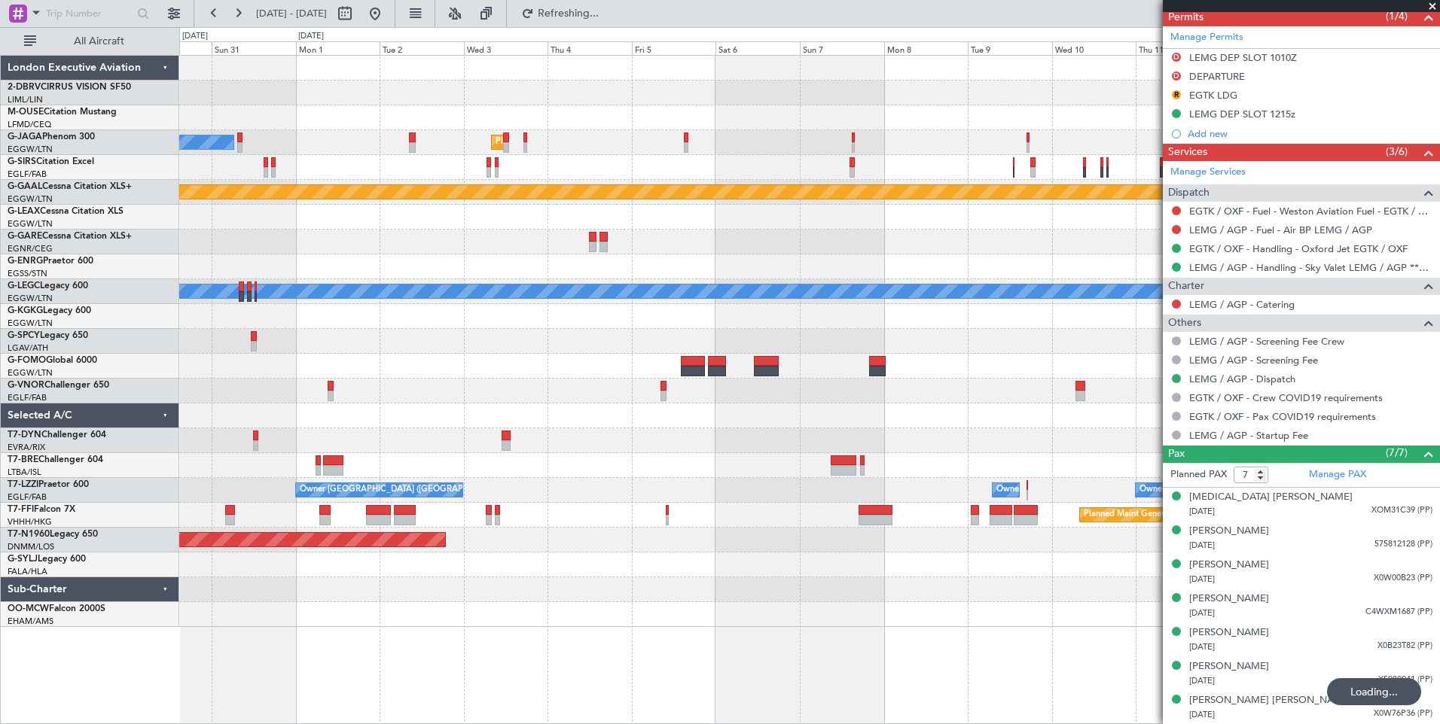
click at [1128, 223] on div "Planned Maint [GEOGRAPHIC_DATA] ([GEOGRAPHIC_DATA]) Owner Ibiza Planned [GEOGRA…" at bounding box center [809, 341] width 1260 height 571
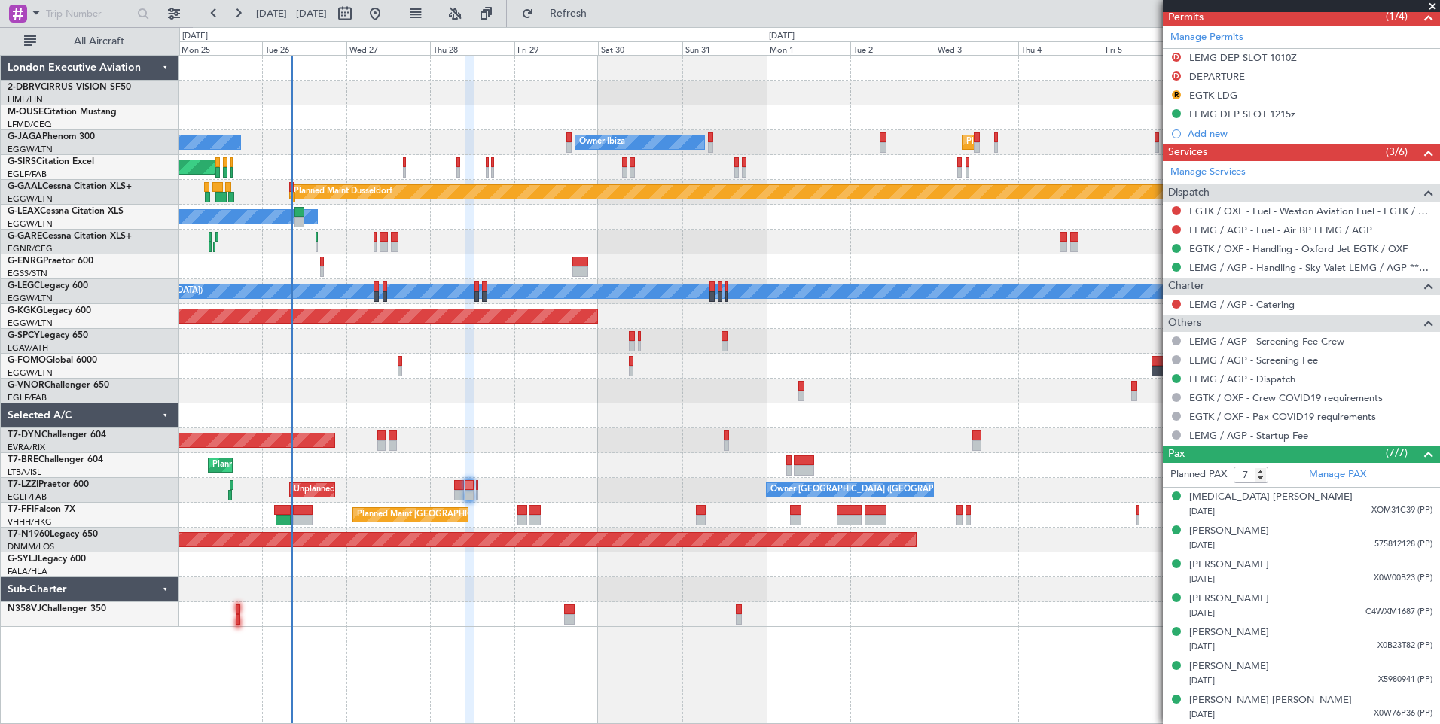
click at [469, 517] on div "Planned Maint Bournemouth Planned Maint [GEOGRAPHIC_DATA] ([GEOGRAPHIC_DATA]) O…" at bounding box center [809, 341] width 1260 height 571
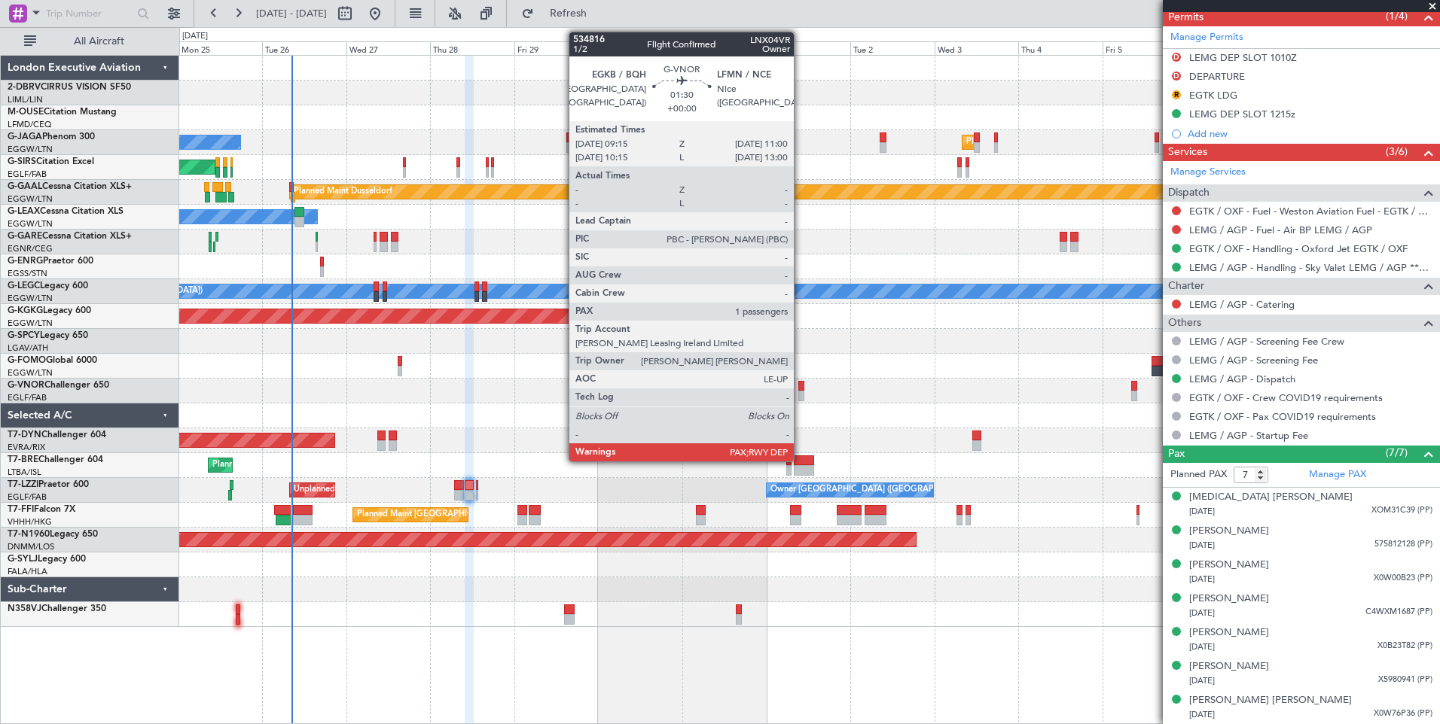
click at [800, 391] on div at bounding box center [801, 396] width 7 height 11
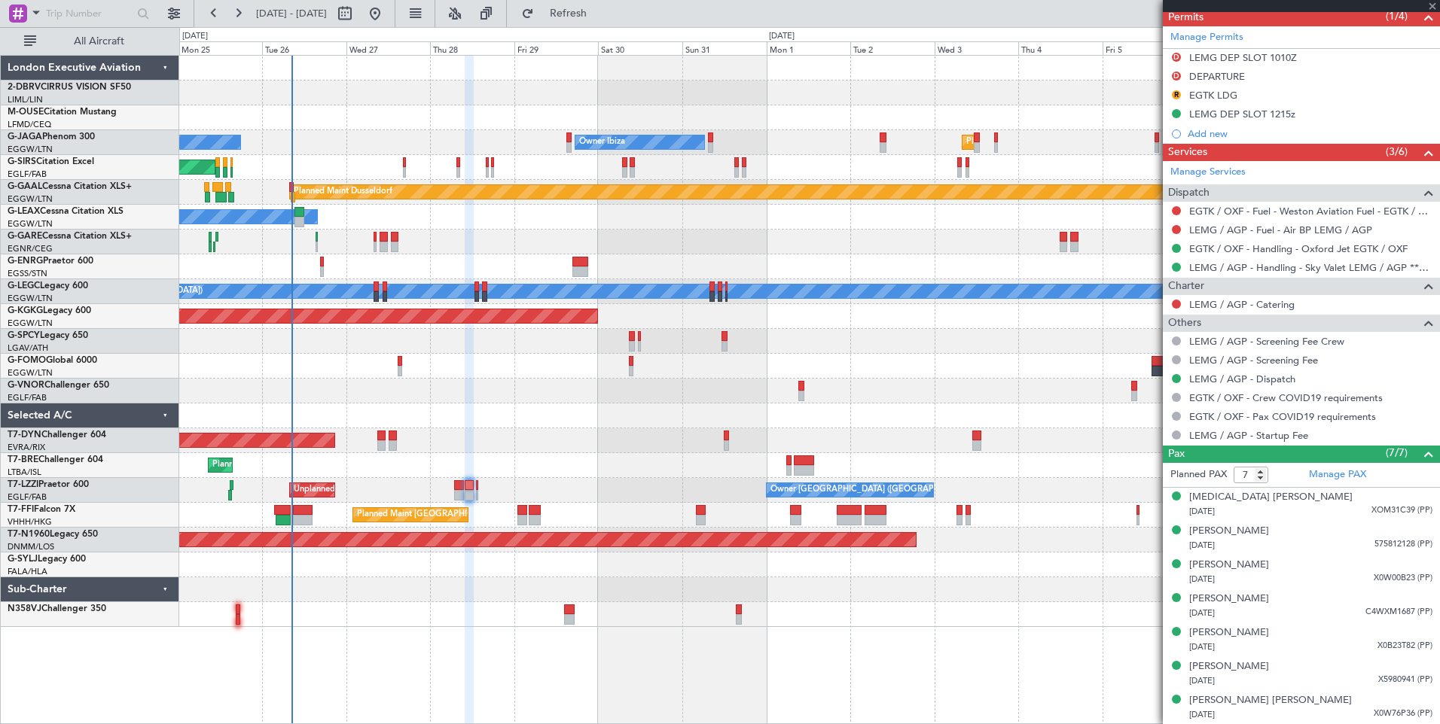
type input "5"
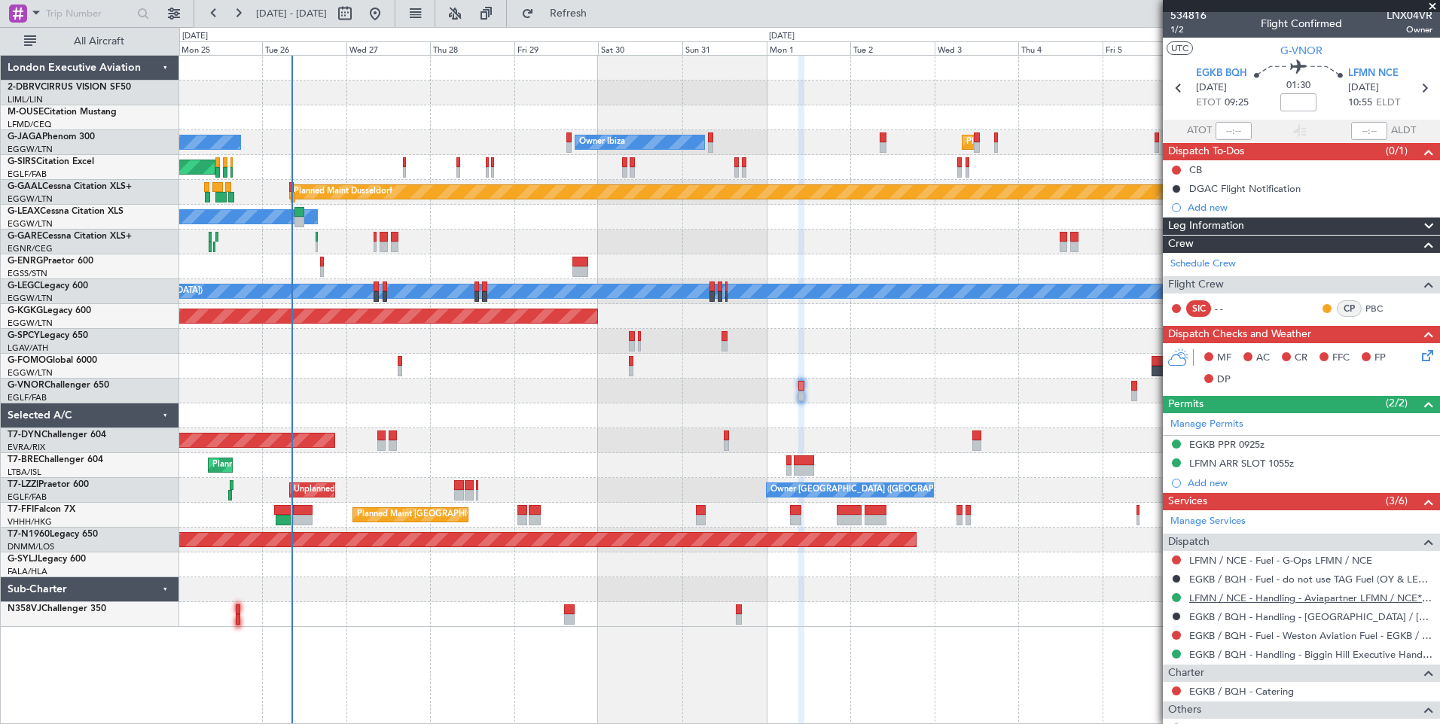
scroll to position [0, 0]
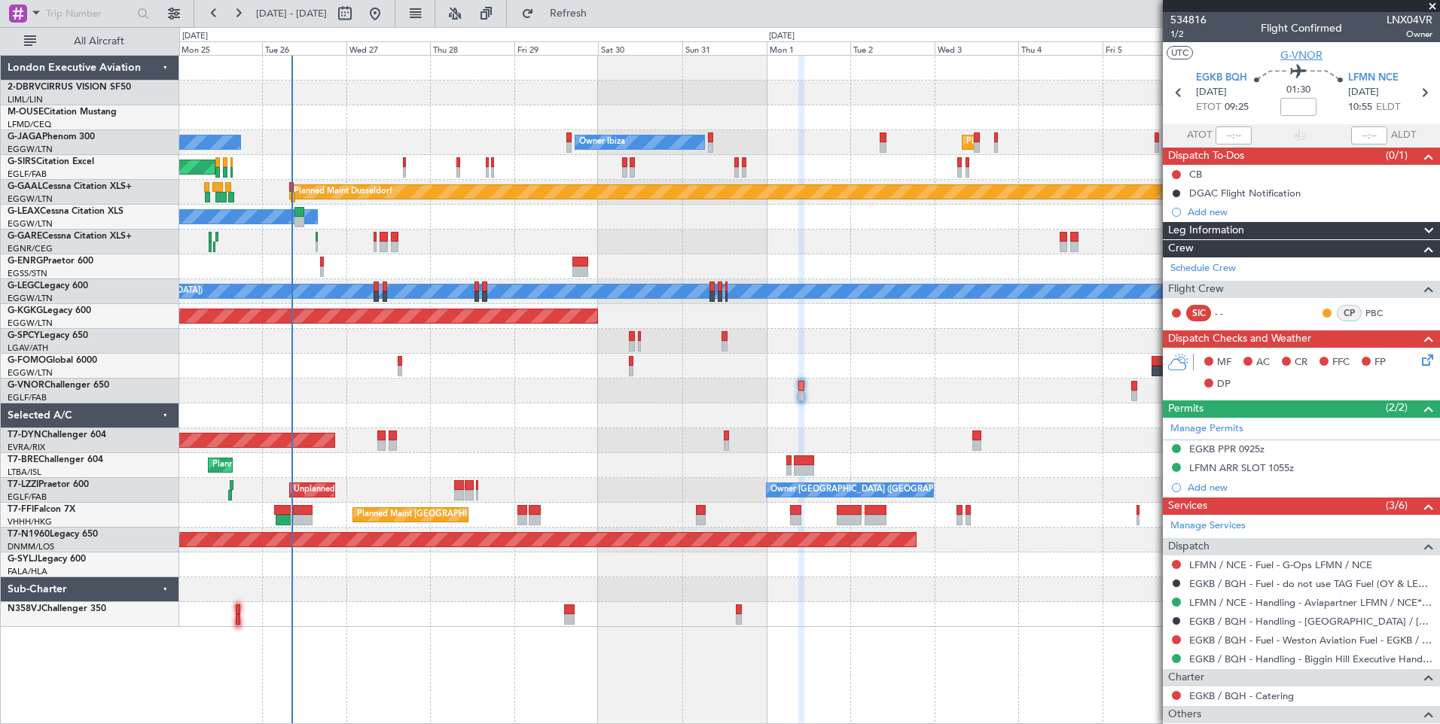
click at [1306, 56] on span "G-VNOR" at bounding box center [1301, 55] width 42 height 16
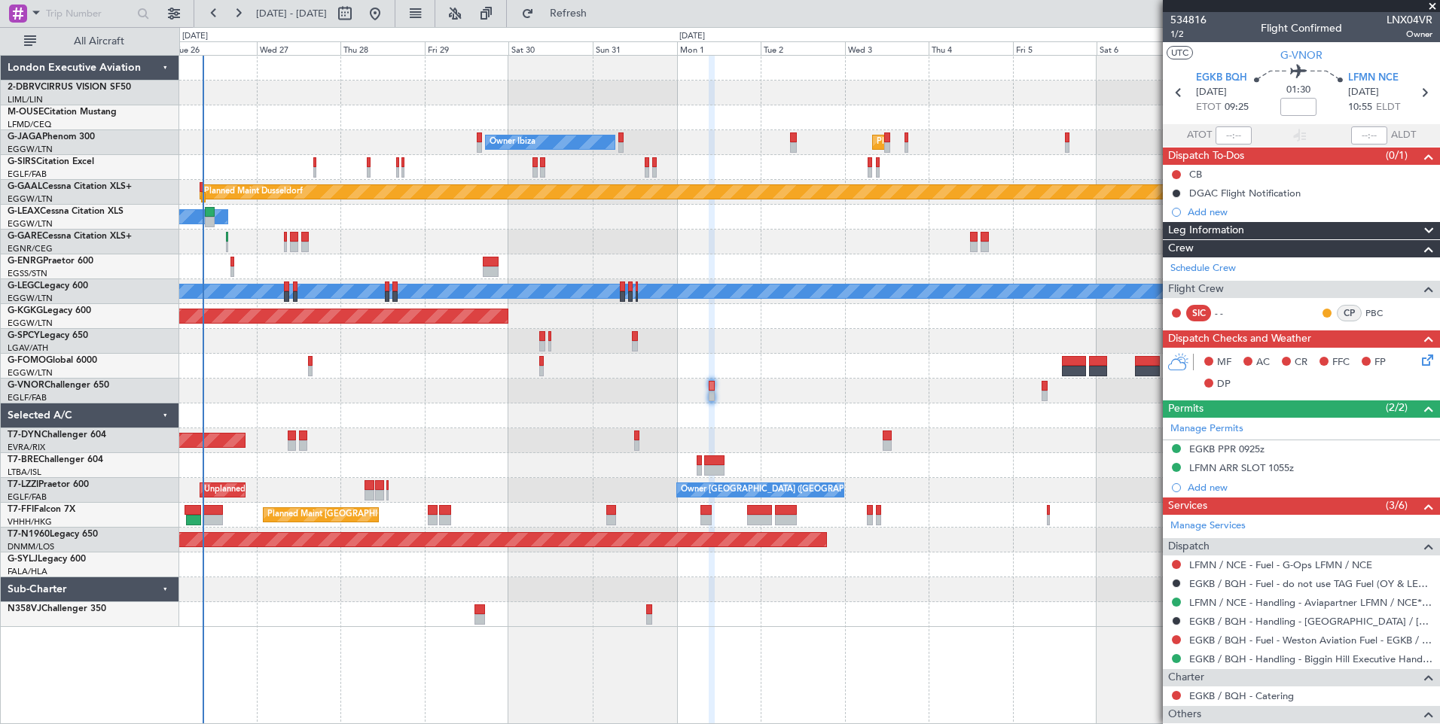
click at [569, 261] on div "Planned Maint Bournemouth Owner Ibiza Planned Maint [GEOGRAPHIC_DATA] ([GEOGRAP…" at bounding box center [809, 341] width 1260 height 571
click at [171, 11] on button at bounding box center [174, 14] width 24 height 24
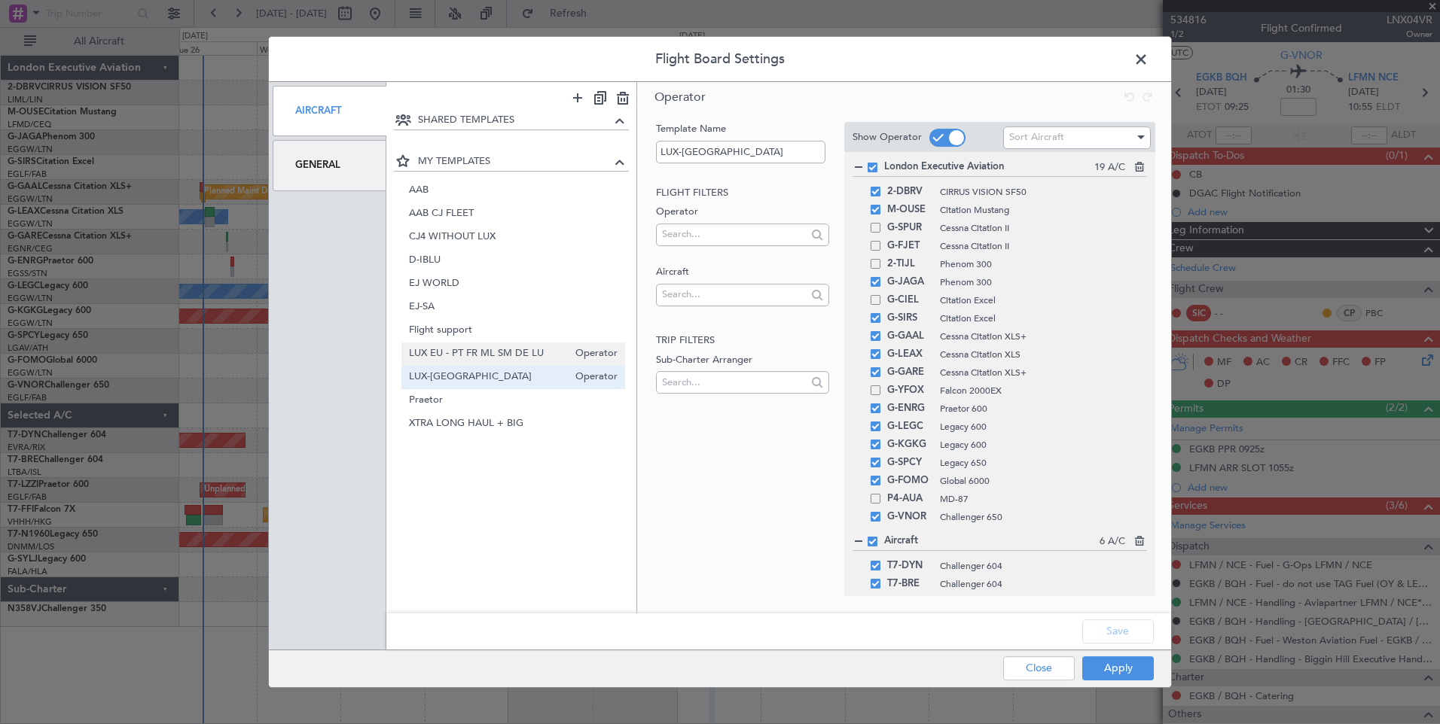
click at [516, 355] on span "LUX EU - PT FR ML SM DE LU" at bounding box center [489, 354] width 160 height 16
type input "LUX EU - PT FR ML SM DE LU"
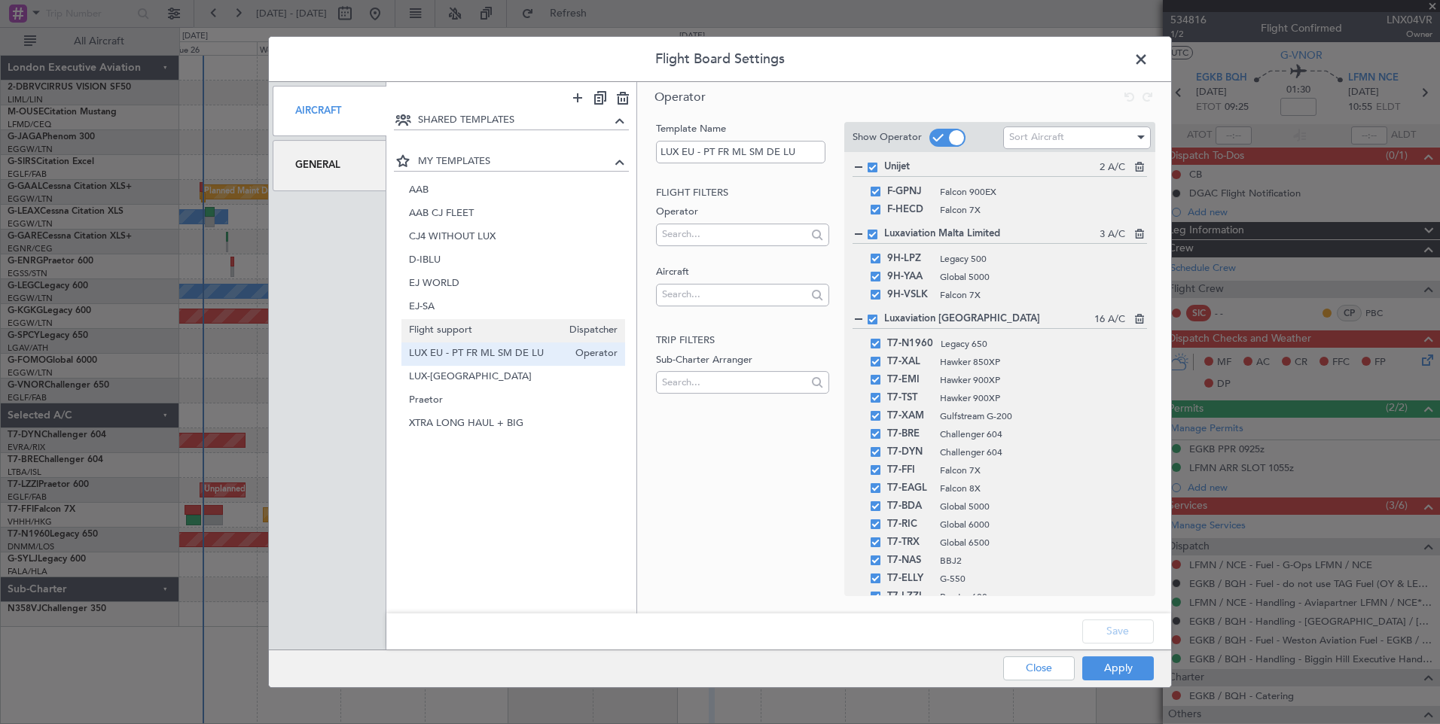
click at [520, 329] on span "Flight support" at bounding box center [486, 331] width 154 height 16
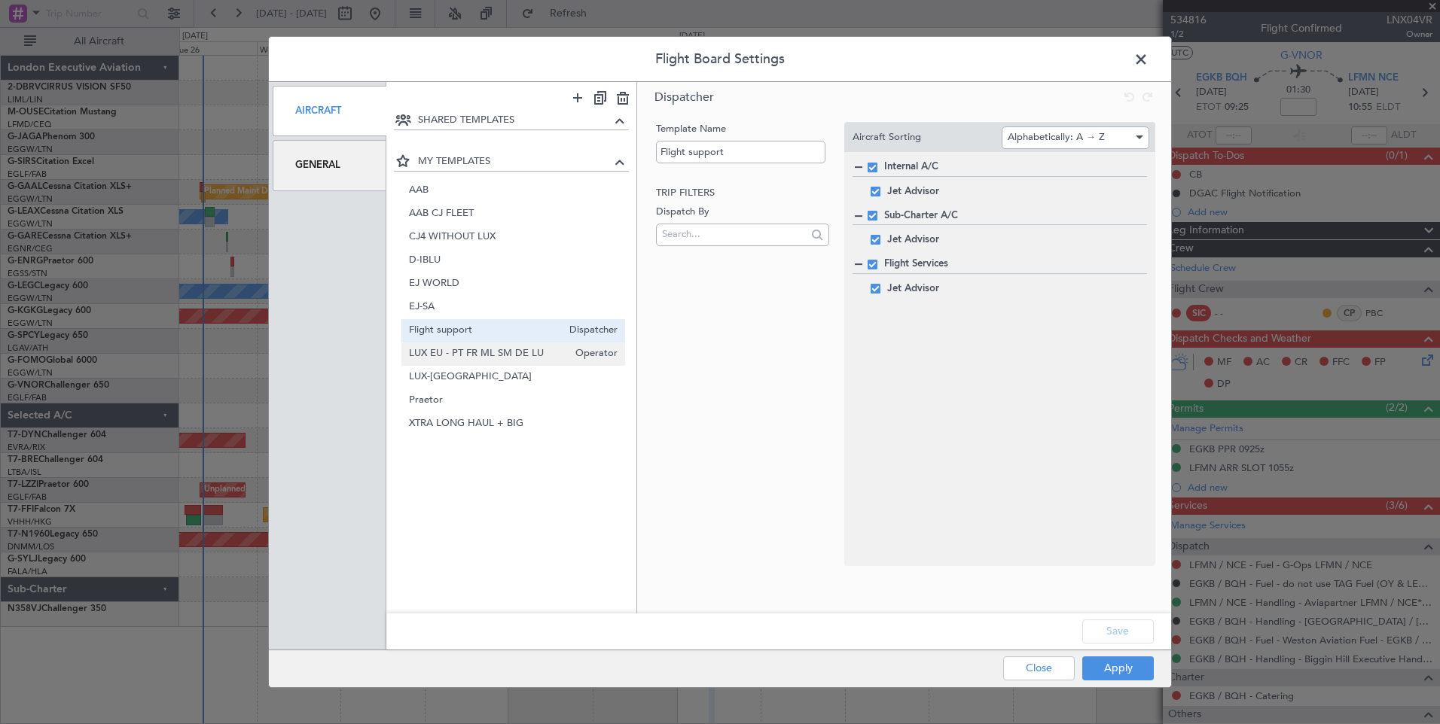
click at [502, 358] on span "LUX EU - PT FR ML SM DE LU" at bounding box center [489, 354] width 160 height 16
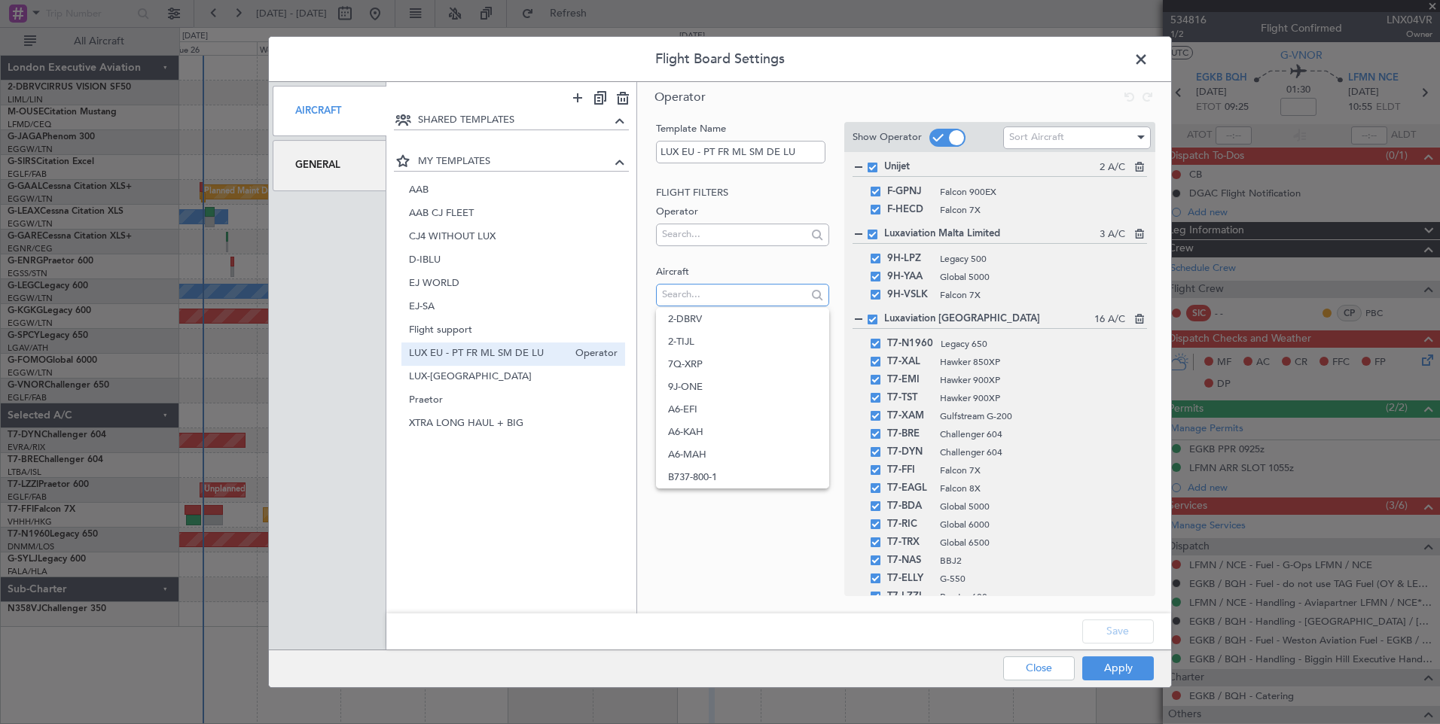
click at [721, 288] on input "text" at bounding box center [734, 294] width 144 height 23
type input "f"
type input "c"
type input "d"
type input "lx"
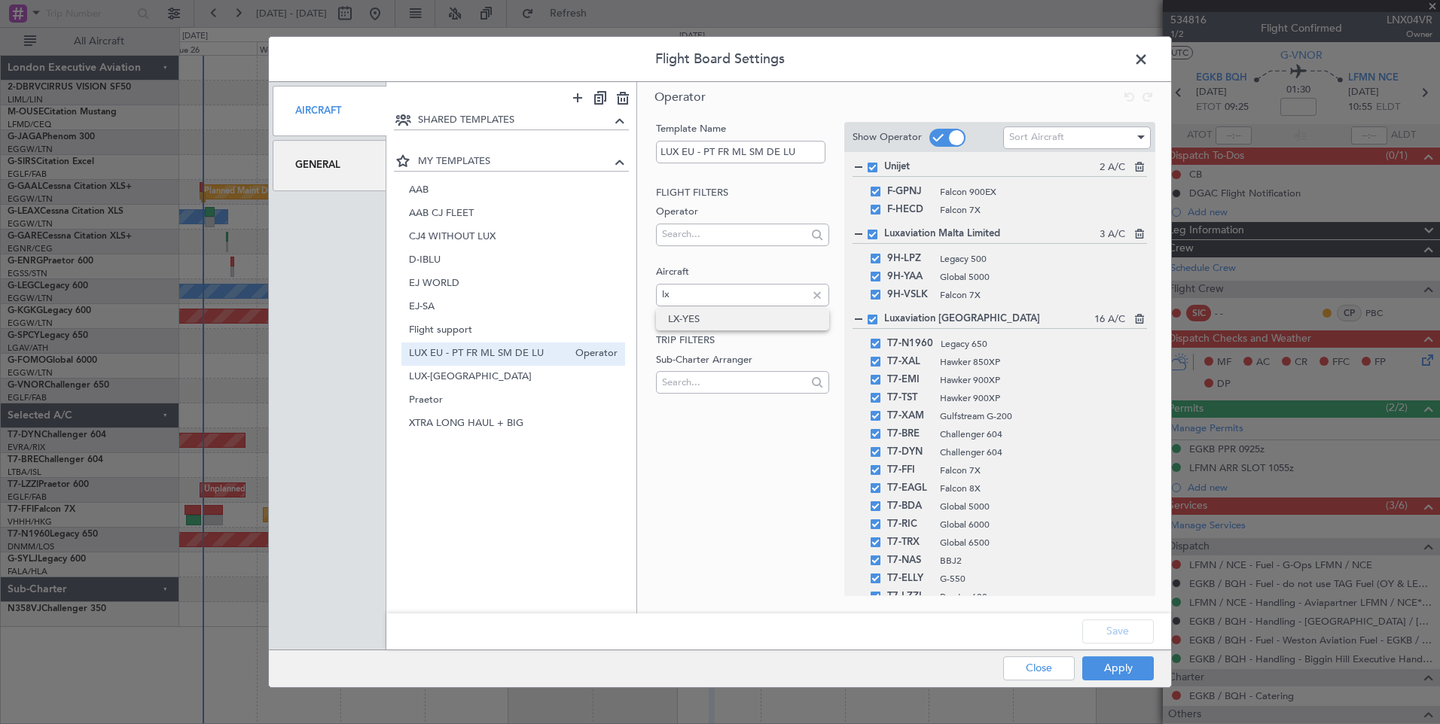
click at [747, 308] on span "LX-YES" at bounding box center [742, 319] width 148 height 23
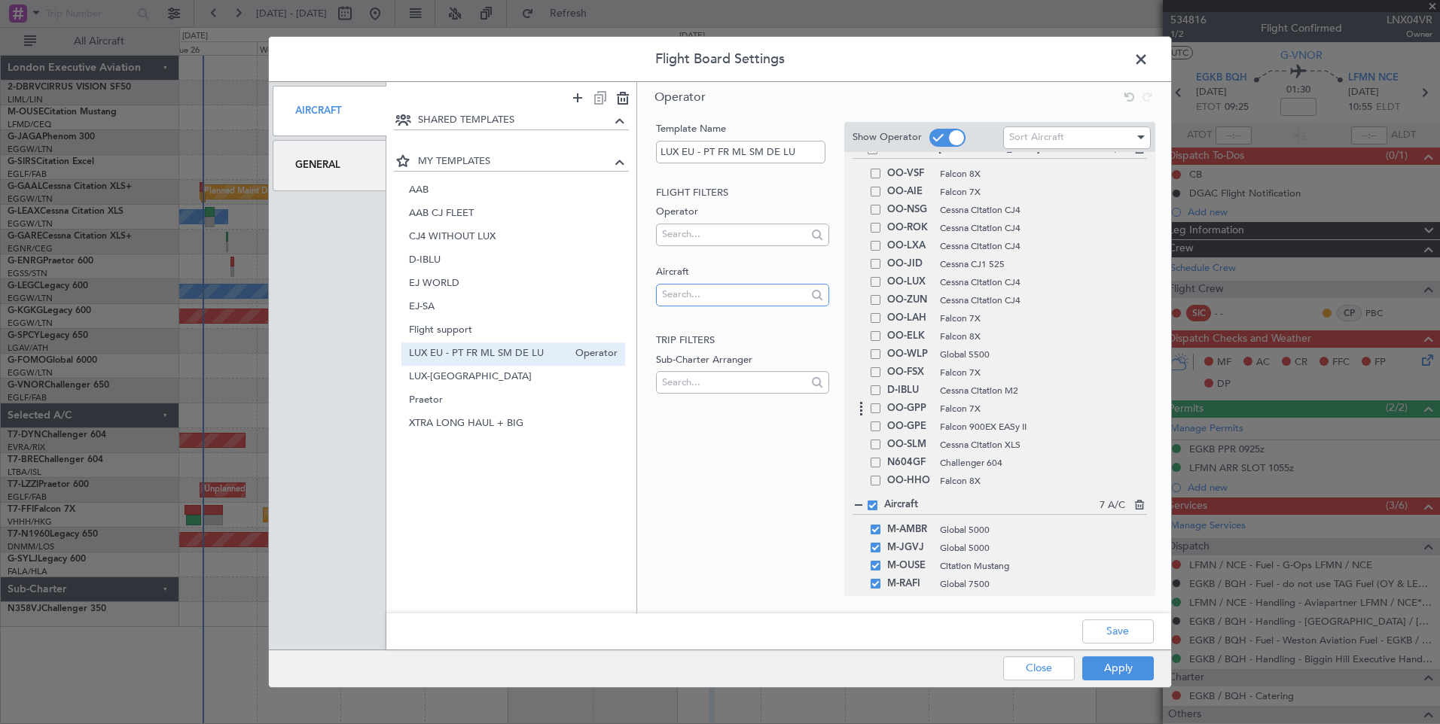
scroll to position [841, 0]
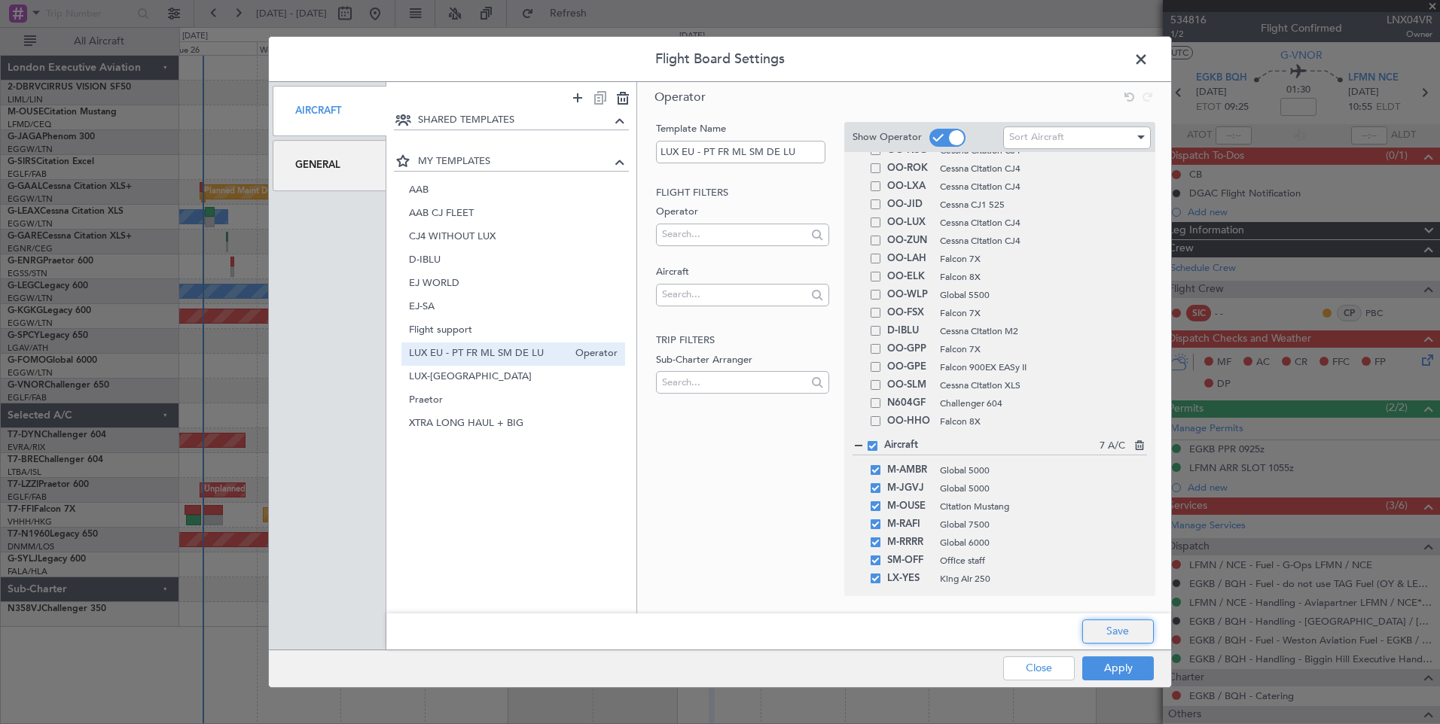
click at [1119, 629] on button "Save" at bounding box center [1118, 632] width 72 height 24
click at [1123, 665] on div "Apply Close" at bounding box center [1048, 669] width 219 height 37
click at [1125, 672] on button "Apply" at bounding box center [1118, 669] width 72 height 24
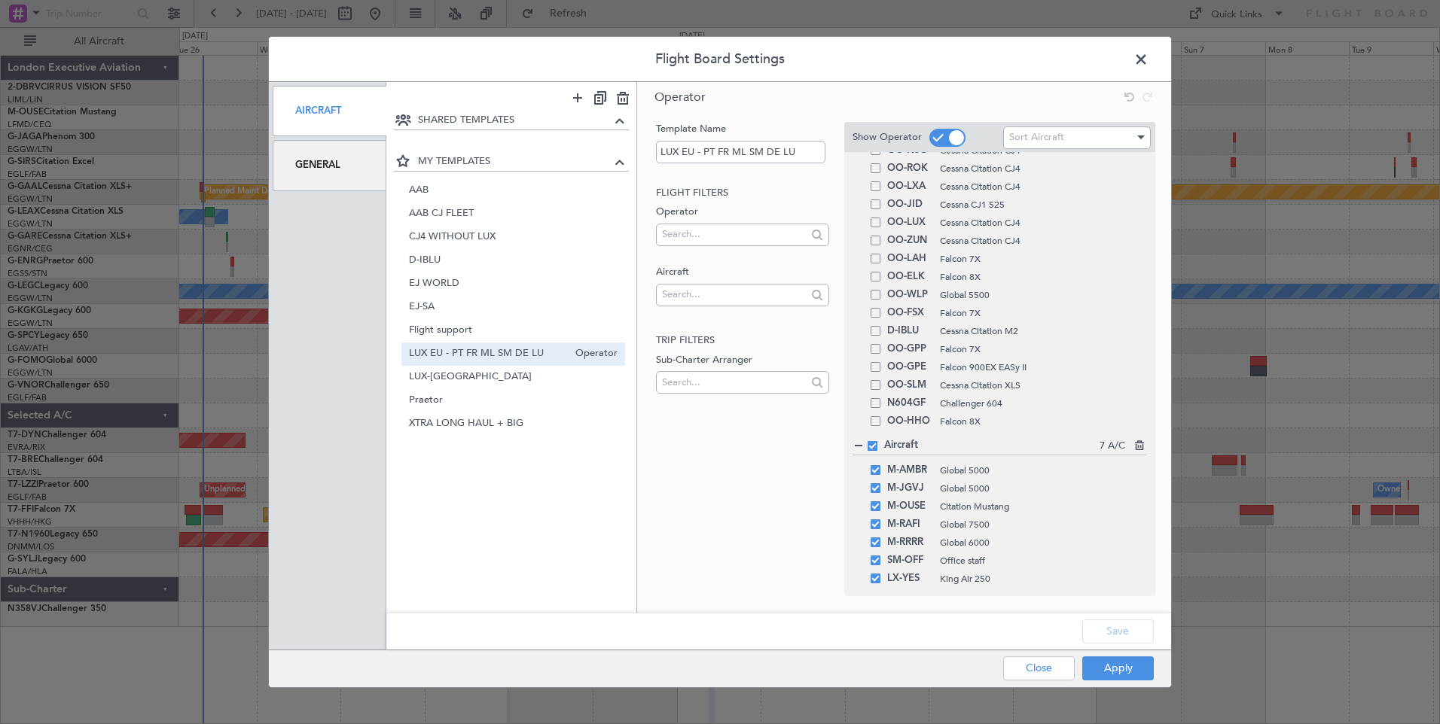
type input "0"
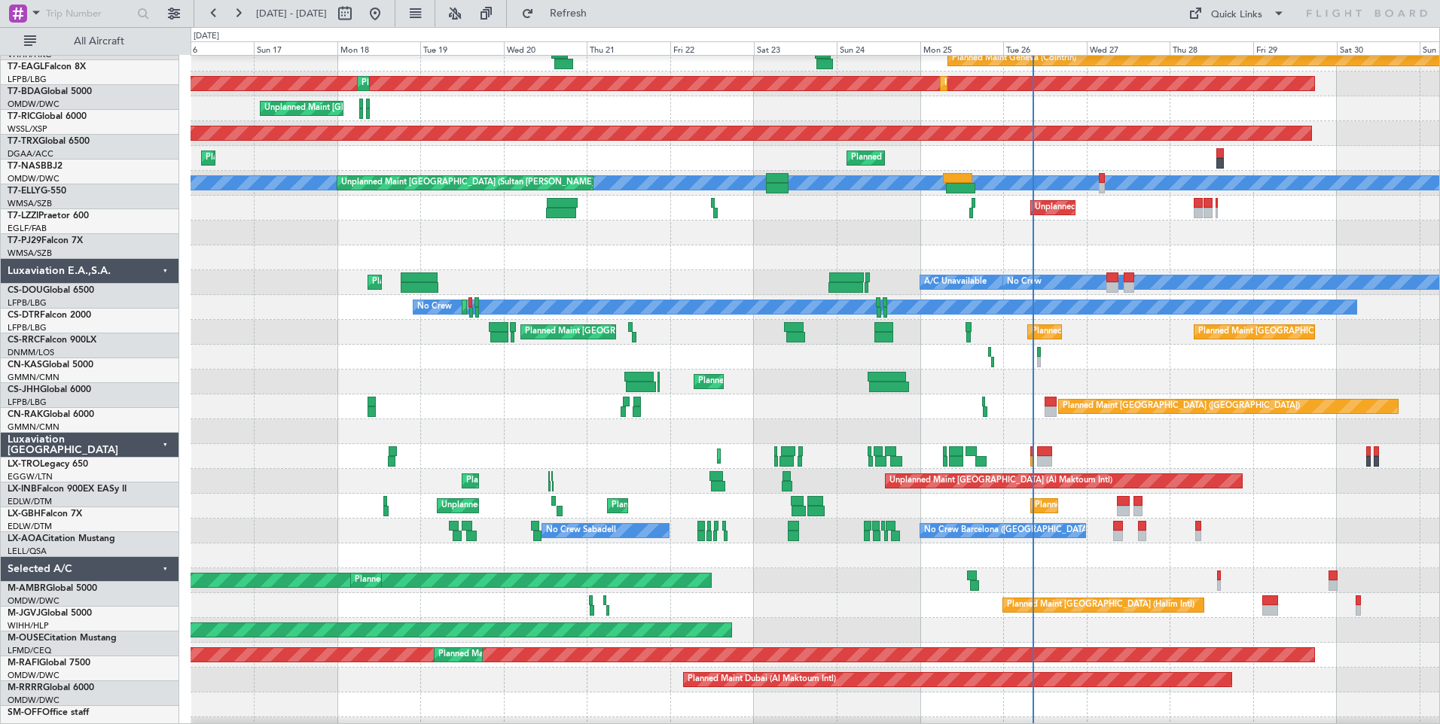
scroll to position [424, 0]
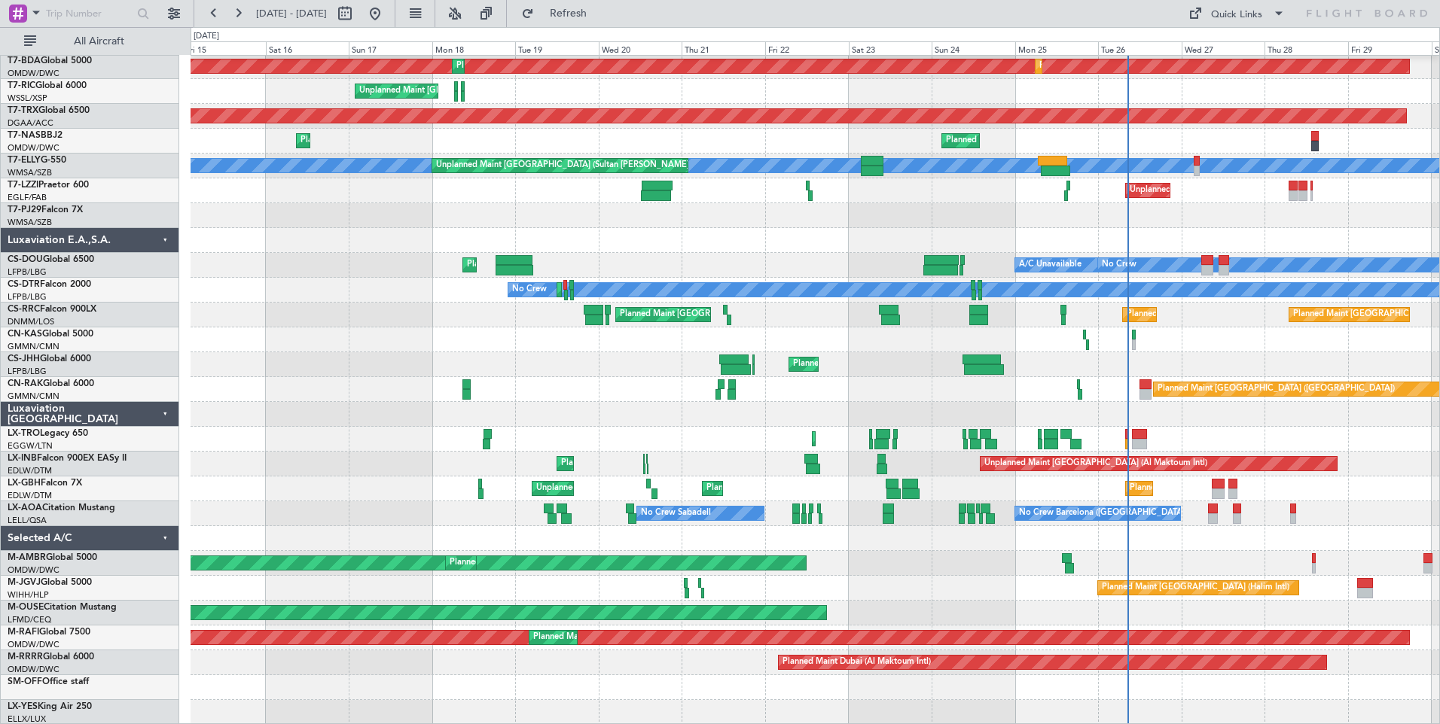
click at [1195, 545] on div at bounding box center [814, 538] width 1248 height 25
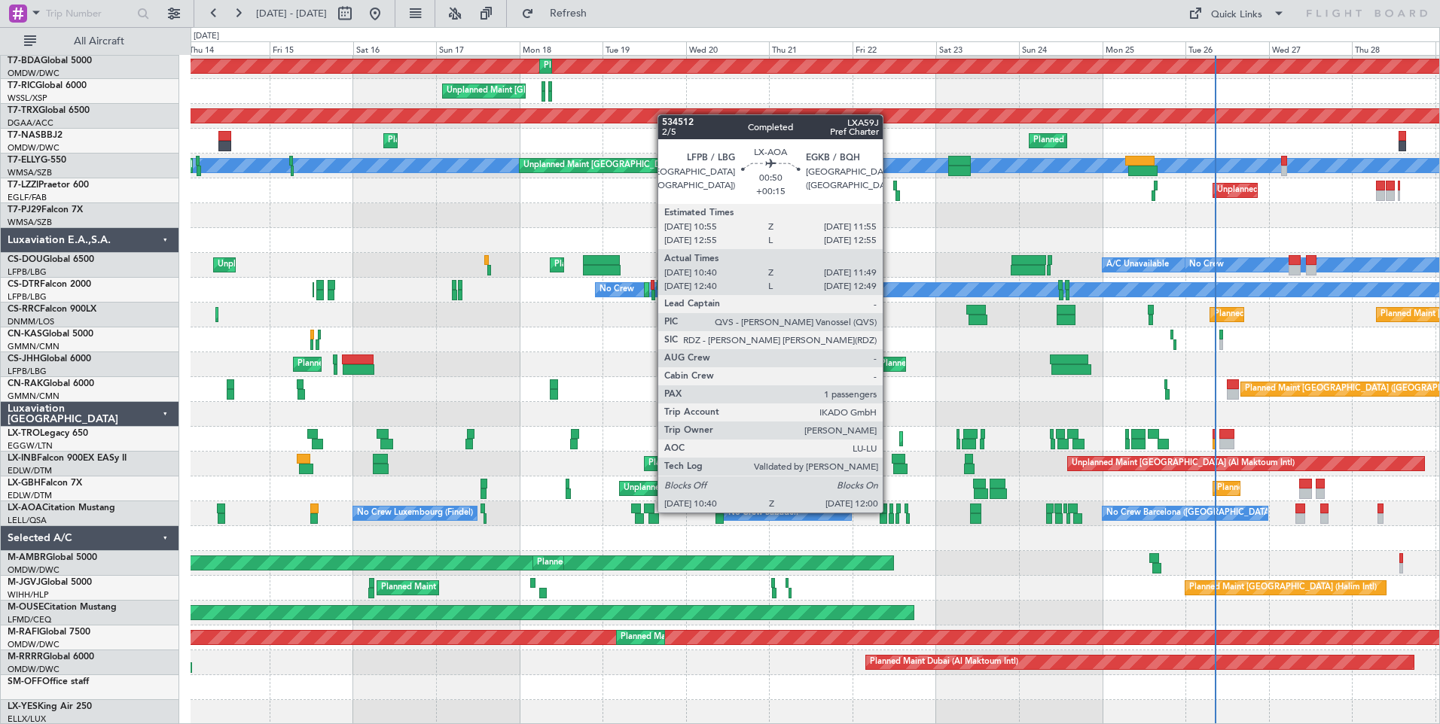
click at [889, 511] on div at bounding box center [891, 509] width 4 height 11
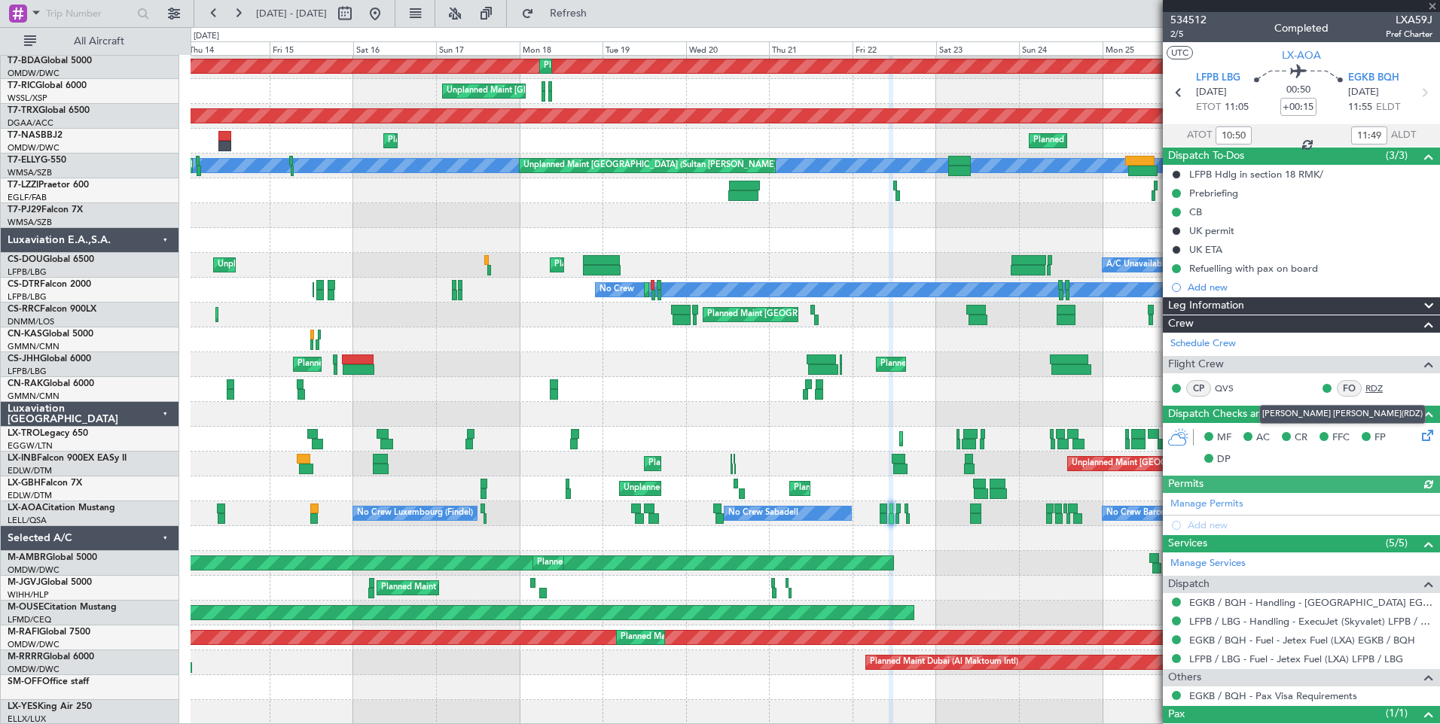
click at [1368, 389] on link "RDZ" at bounding box center [1382, 389] width 34 height 14
click at [1372, 390] on link "RDZ" at bounding box center [1382, 389] width 34 height 14
click at [1228, 387] on link "QVS" at bounding box center [1232, 389] width 34 height 14
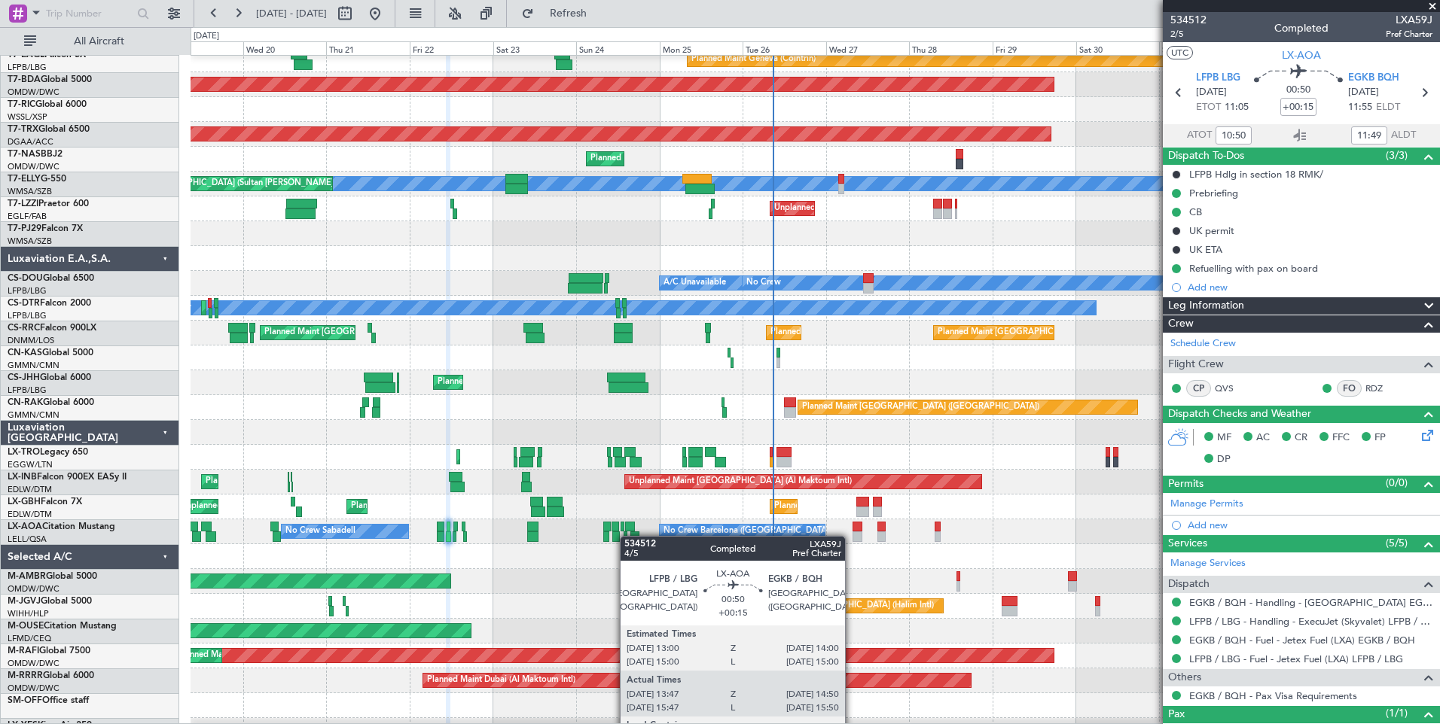
click at [626, 535] on div at bounding box center [625, 537] width 4 height 11
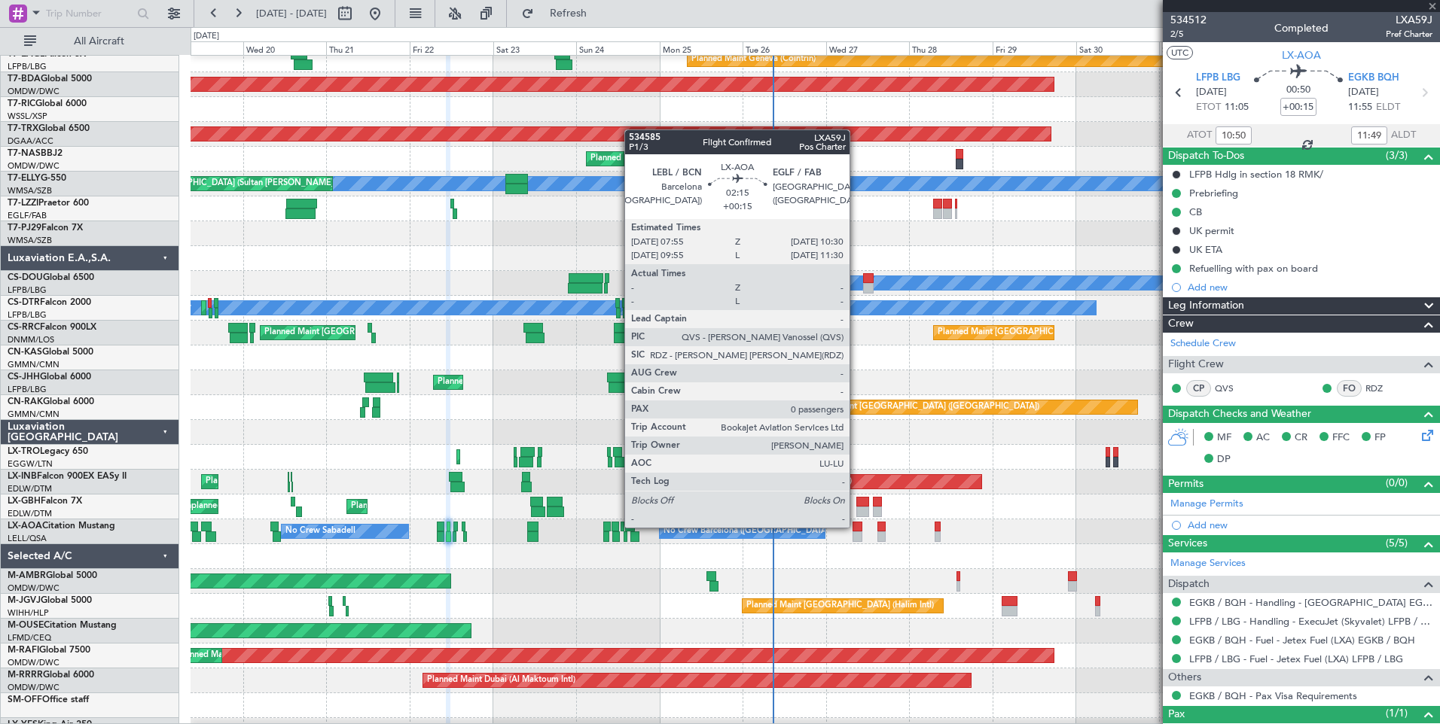
type input "13:57"
type input "14:50"
type input "2"
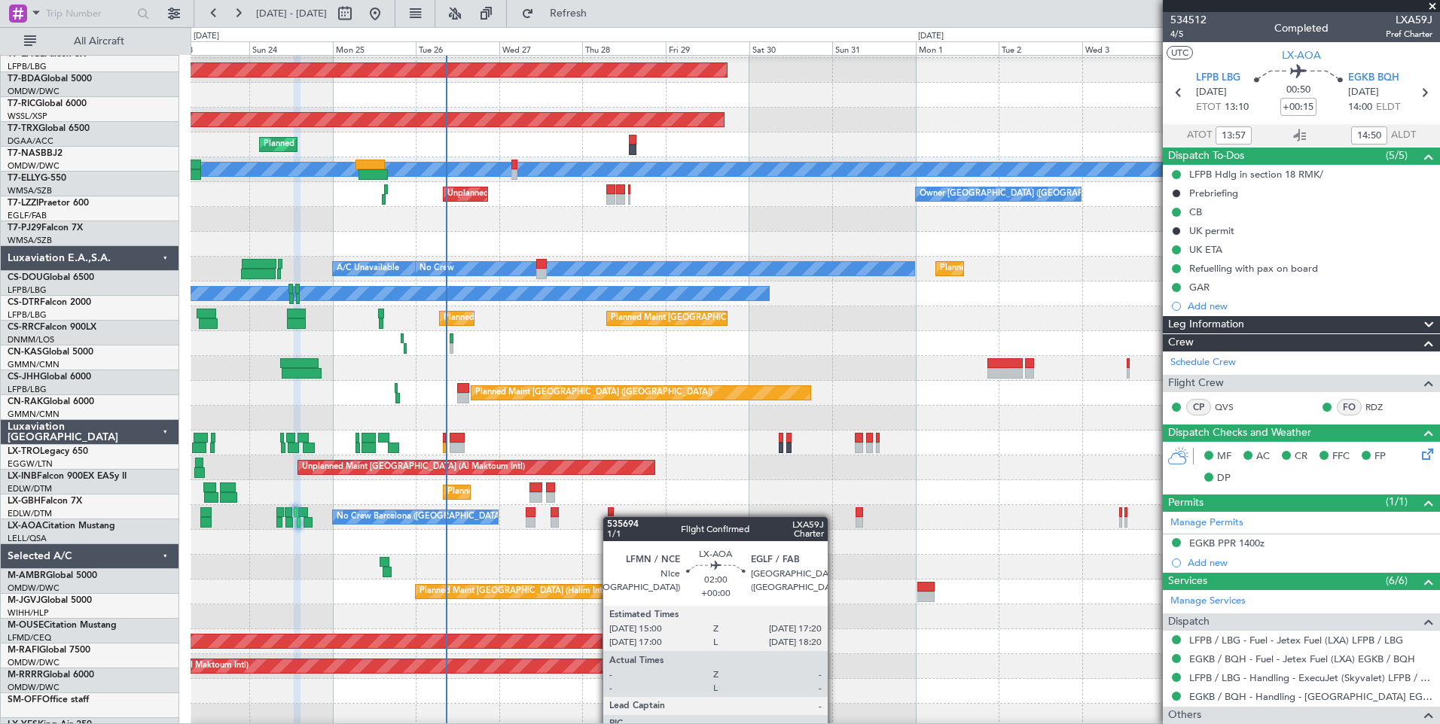
click at [608, 518] on div at bounding box center [611, 512] width 7 height 11
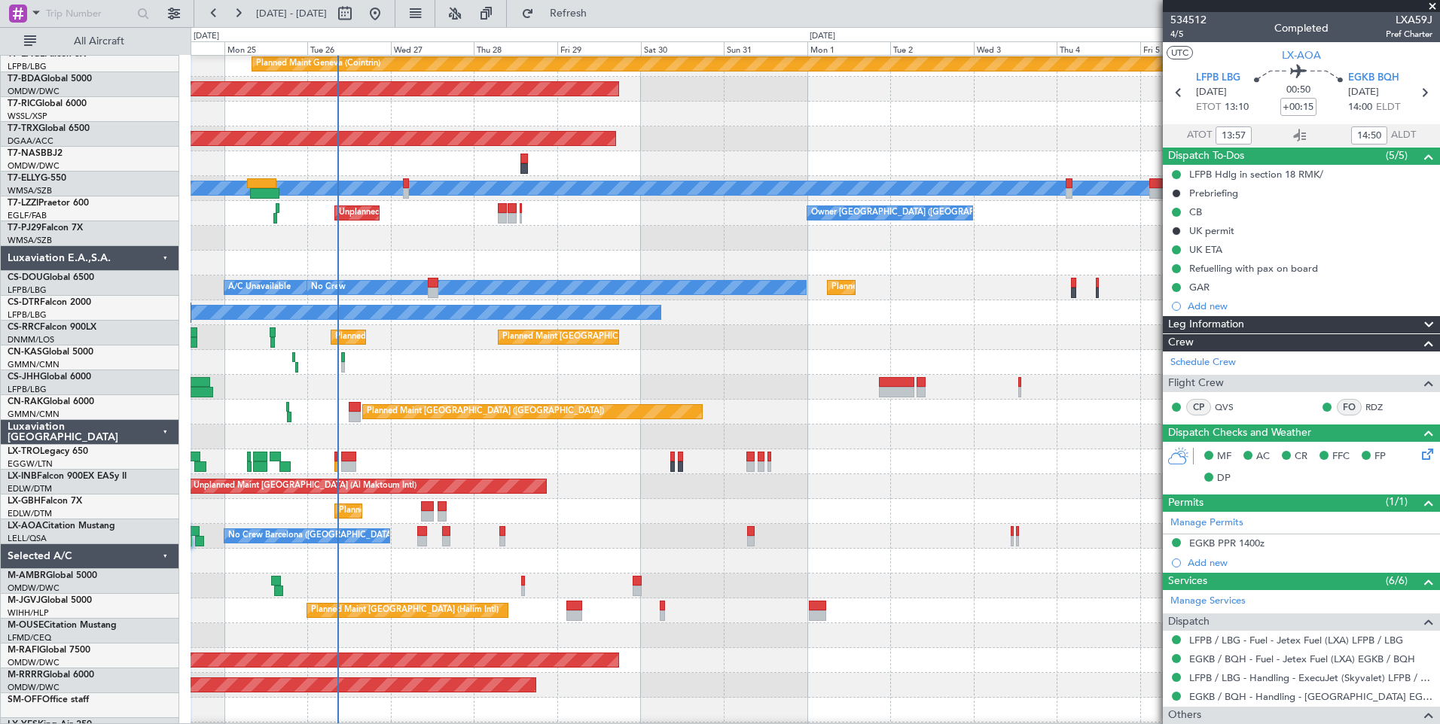
scroll to position [401, 0]
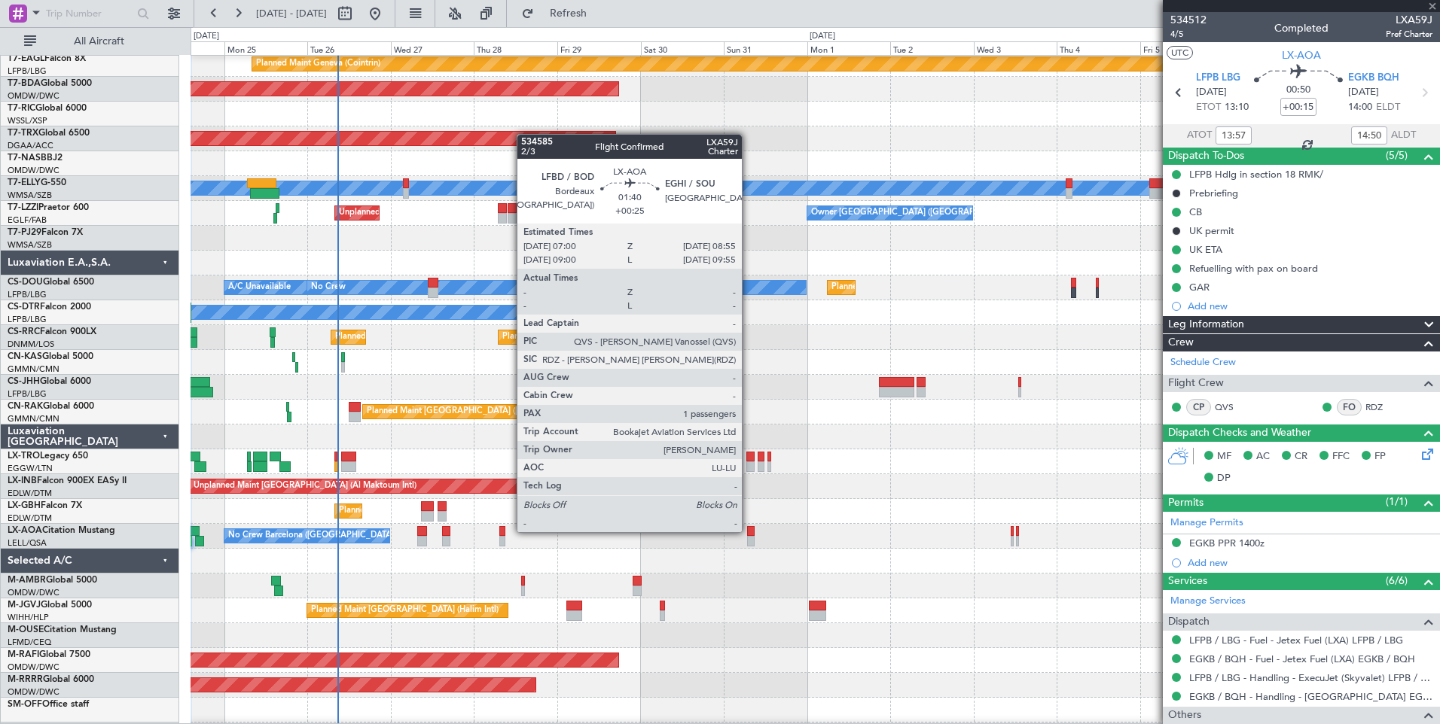
type input "+00:10"
type input "1"
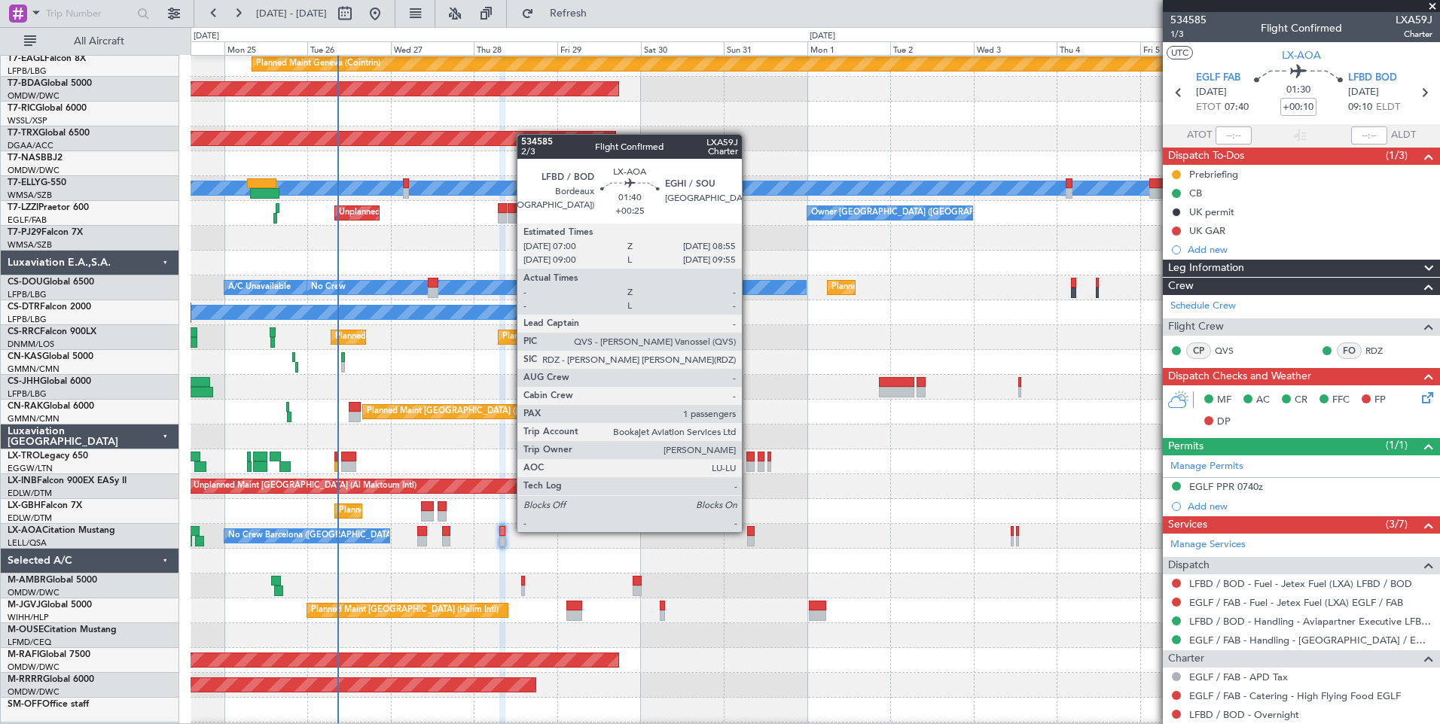
click at [748, 531] on div at bounding box center [750, 531] width 7 height 11
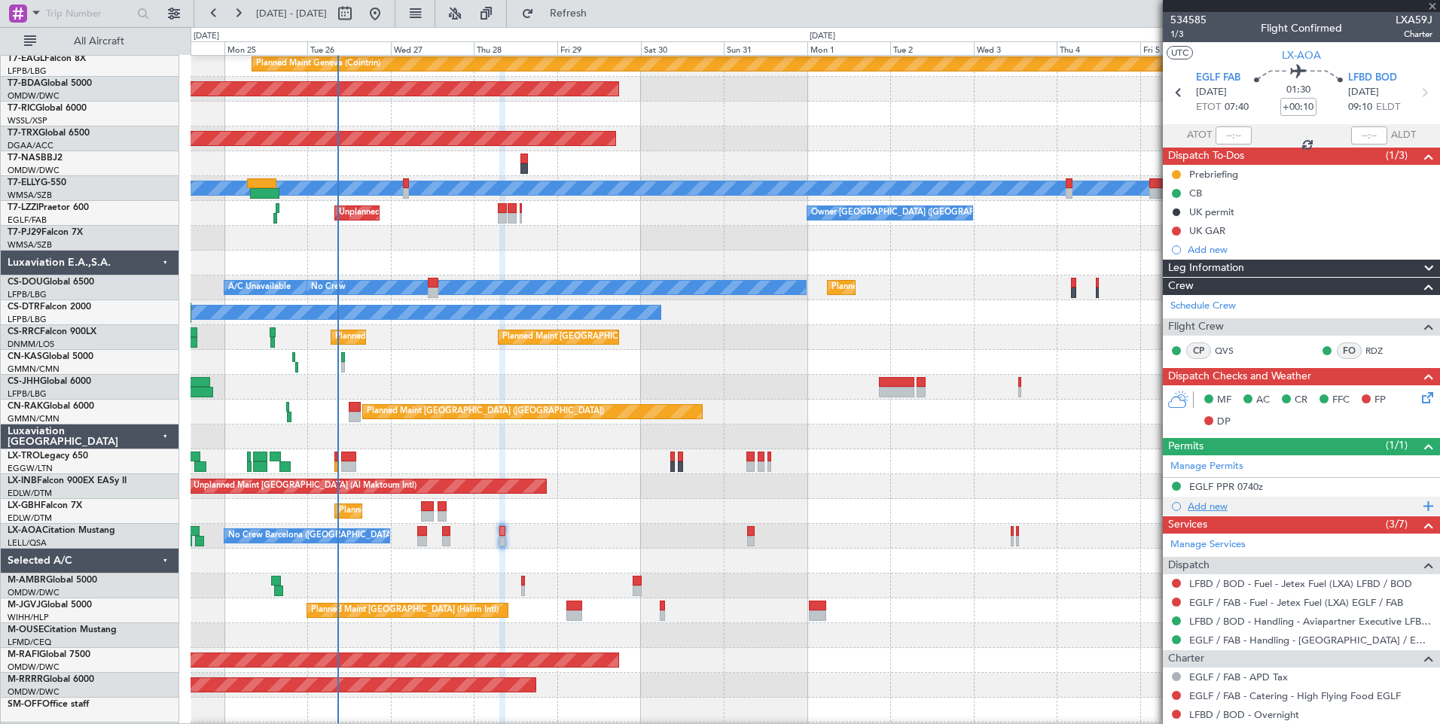
type input "+00:25"
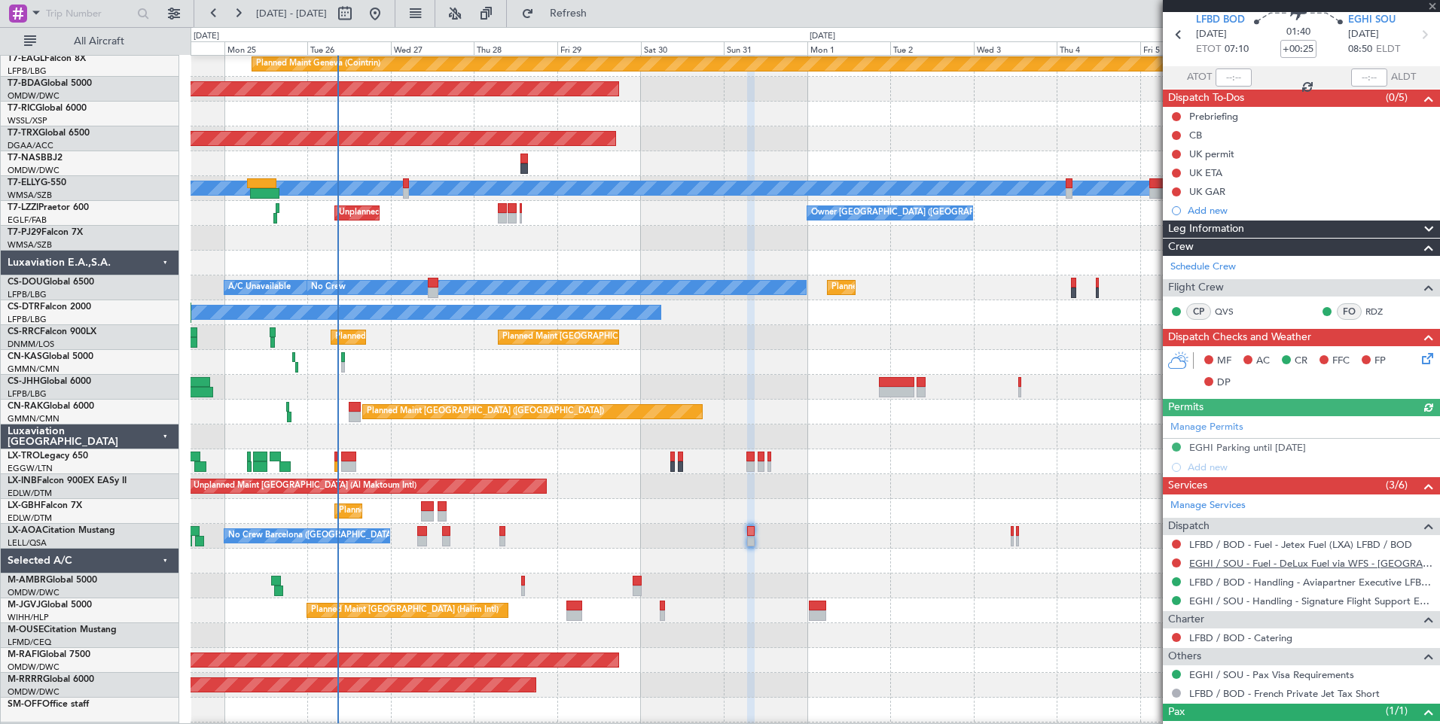
scroll to position [113, 0]
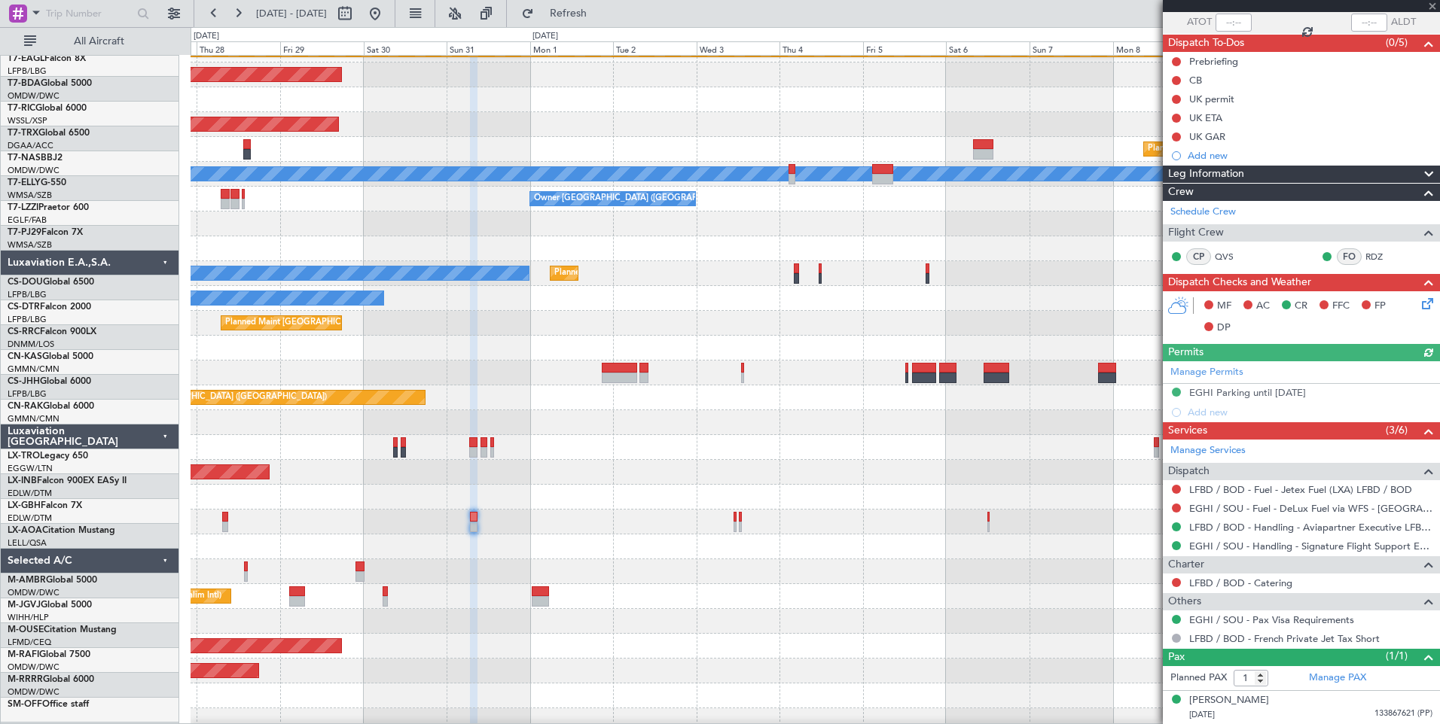
click at [620, 539] on div at bounding box center [814, 547] width 1248 height 25
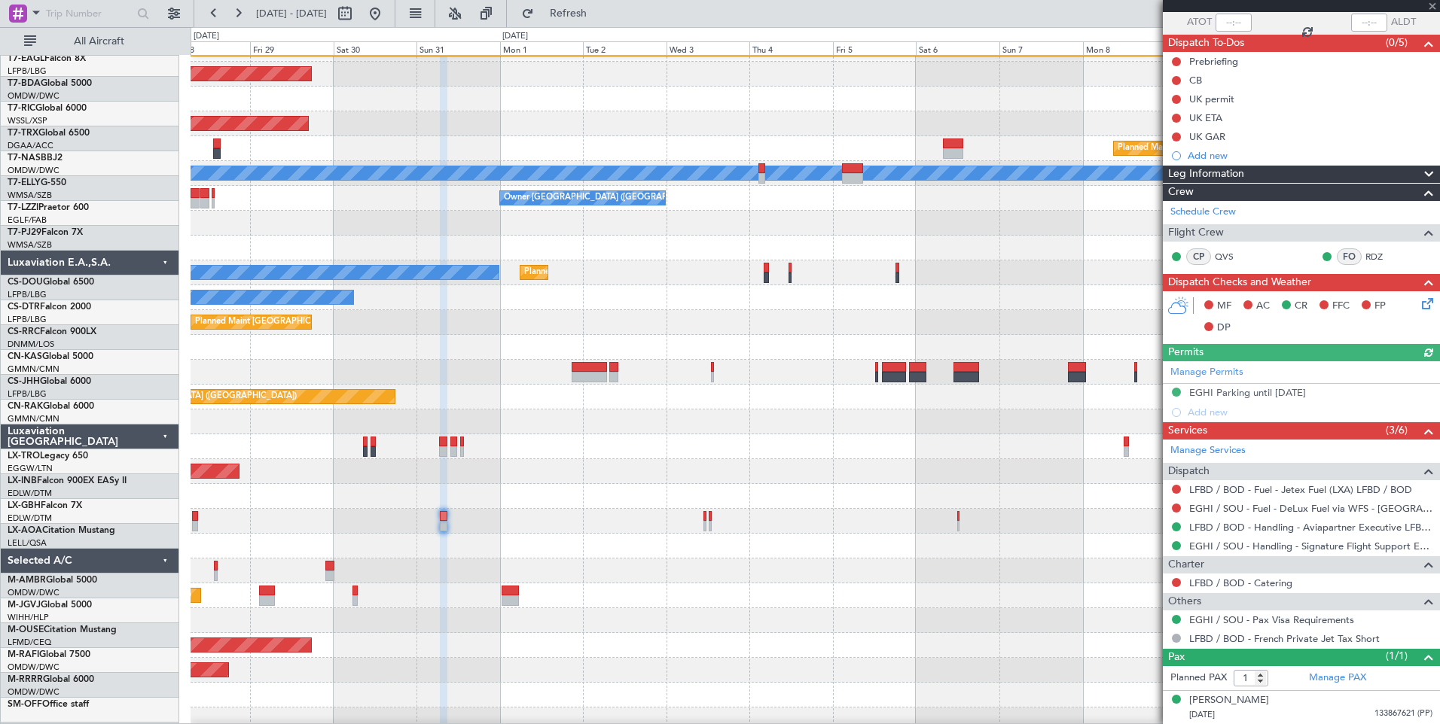
scroll to position [416, 0]
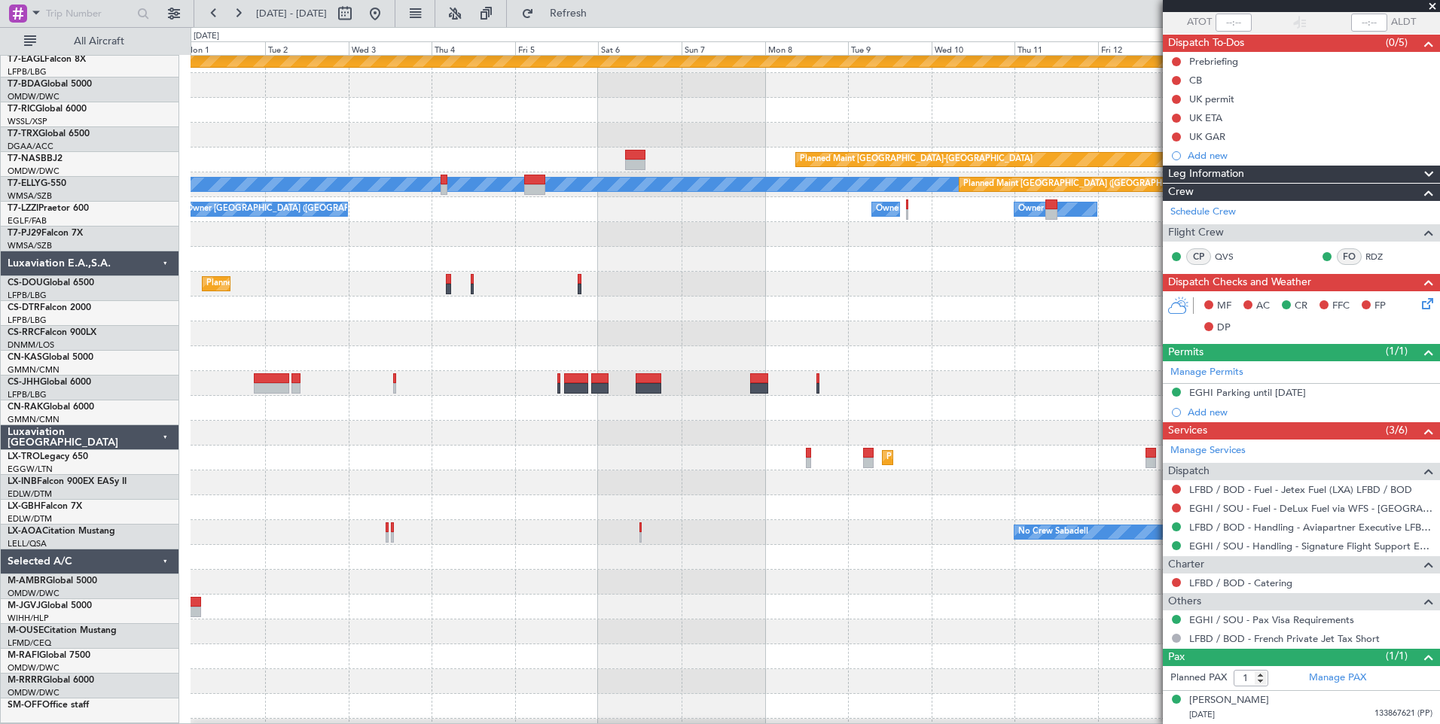
click at [639, 533] on div at bounding box center [640, 528] width 3 height 11
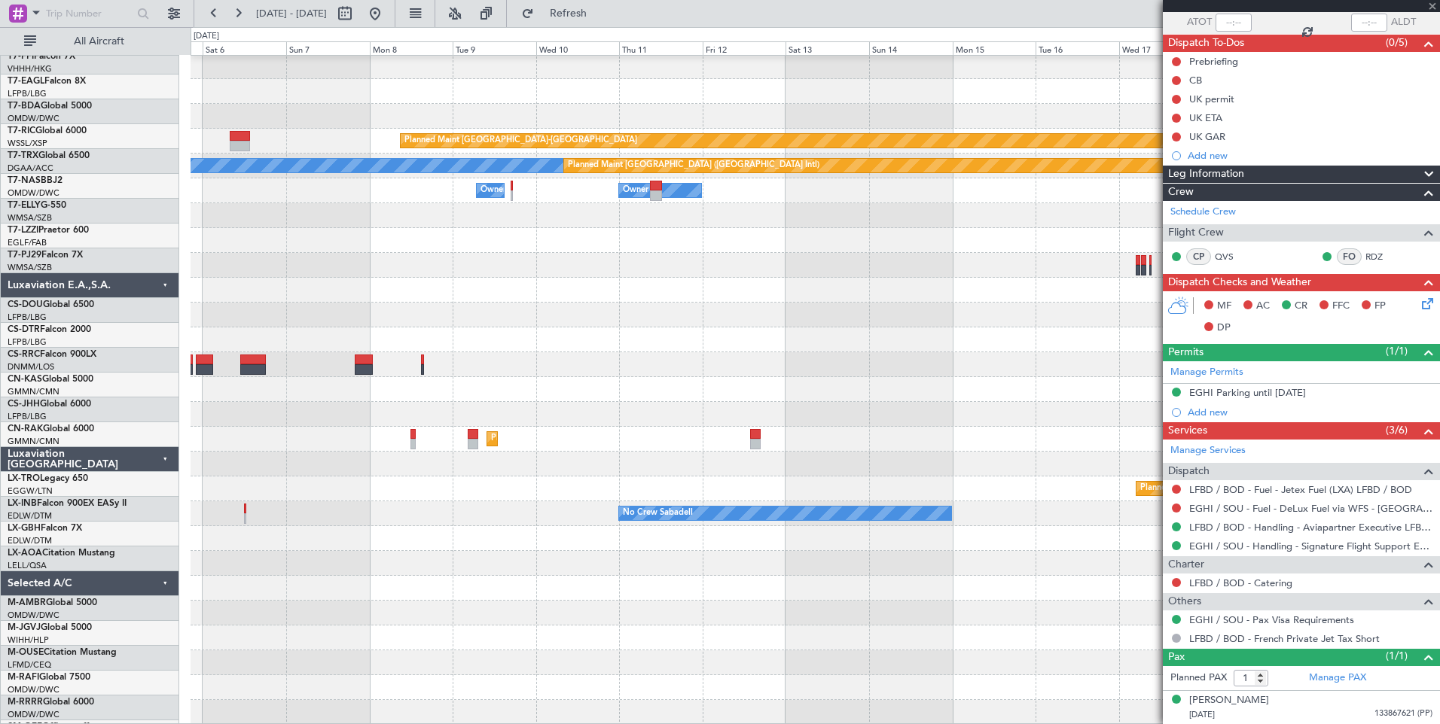
scroll to position [424, 0]
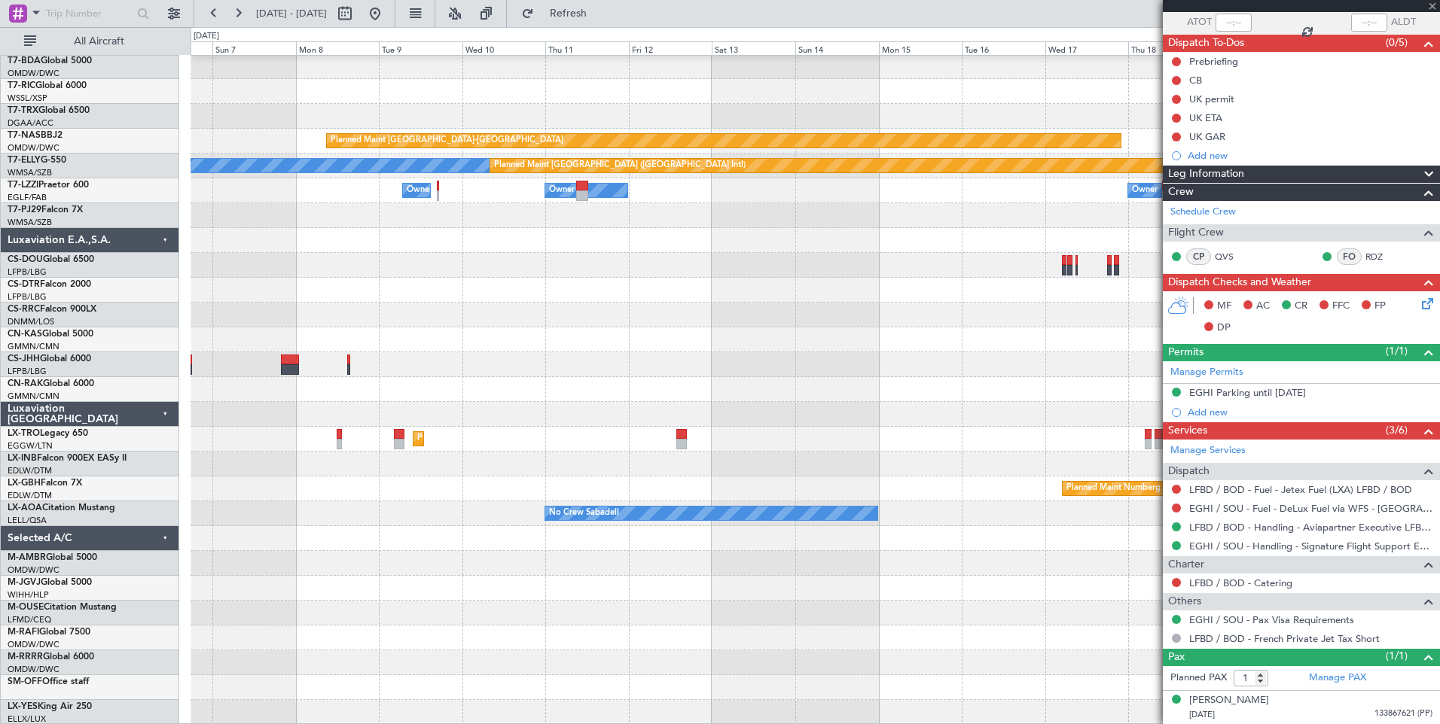
click at [267, 489] on div "Planned Maint Geneva (Cointrin) Planned Maint [GEOGRAPHIC_DATA]-[GEOGRAPHIC_DAT…" at bounding box center [814, 178] width 1248 height 1093
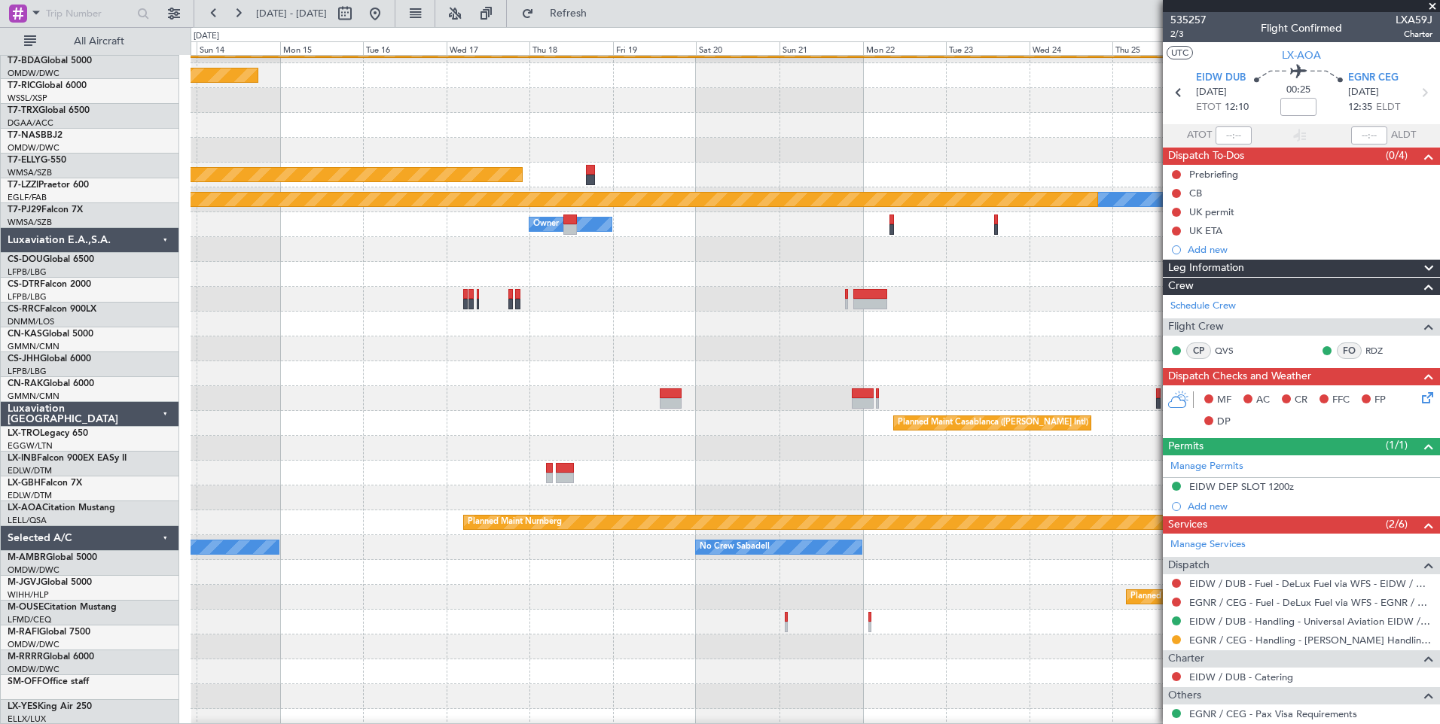
scroll to position [390, 0]
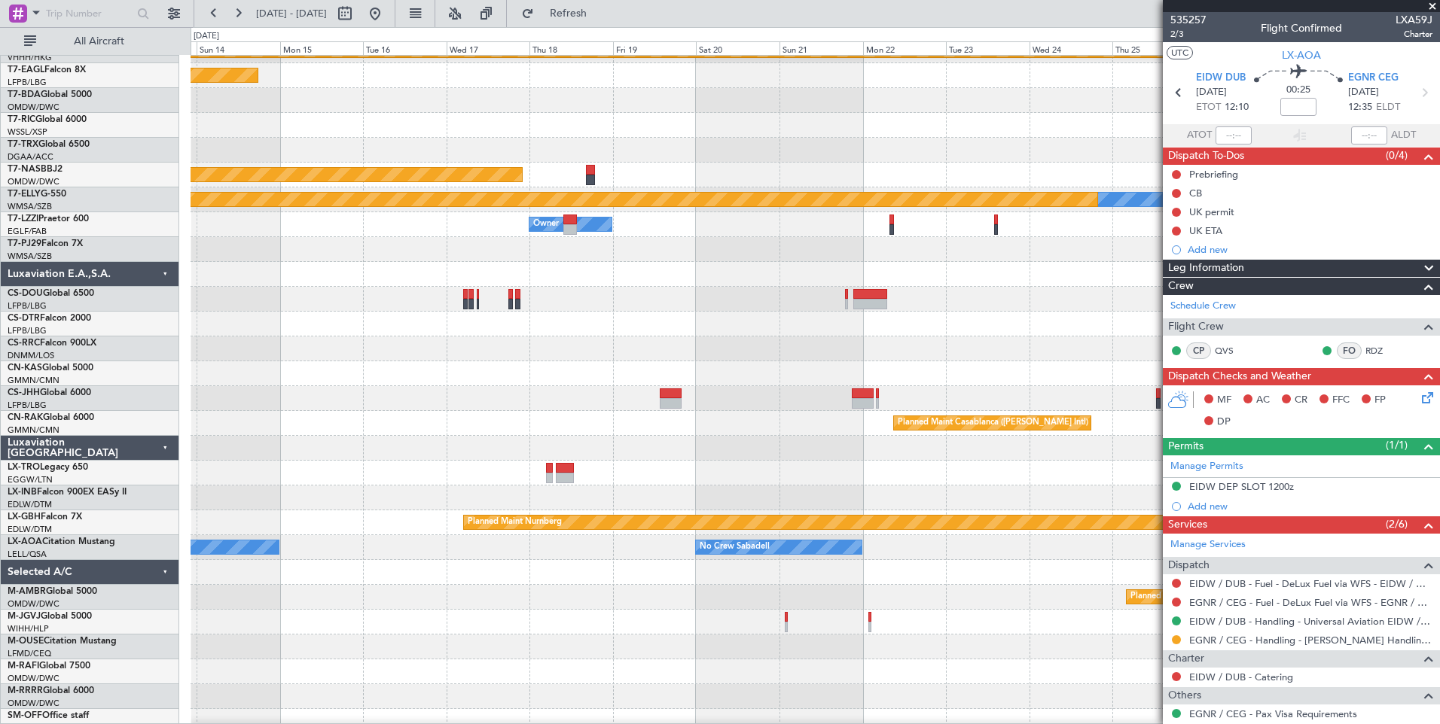
click at [617, 580] on div at bounding box center [814, 572] width 1248 height 25
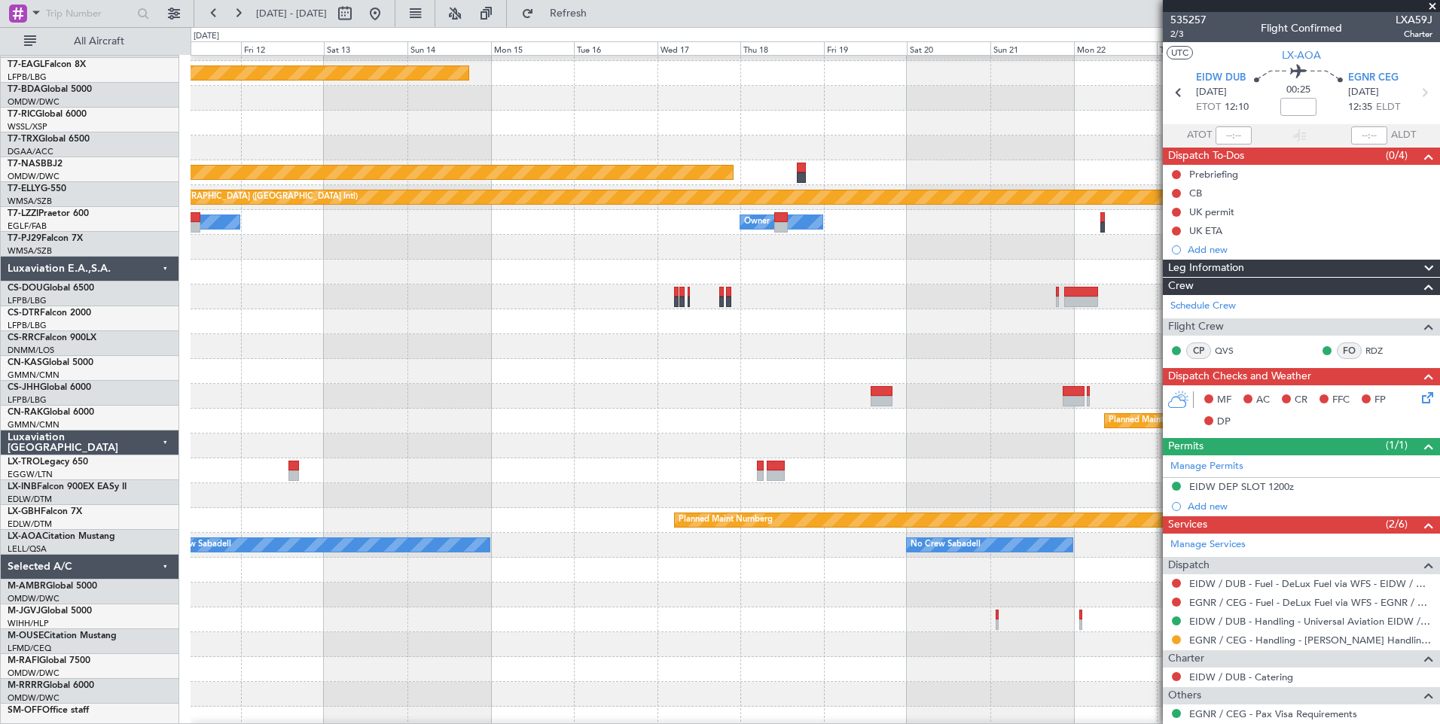
click at [545, 596] on div "Planned Maint [GEOGRAPHIC_DATA] (Seletar)" at bounding box center [814, 595] width 1248 height 25
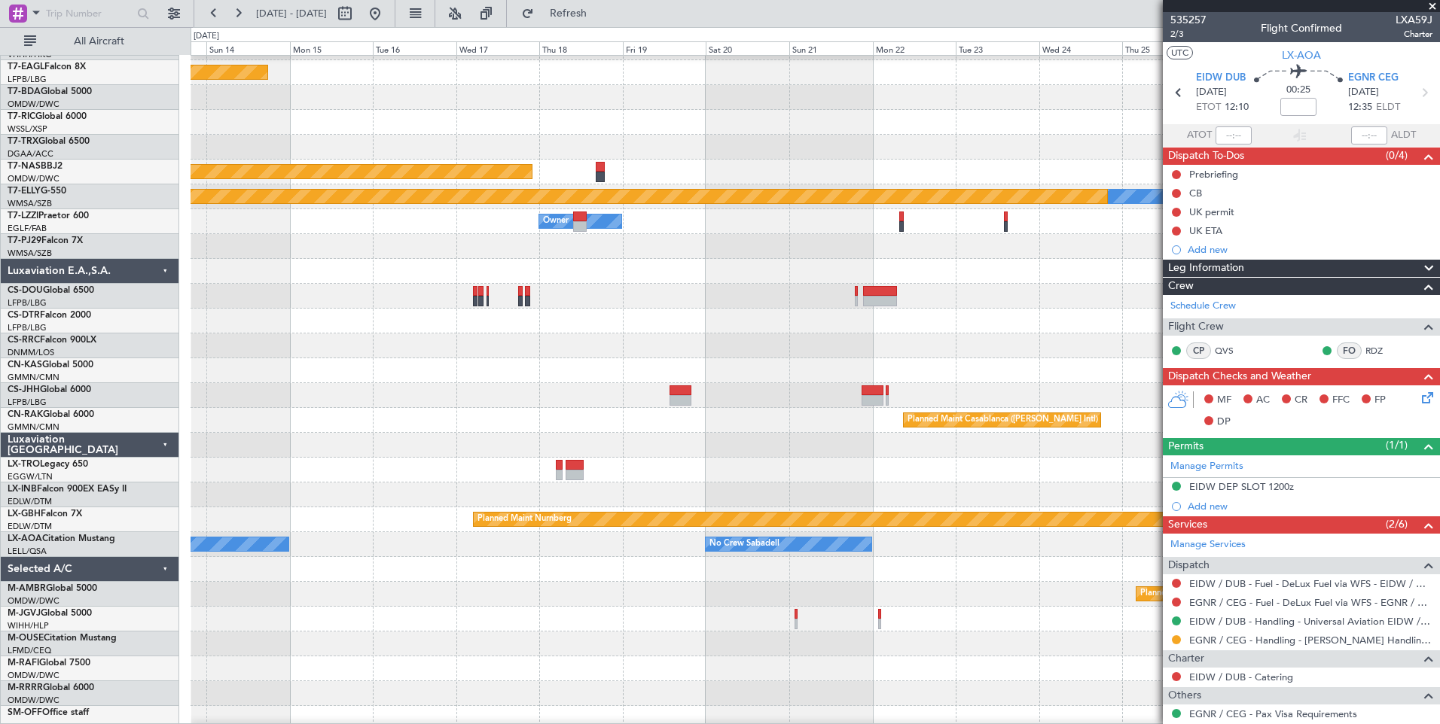
click at [625, 588] on div "Planned Maint [GEOGRAPHIC_DATA] (Seletar)" at bounding box center [814, 594] width 1248 height 25
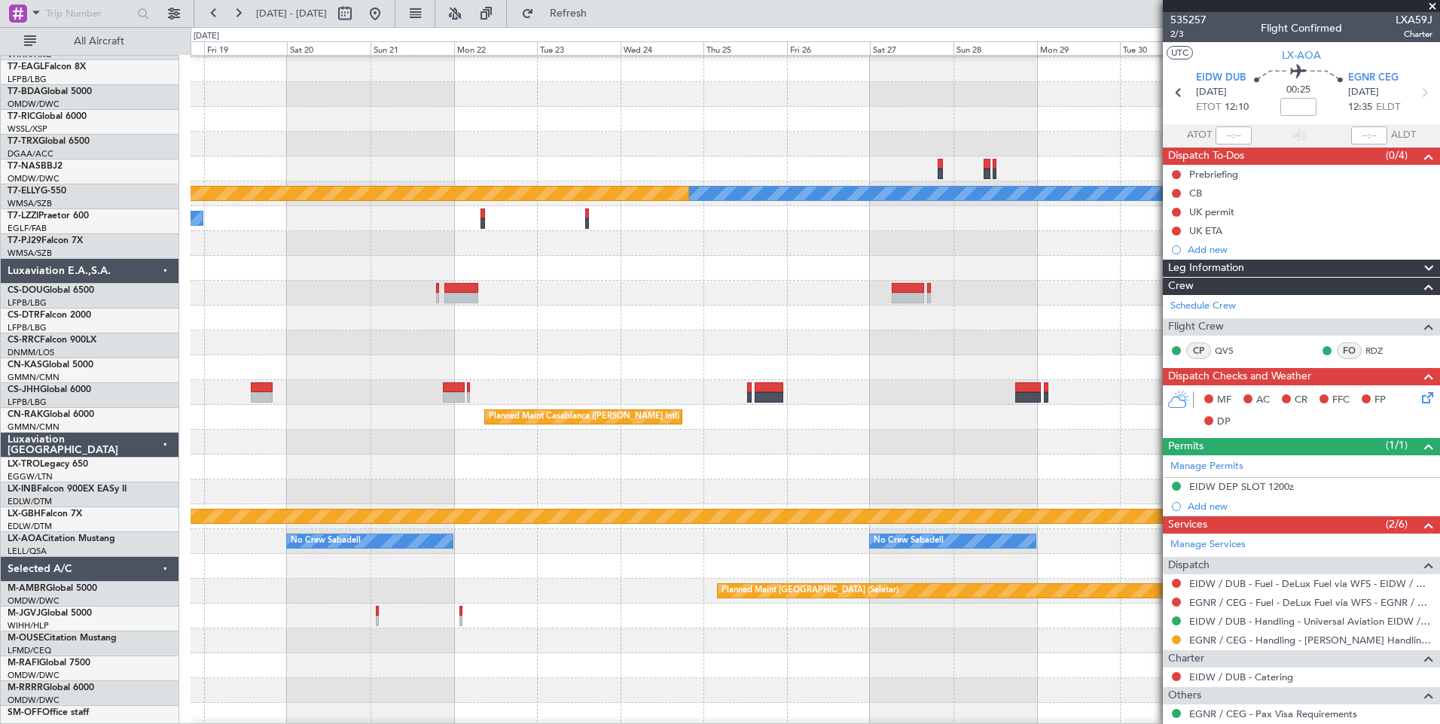
scroll to position [396, 0]
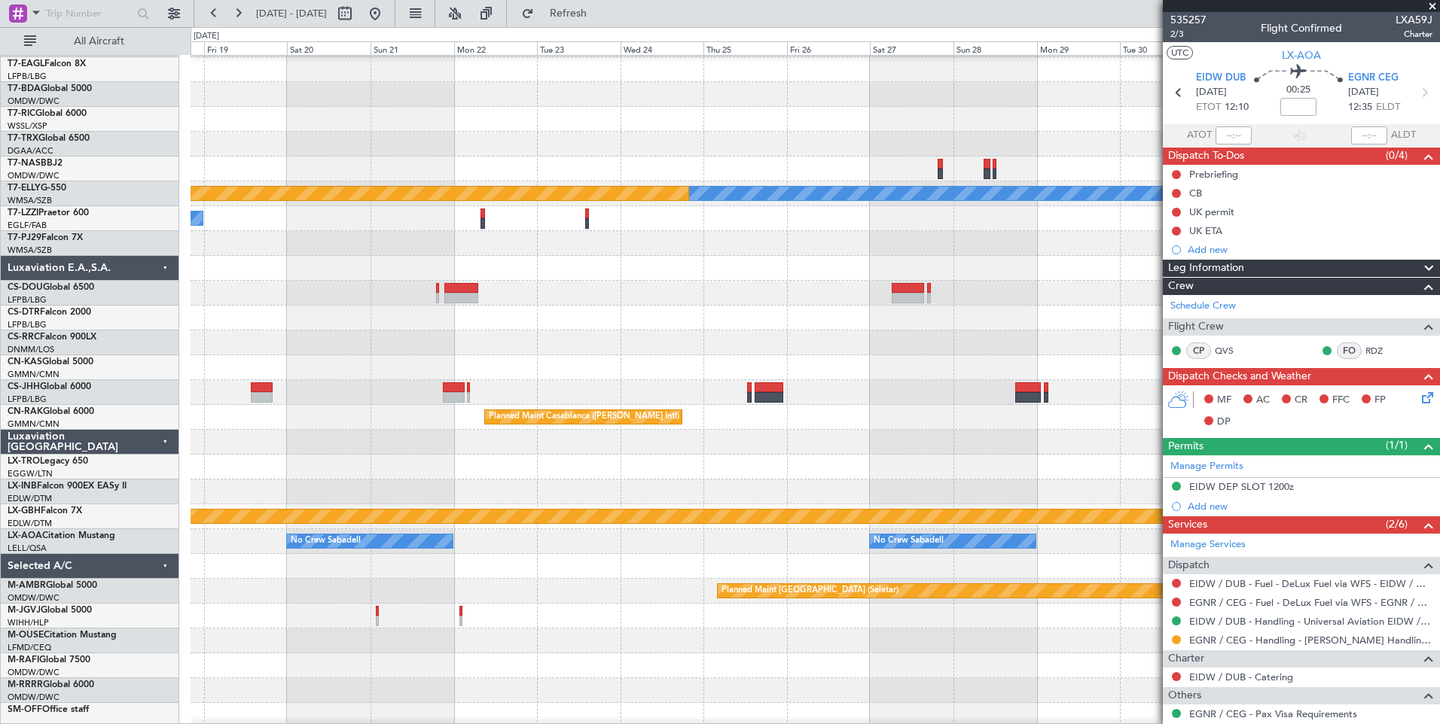
click at [563, 332] on div "Planned Maint Geneva (Cointrin) Planned Maint [GEOGRAPHIC_DATA]-[GEOGRAPHIC_DAT…" at bounding box center [814, 206] width 1248 height 1093
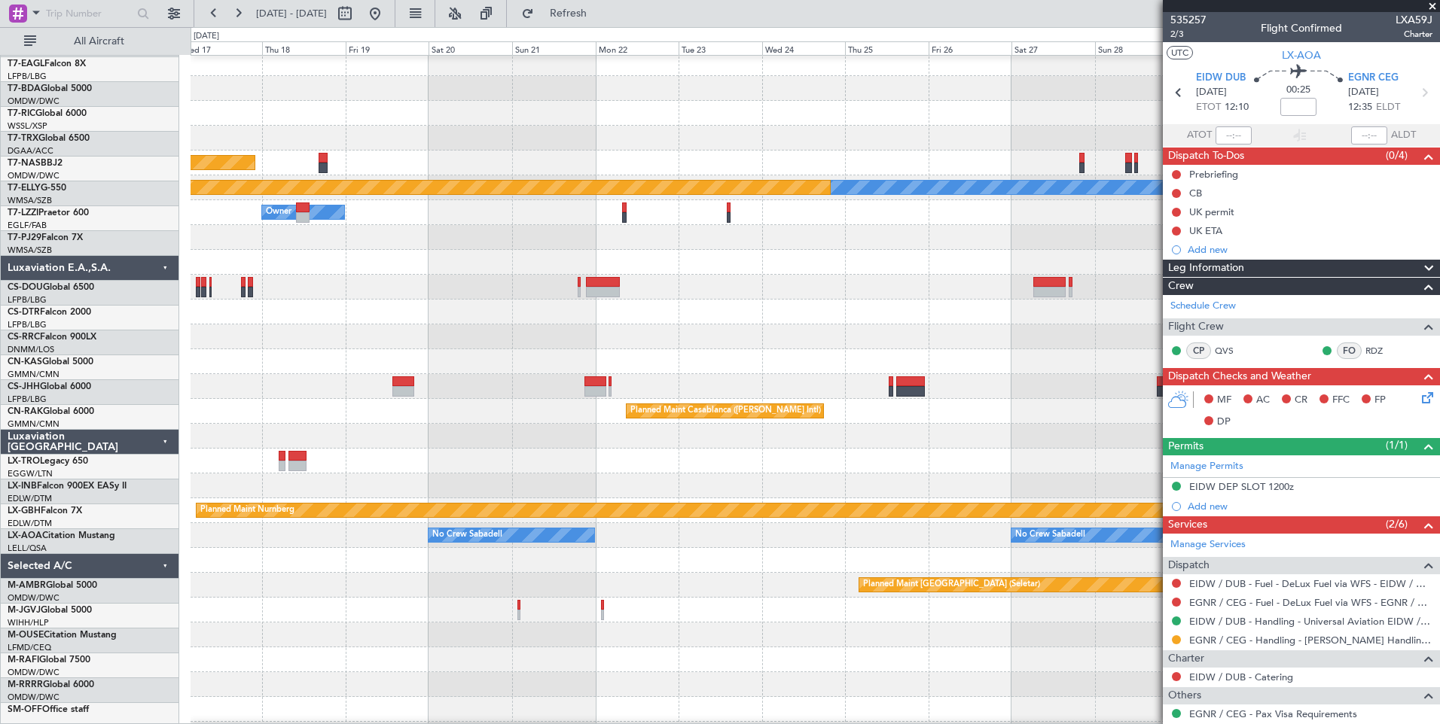
scroll to position [402, 0]
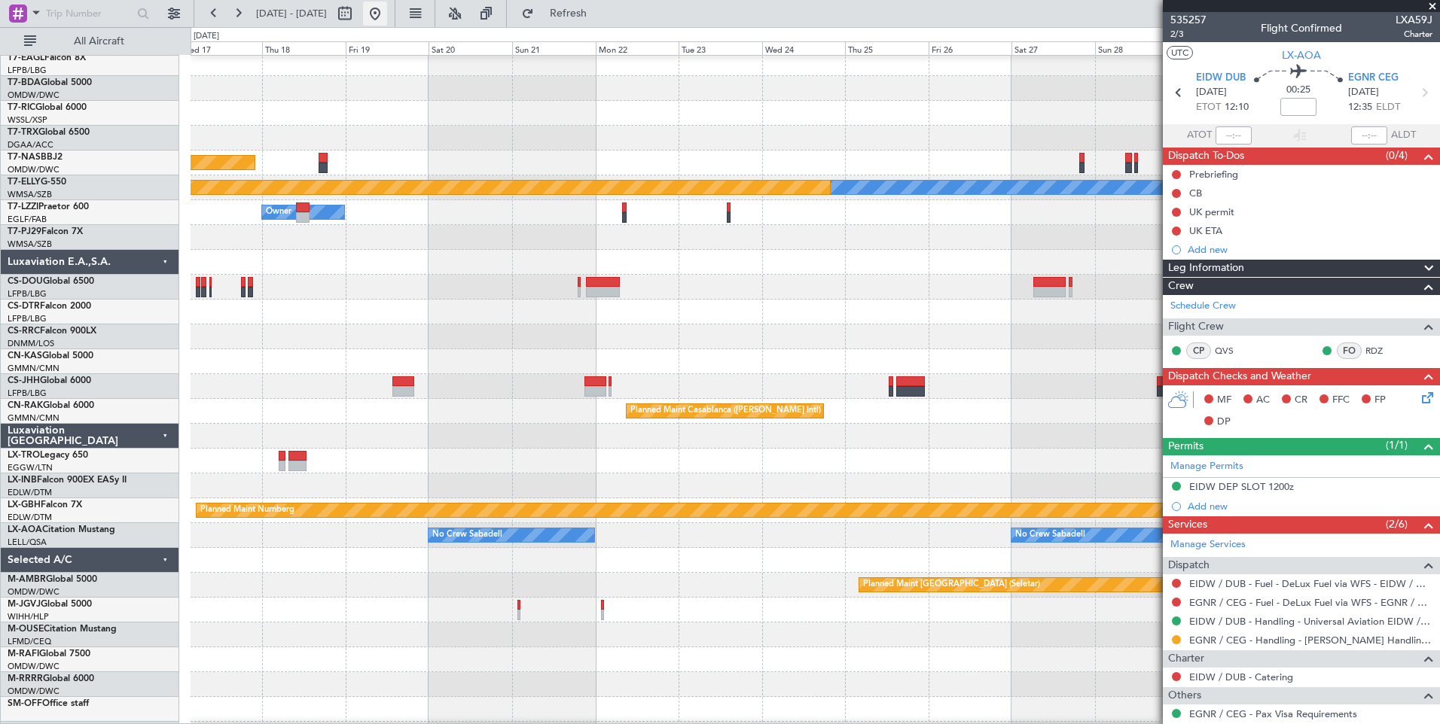
click at [387, 7] on button at bounding box center [375, 14] width 24 height 24
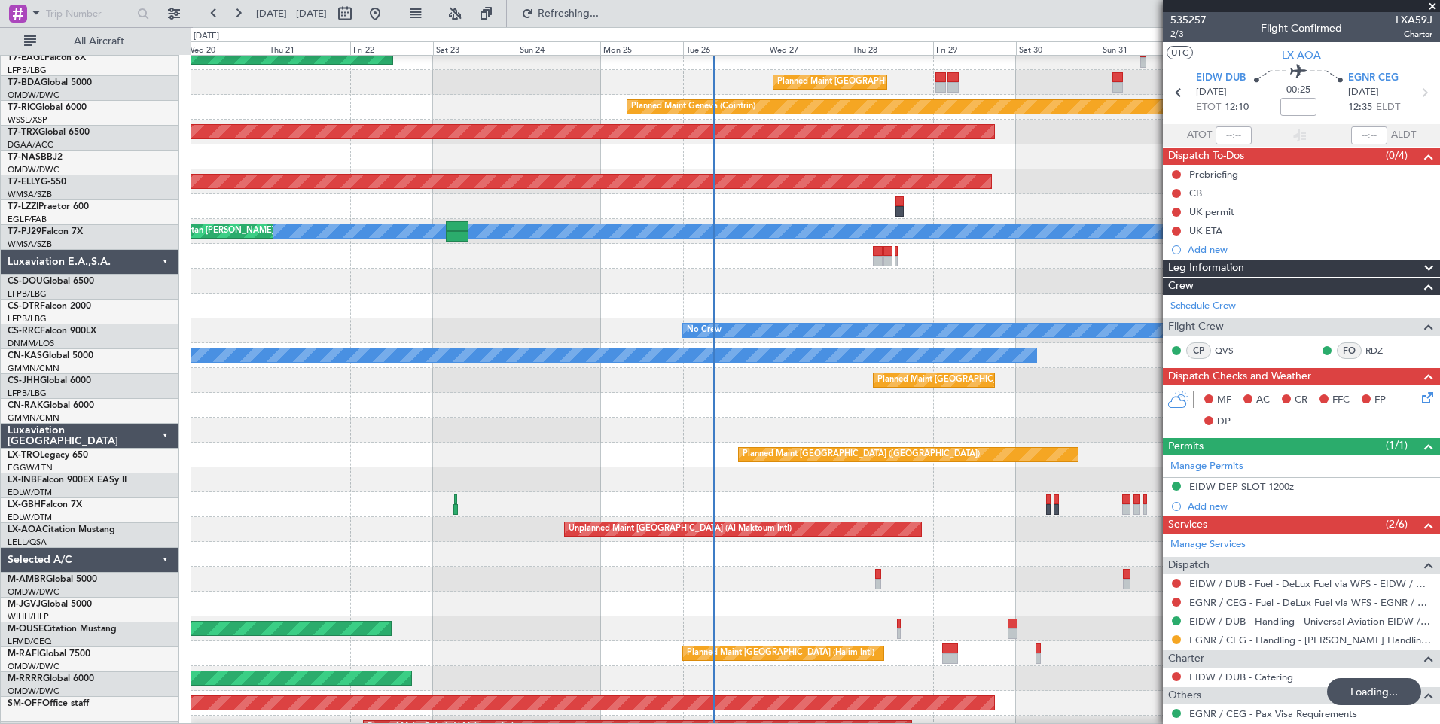
scroll to position [385, 0]
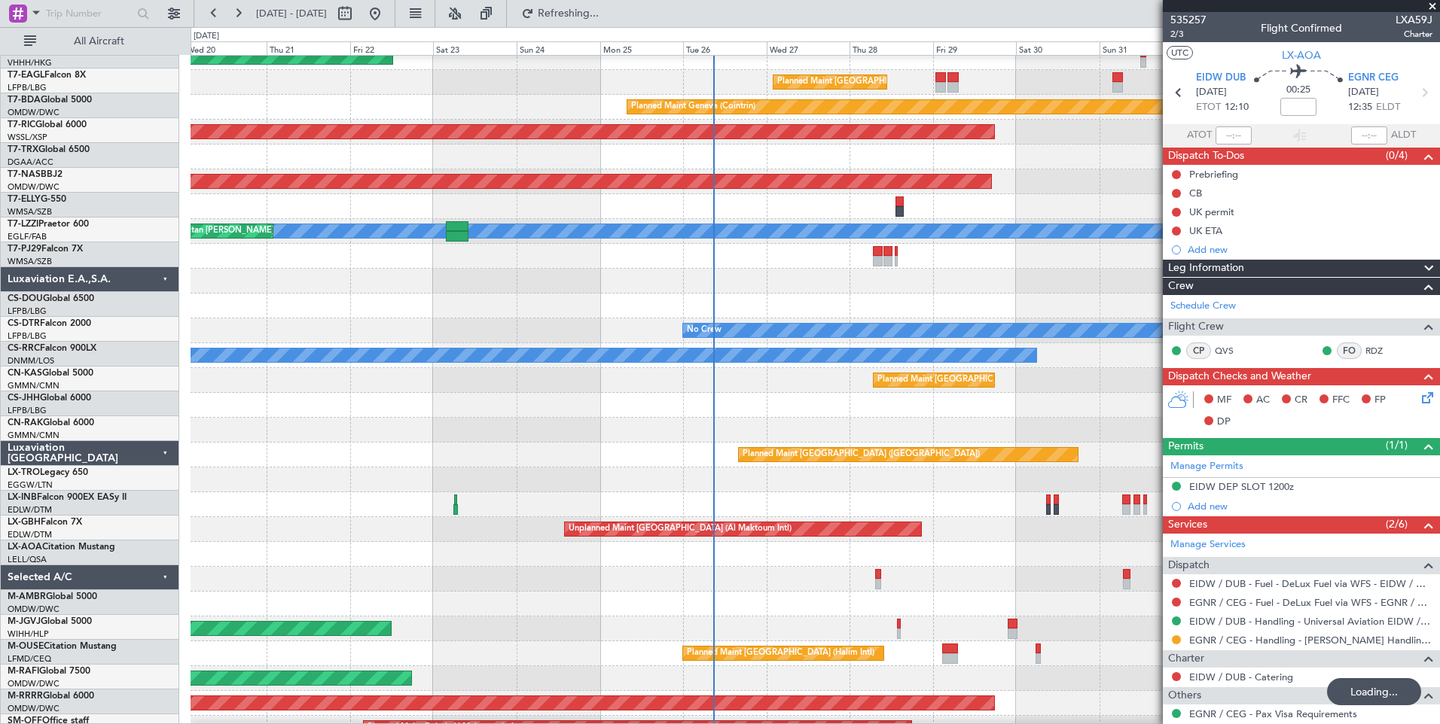
click at [200, 443] on div "Planned Maint [GEOGRAPHIC_DATA] ([GEOGRAPHIC_DATA])" at bounding box center [814, 455] width 1248 height 25
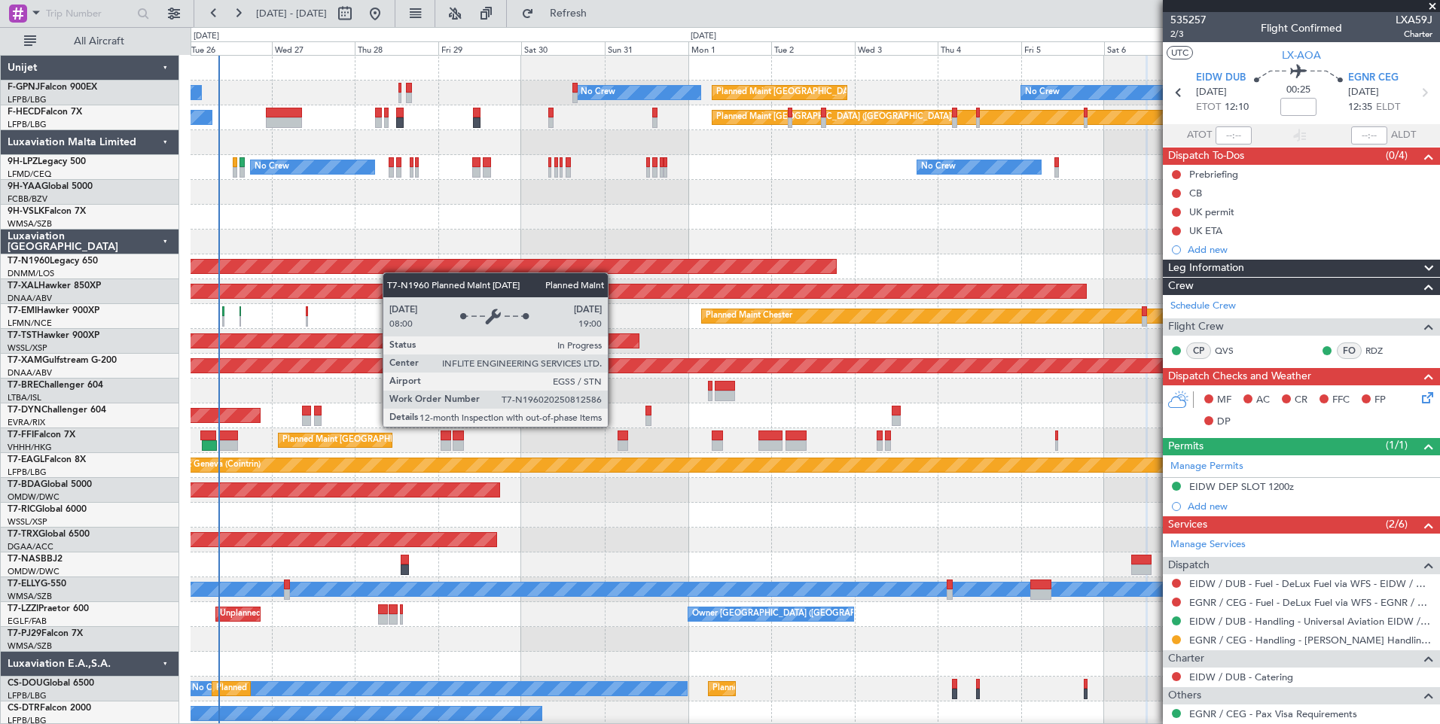
scroll to position [0, 0]
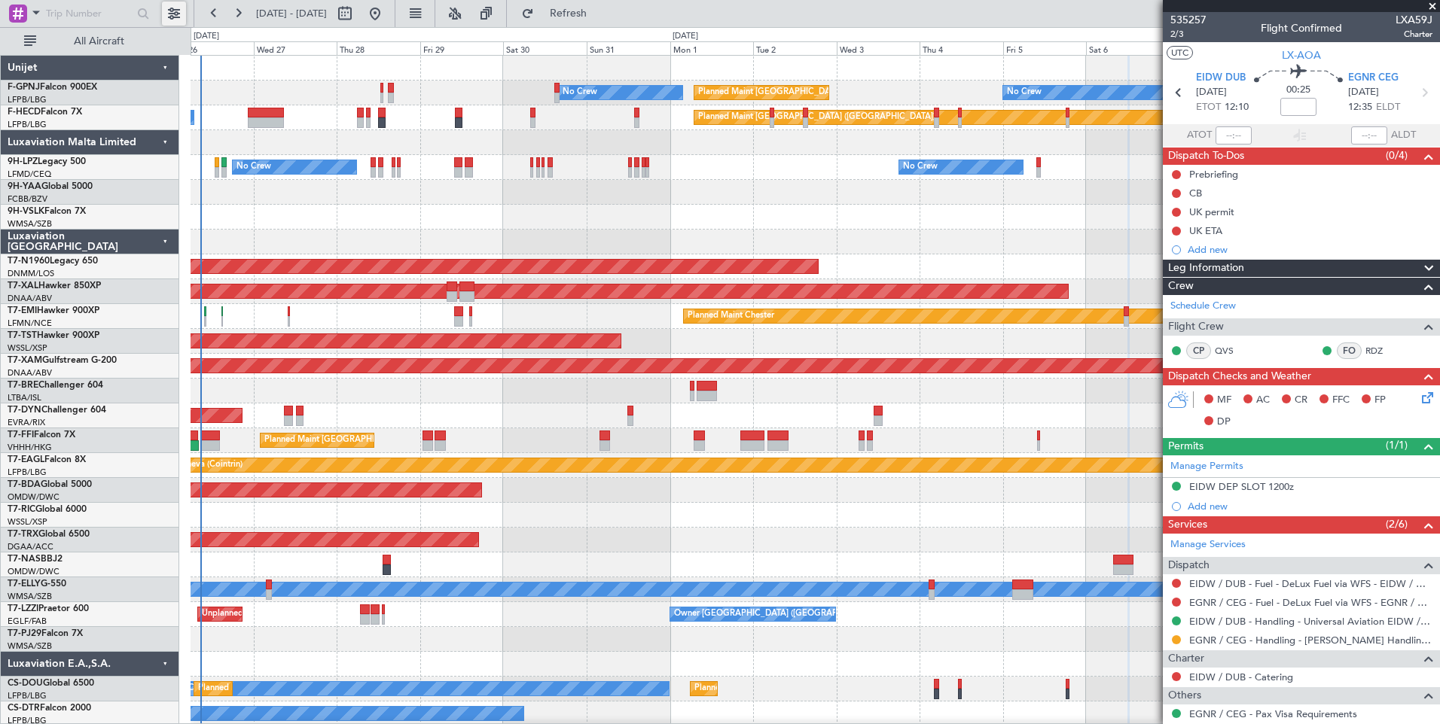
click at [177, 20] on button at bounding box center [174, 14] width 24 height 24
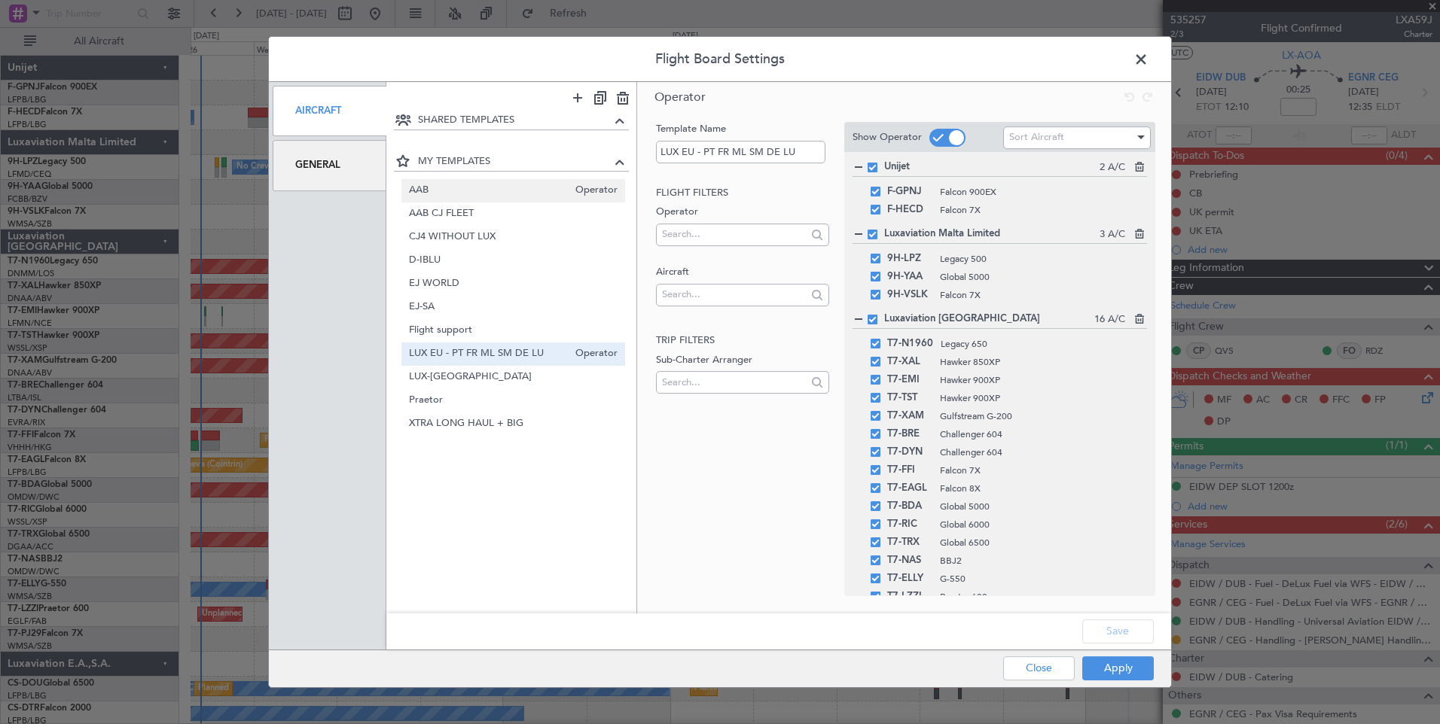
click at [501, 197] on span "AAB" at bounding box center [489, 191] width 160 height 16
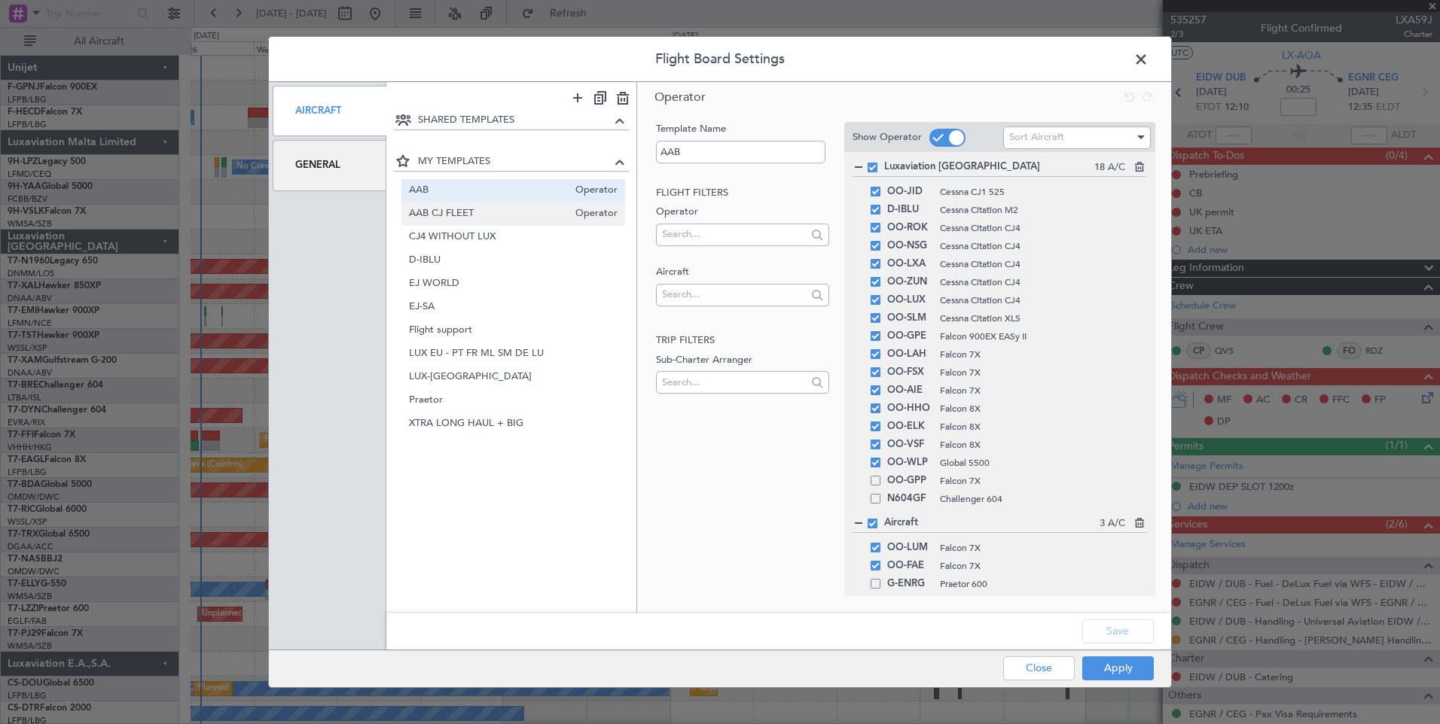
click at [498, 215] on span "AAB CJ FLEET" at bounding box center [489, 214] width 160 height 16
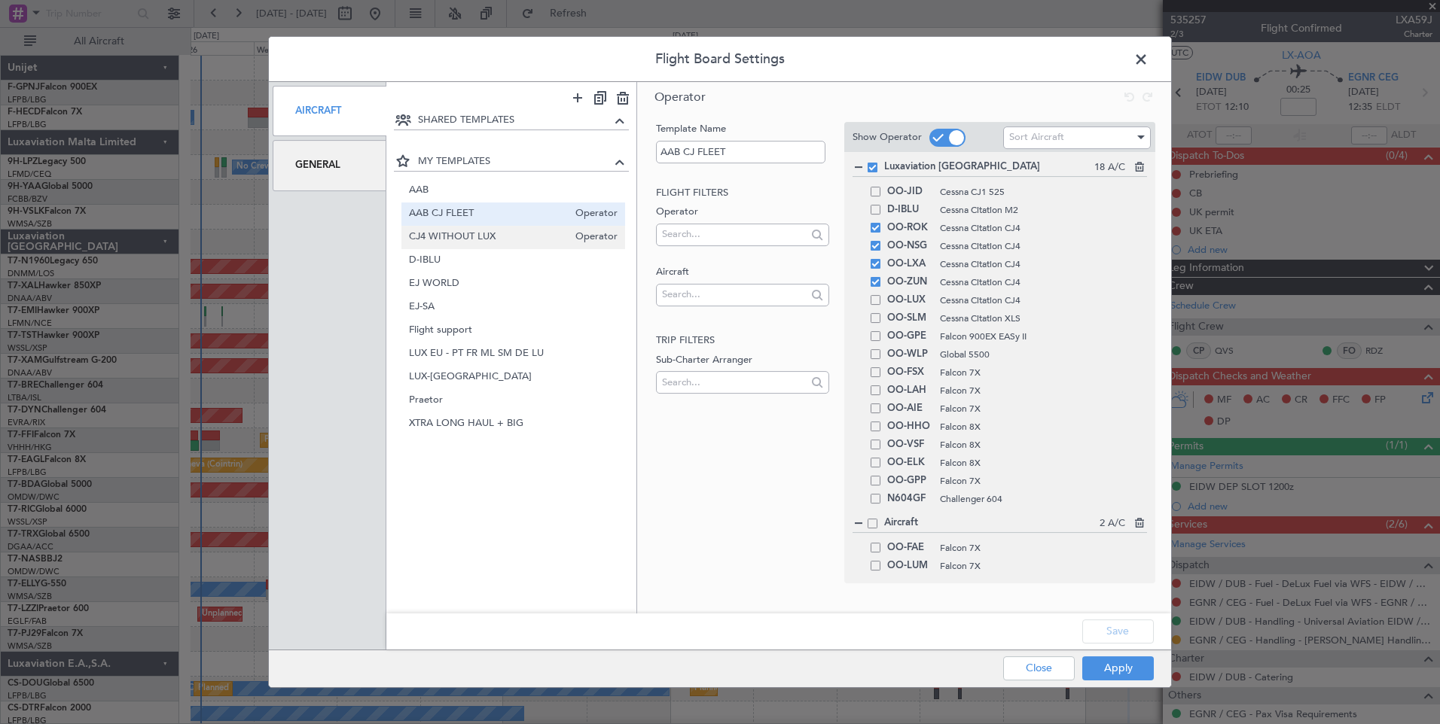
click at [499, 243] on span "CJ4 WITHOUT LUX" at bounding box center [489, 238] width 160 height 16
click at [495, 274] on div "EJ WORLD Operator" at bounding box center [513, 284] width 224 height 23
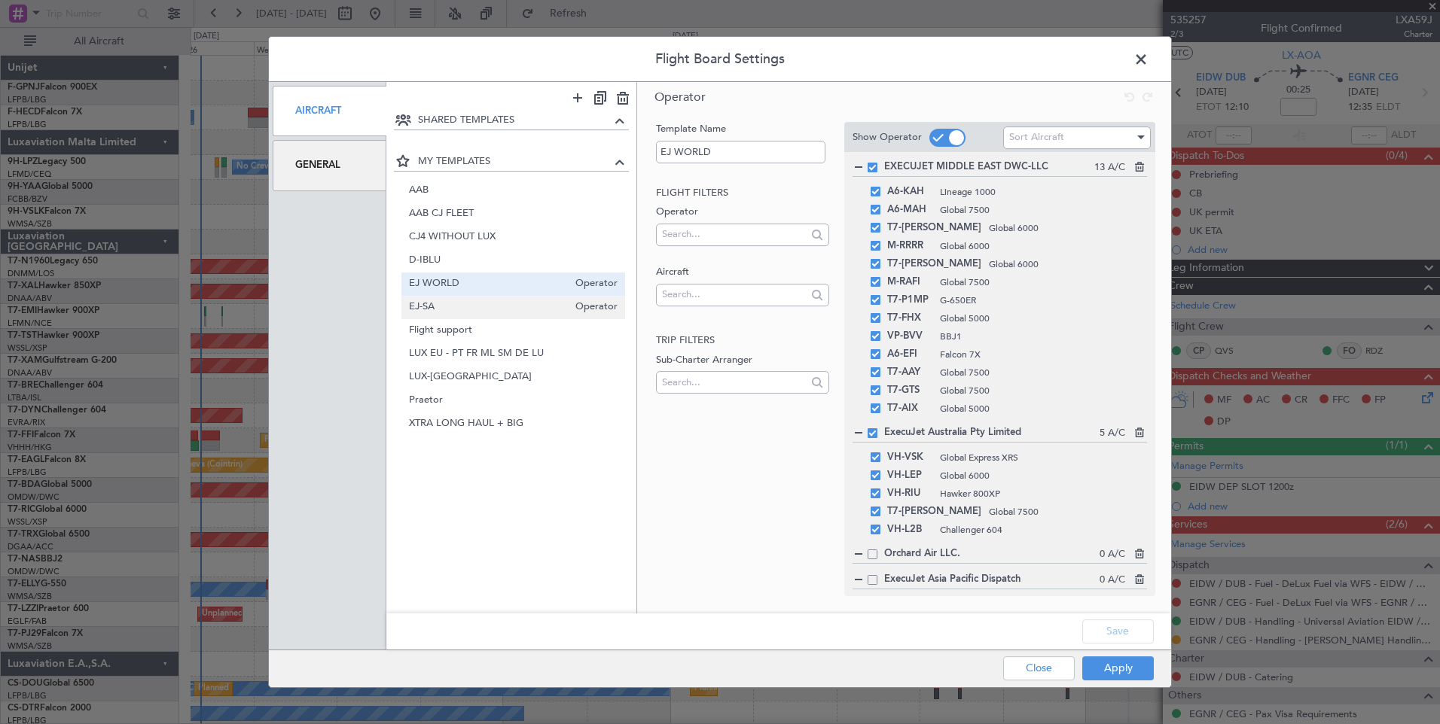
click at [485, 315] on div "[PERSON_NAME] Operator" at bounding box center [513, 307] width 224 height 23
type input "EJ-SA"
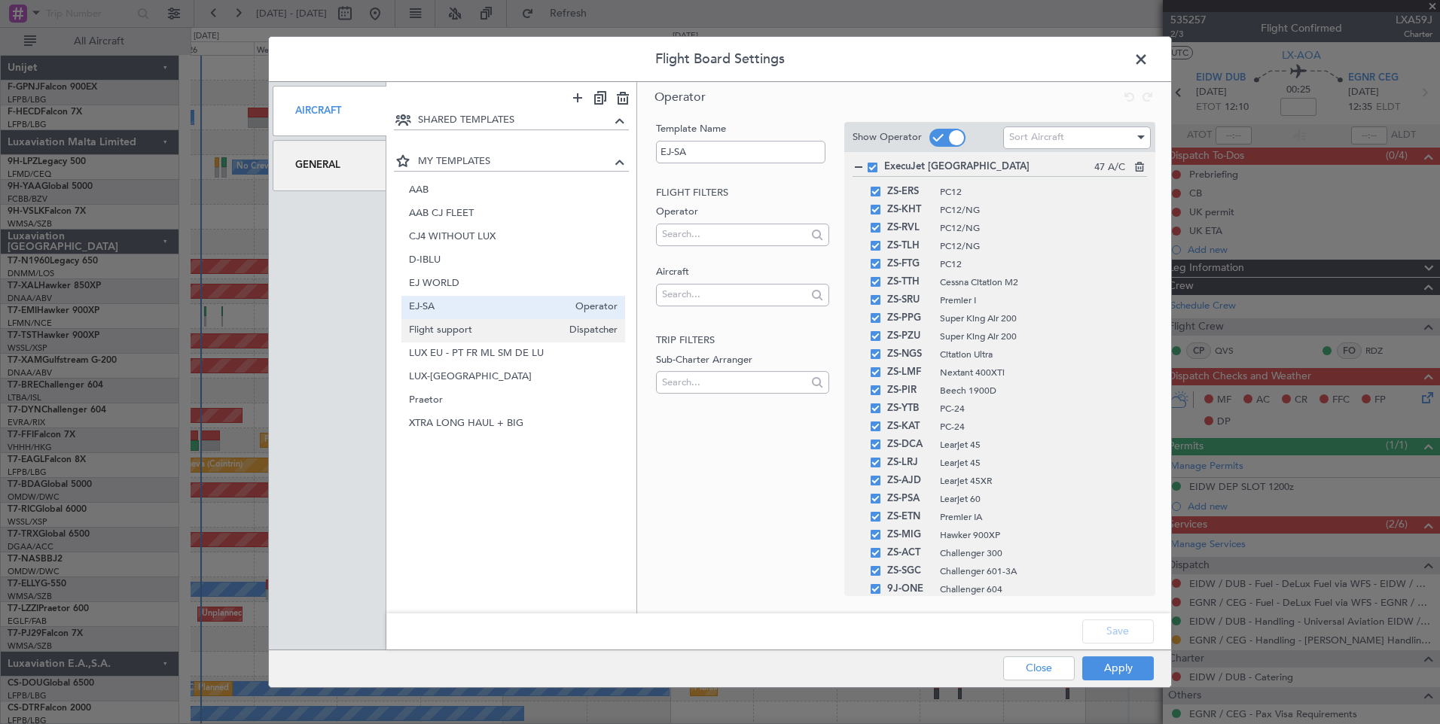
click at [481, 331] on span "Flight support" at bounding box center [486, 331] width 154 height 16
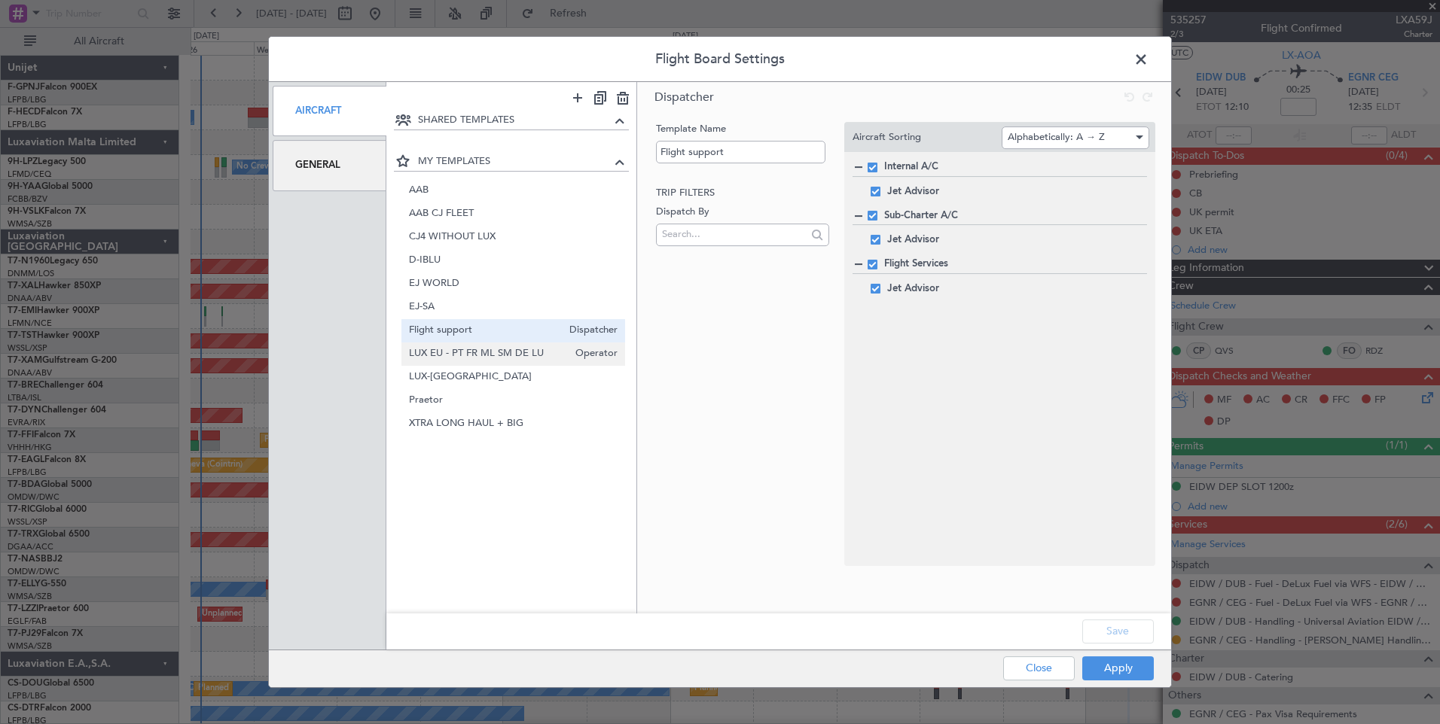
click at [489, 358] on span "LUX EU - PT FR ML SM DE LU" at bounding box center [489, 354] width 160 height 16
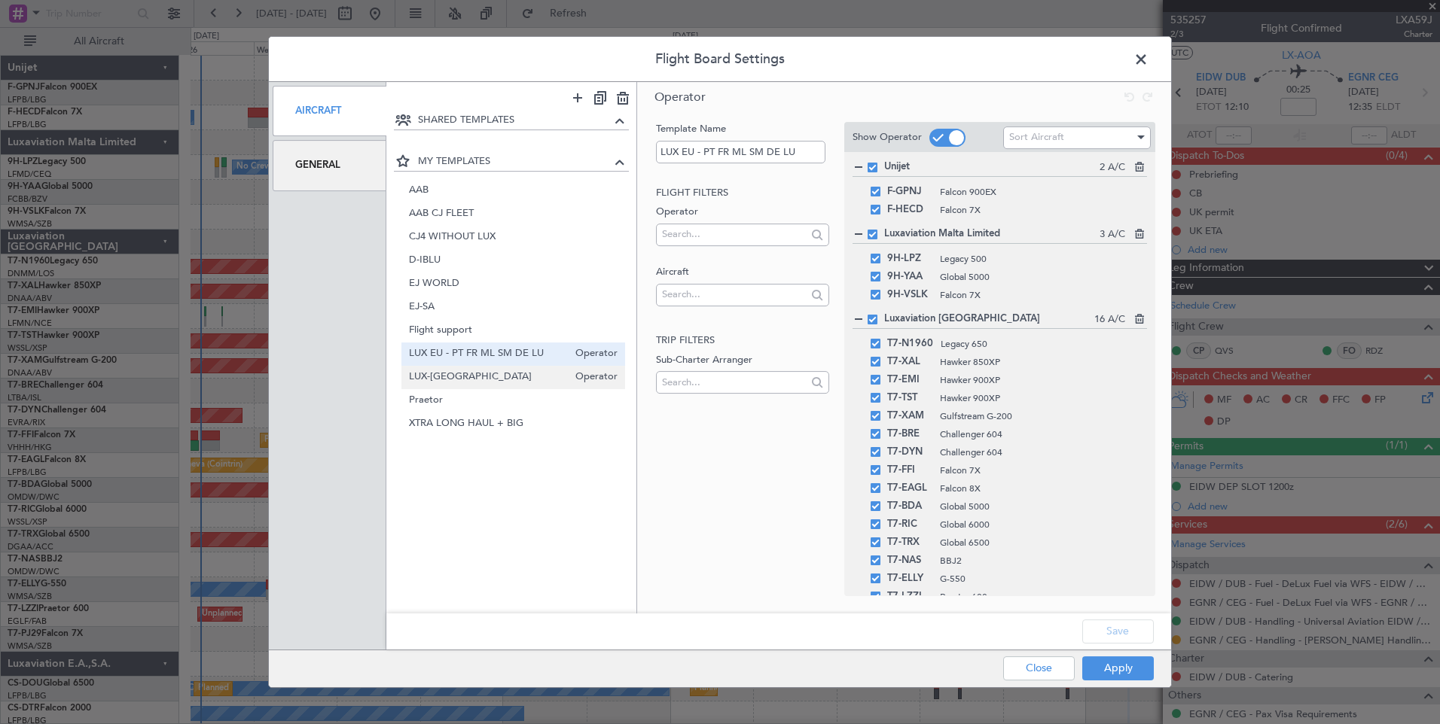
click at [481, 386] on div "LUX-UK Operator" at bounding box center [513, 377] width 224 height 23
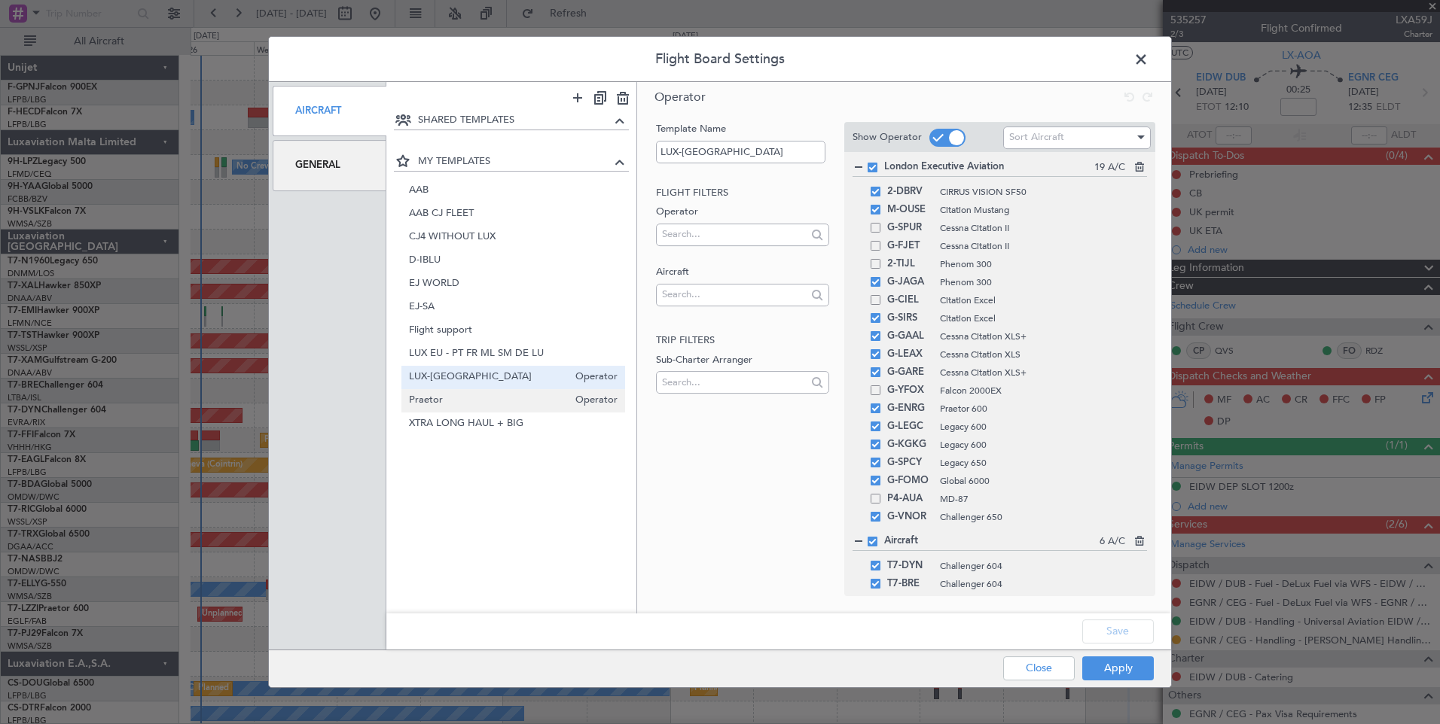
click at [484, 402] on span "Praetor" at bounding box center [489, 401] width 160 height 16
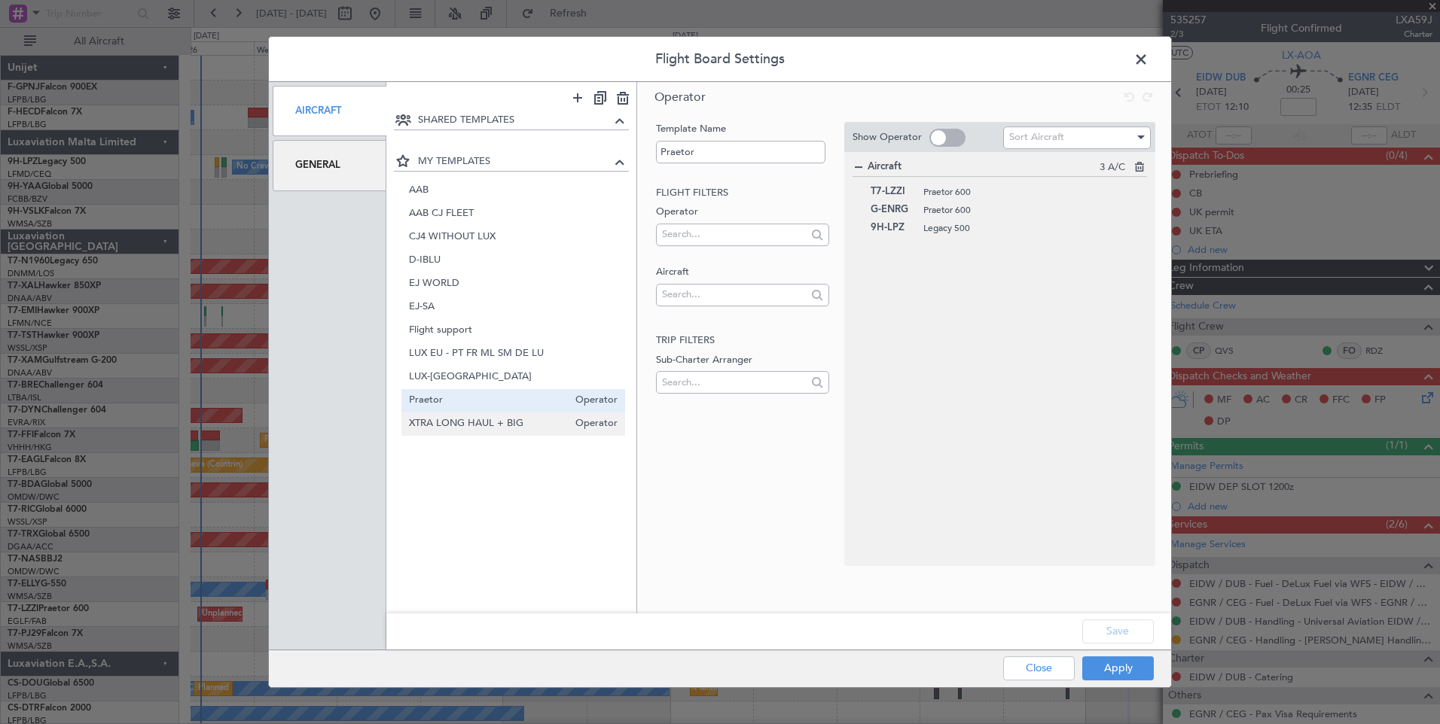
click at [491, 421] on span "XTRA LONG HAUL + BIG" at bounding box center [489, 424] width 160 height 16
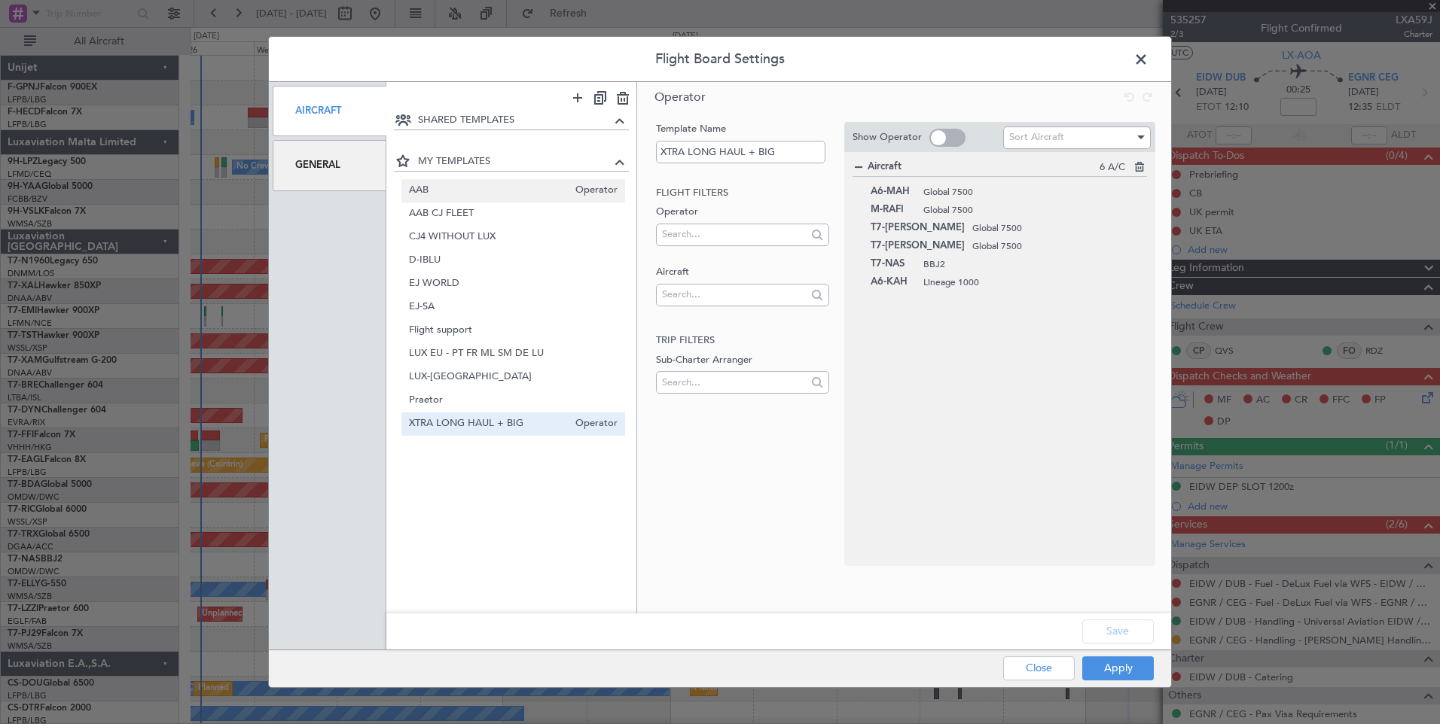
click at [523, 190] on span "AAB" at bounding box center [489, 191] width 160 height 16
type input "AAB"
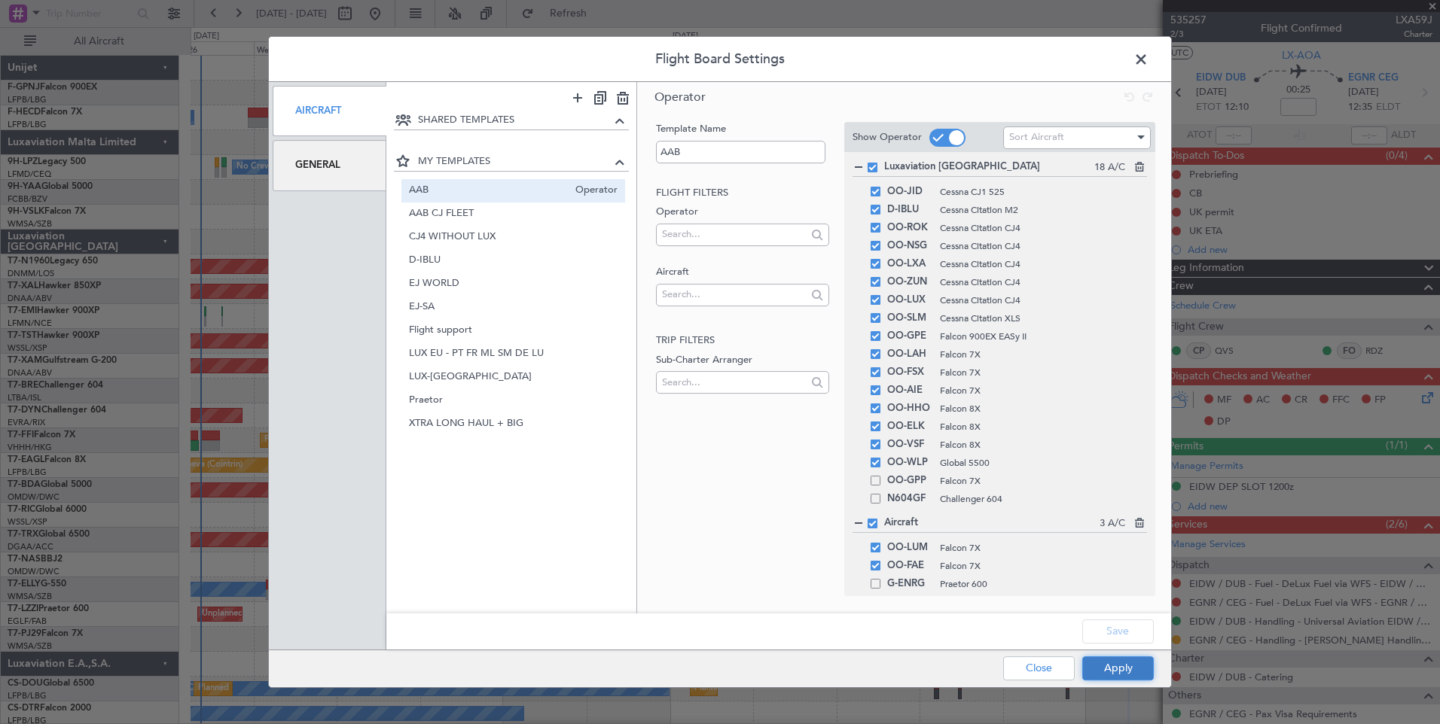
click at [1101, 670] on button "Apply" at bounding box center [1118, 669] width 72 height 24
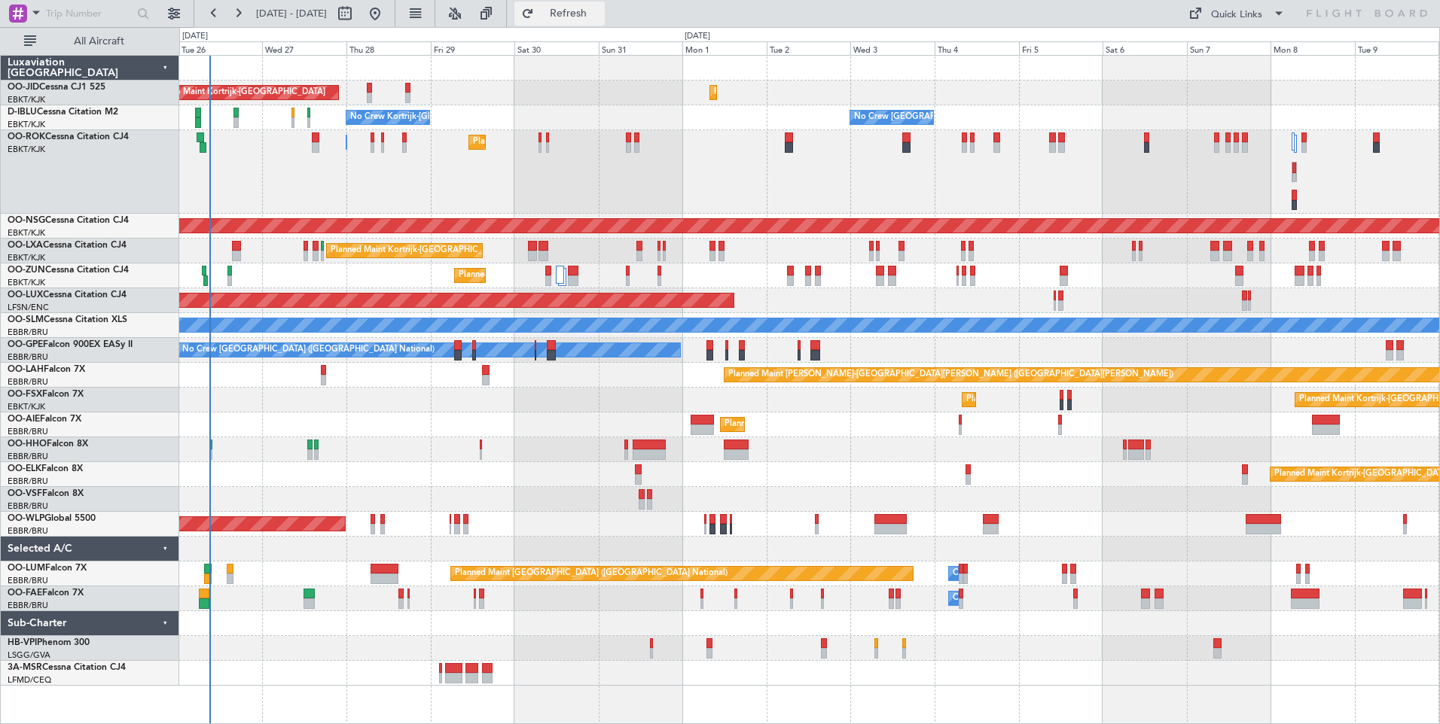
click at [600, 17] on span "Refresh" at bounding box center [568, 13] width 63 height 11
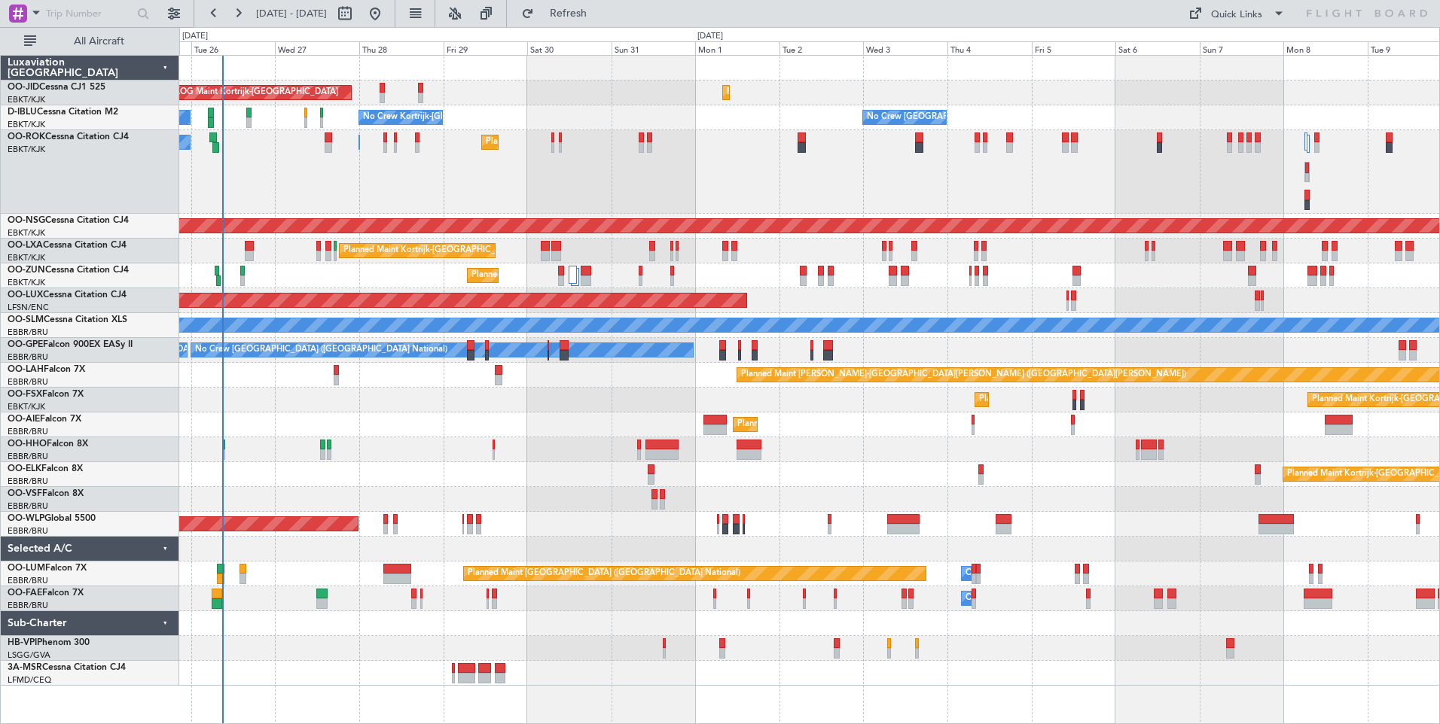
click at [480, 419] on div "Planned Maint Kortrijk-Wevelgem AOG Maint Kortrijk-Wevelgem Planned Maint Paris…" at bounding box center [809, 371] width 1260 height 630
click at [600, 11] on span "Refresh" at bounding box center [568, 13] width 63 height 11
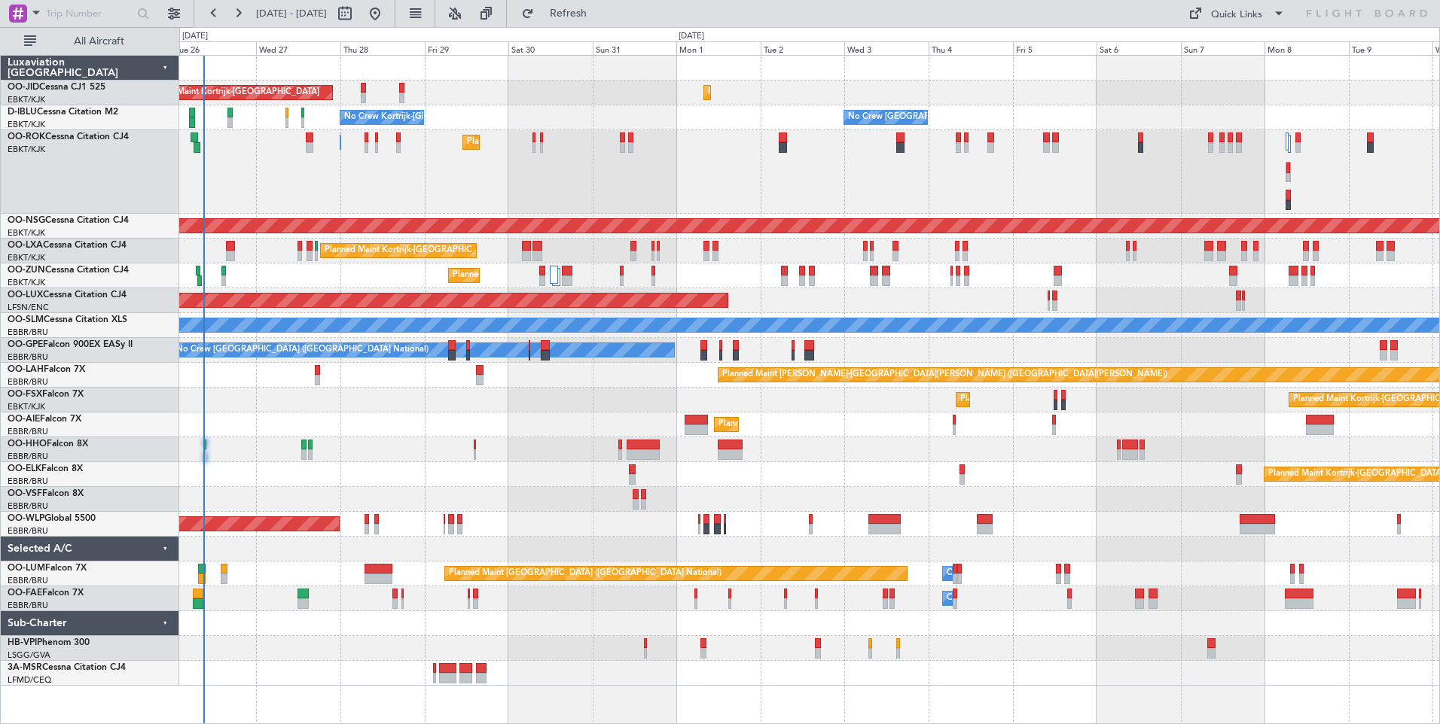
click at [562, 435] on div "Planned Maint [GEOGRAPHIC_DATA] ([GEOGRAPHIC_DATA])" at bounding box center [809, 425] width 1260 height 25
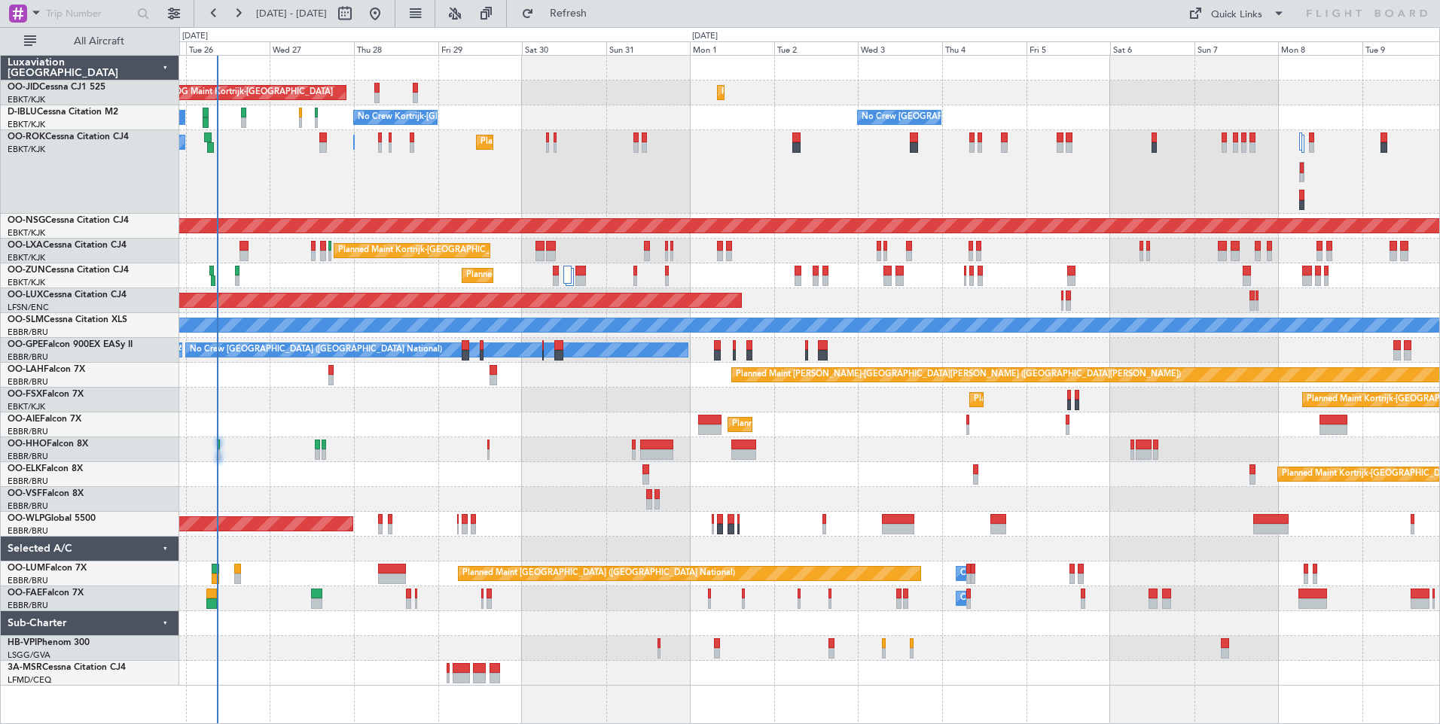
click at [387, 502] on div "Planned Maint Kortrijk-Wevelgem AOG Maint Kortrijk-Wevelgem Planned Maint Paris…" at bounding box center [809, 371] width 1260 height 630
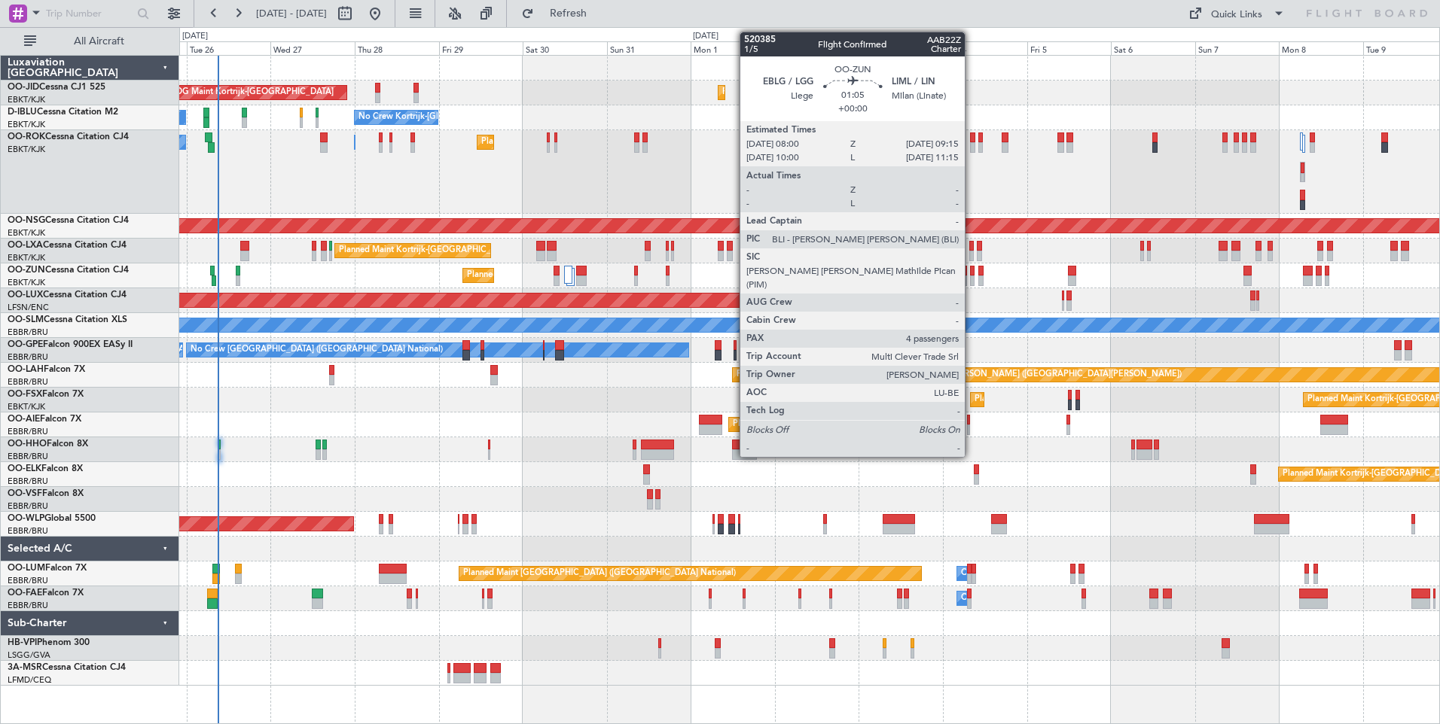
click at [486, 309] on div "Planned Maint Kortrijk-Wevelgem AOG Maint Kortrijk-Wevelgem Planned Maint Paris…" at bounding box center [809, 371] width 1260 height 630
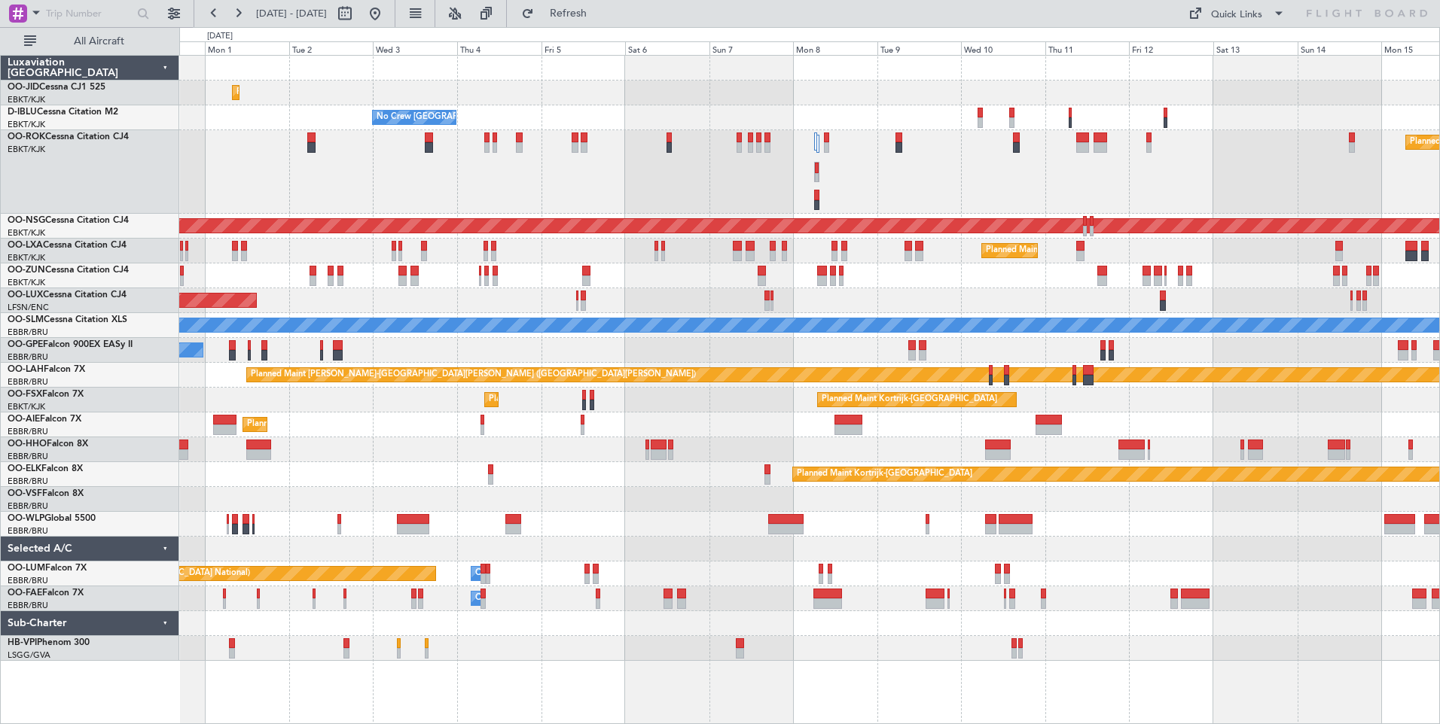
click at [984, 274] on div "Planned Maint Kortrijk-Wevelgem No Crew Brussels (Brussels National) No Crew Ko…" at bounding box center [809, 358] width 1260 height 605
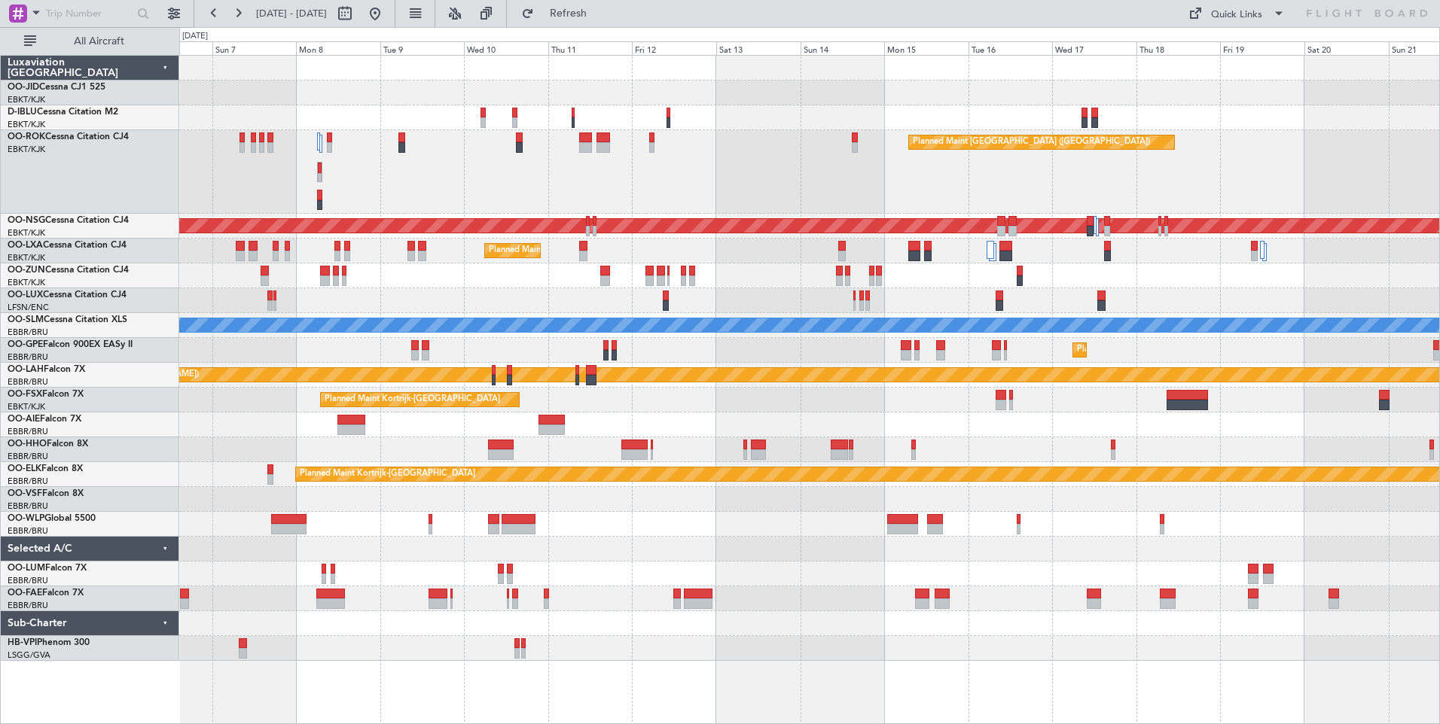
click at [853, 179] on div "Planned Maint [GEOGRAPHIC_DATA] ([GEOGRAPHIC_DATA])" at bounding box center [809, 172] width 1260 height 84
click at [678, 218] on div "No Crew Brussels (Brussels National) Planned Maint Paris (Le Bourget) Planned M…" at bounding box center [809, 358] width 1260 height 605
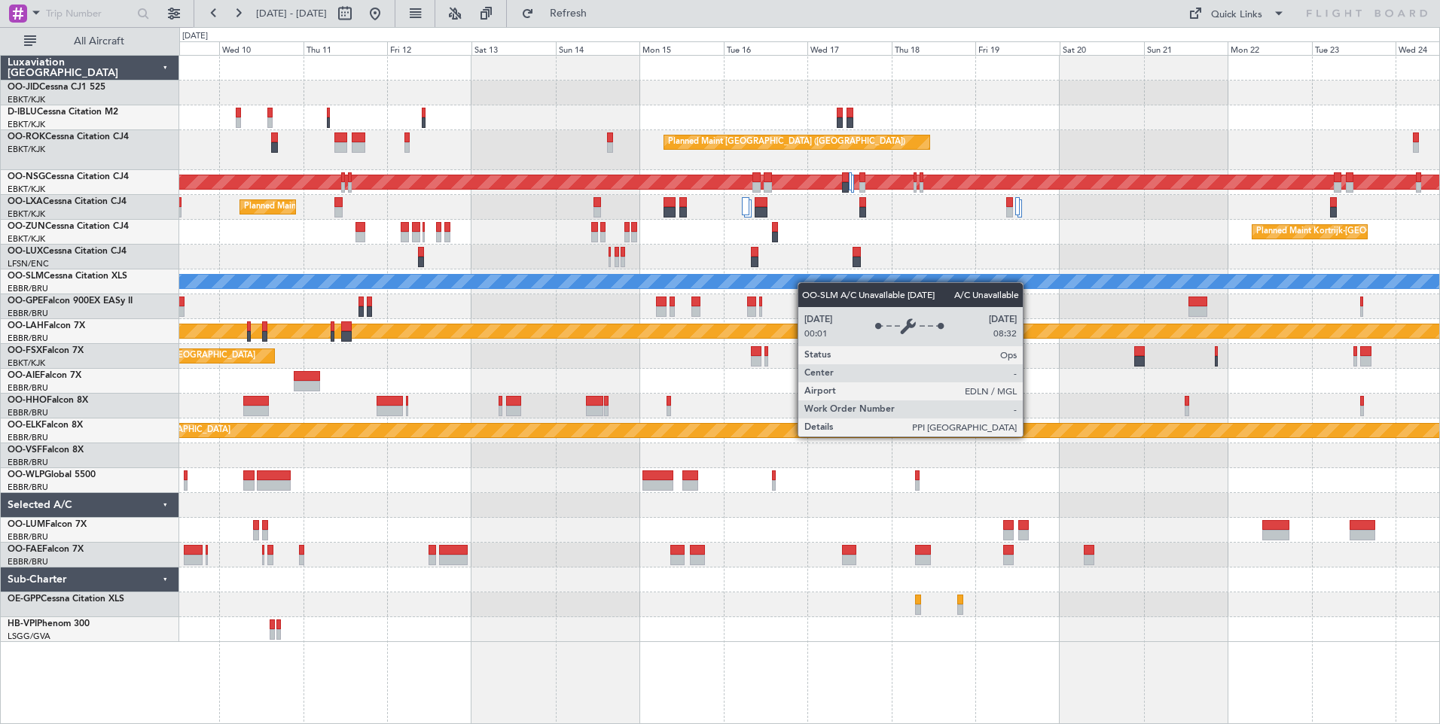
click at [495, 294] on div "Planned Maint Kortrijk-Wevelgem null Kortrijk-Wevelgem A/C Unavailable Brussels…" at bounding box center [809, 349] width 1260 height 587
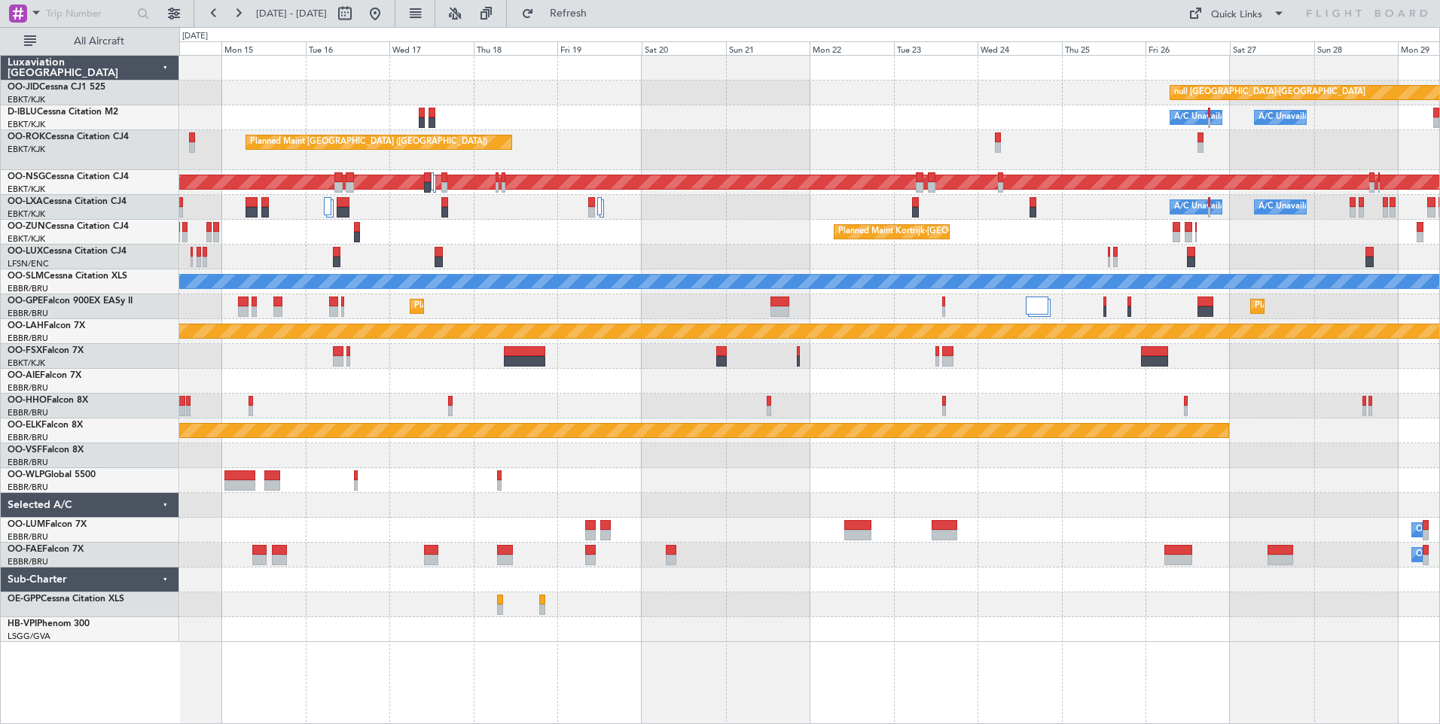
click at [711, 312] on div "Planned Maint Brussels (Brussels National) Planned Maint Brussels (Brussels Nat…" at bounding box center [809, 306] width 1260 height 25
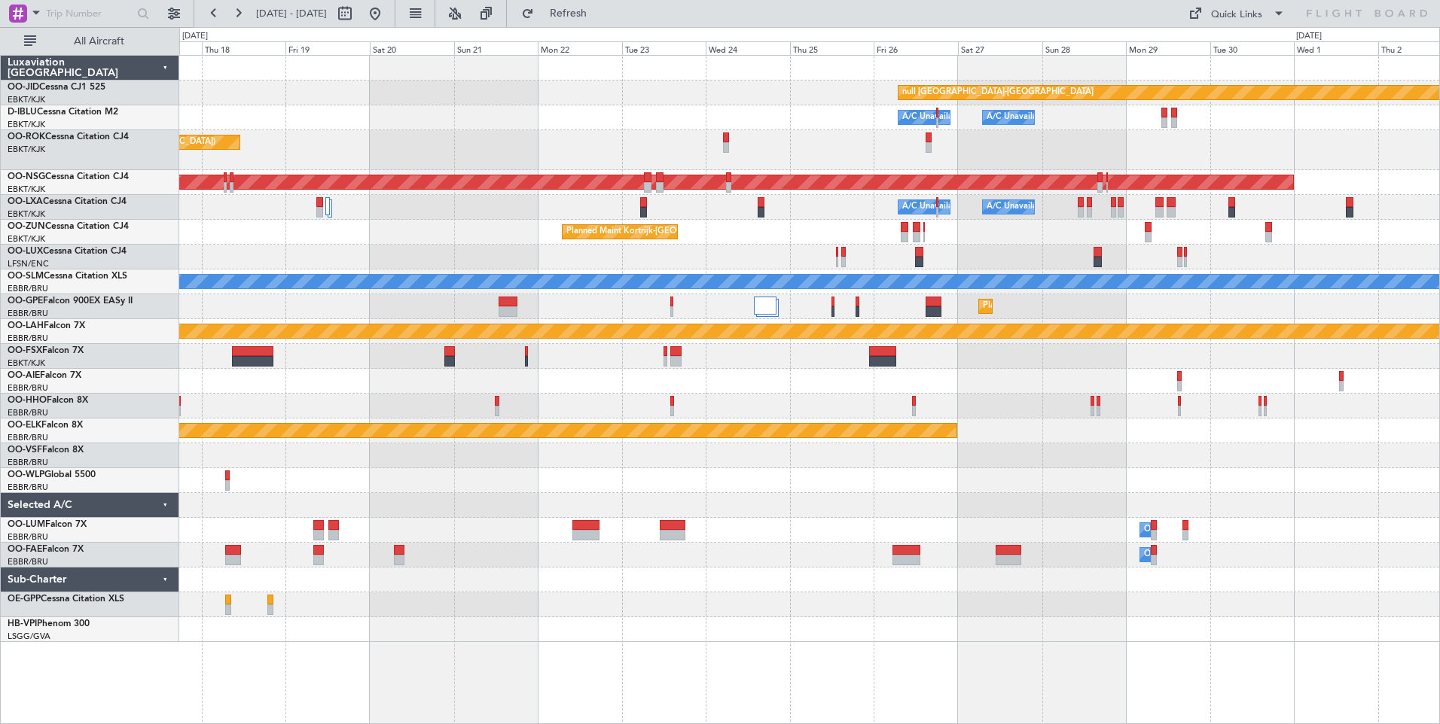
click at [553, 342] on div "Planned Maint Kortrijk-Wevelgem null Kortrijk-Wevelgem A/C Unavailable Brussels…" at bounding box center [809, 349] width 1260 height 587
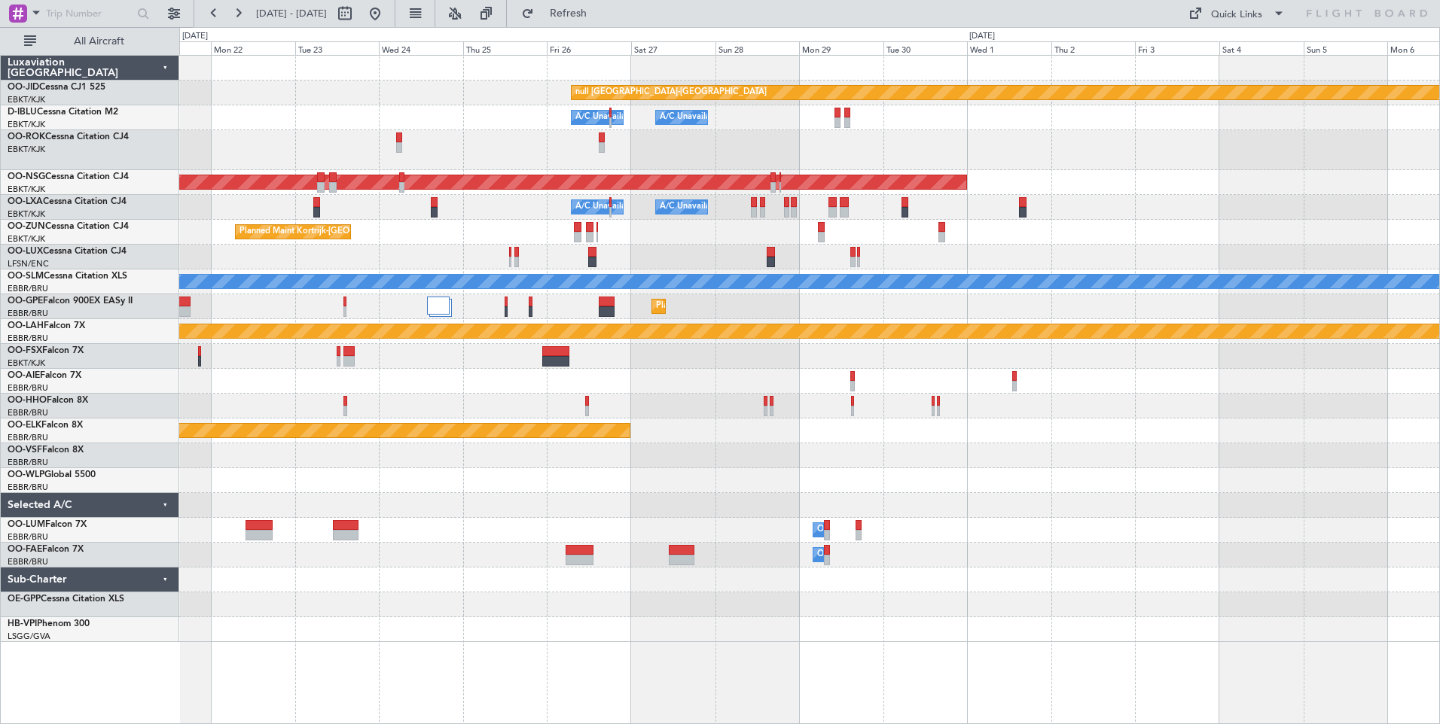
click at [637, 303] on div "Planned Maint Kortrijk-Wevelgem null Kortrijk-Wevelgem A/C Unavailable Brussels…" at bounding box center [809, 349] width 1260 height 587
